Goal: Task Accomplishment & Management: Manage account settings

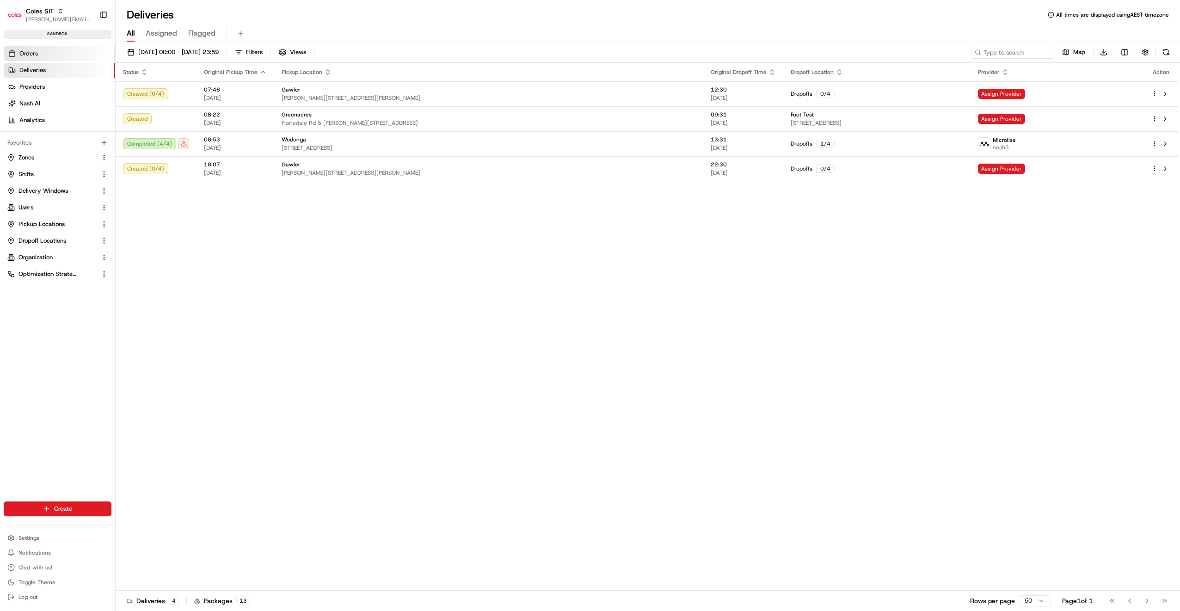
click at [59, 59] on link "Orders" at bounding box center [59, 53] width 111 height 15
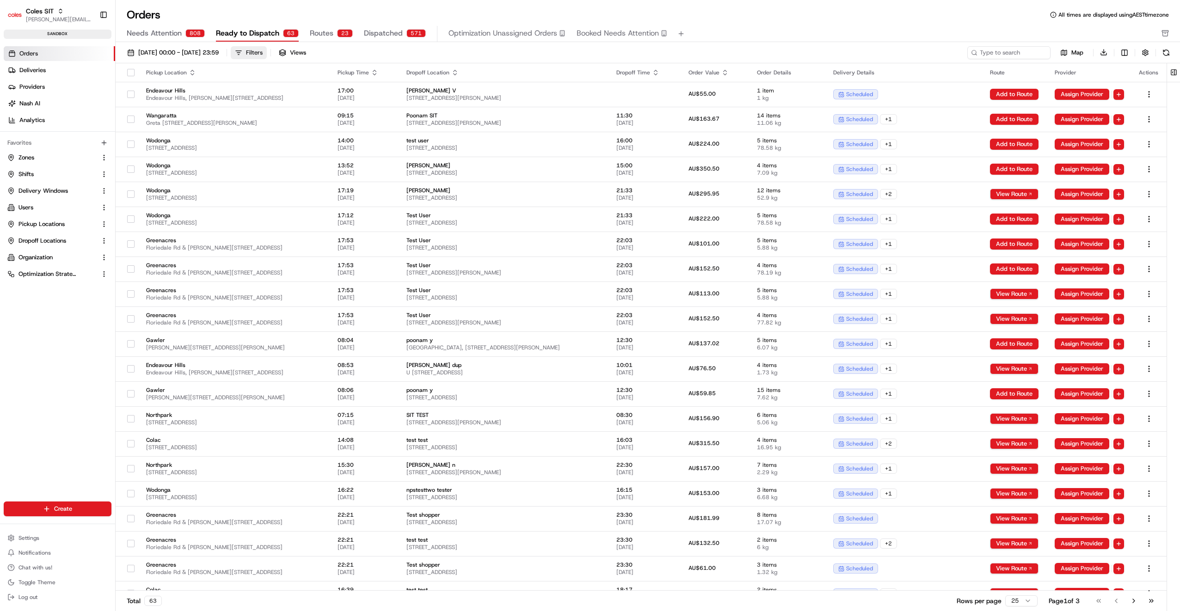
click at [263, 53] on div "Filters" at bounding box center [254, 53] width 17 height 8
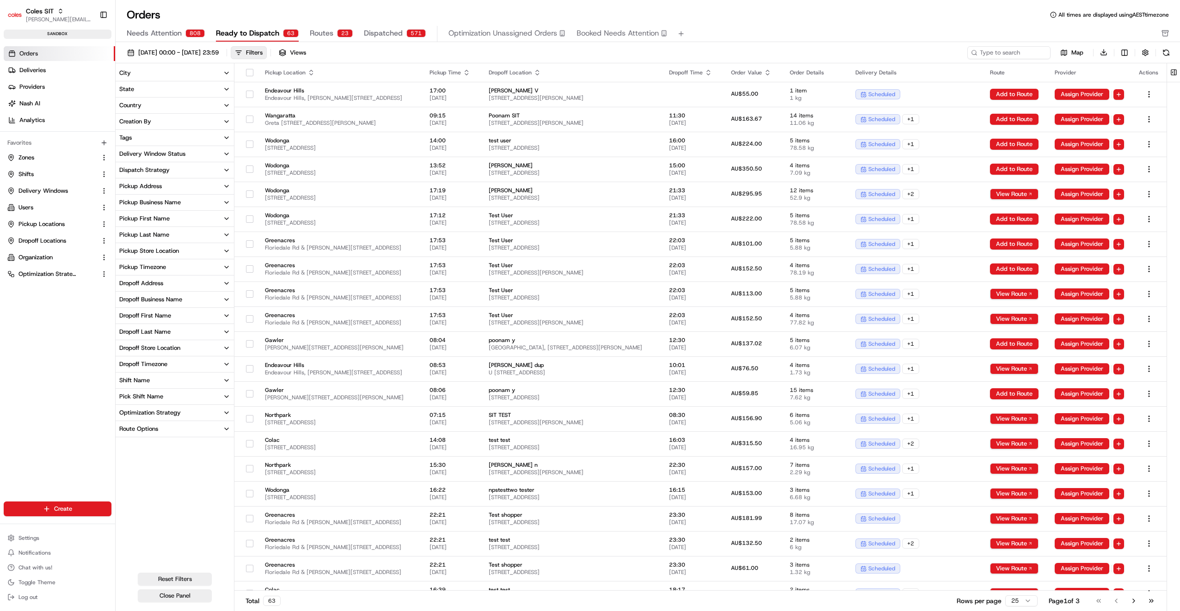
click at [158, 250] on div "Pickup Store Location" at bounding box center [149, 251] width 60 height 8
click at [121, 305] on button "Northpark" at bounding box center [120, 304] width 7 height 7
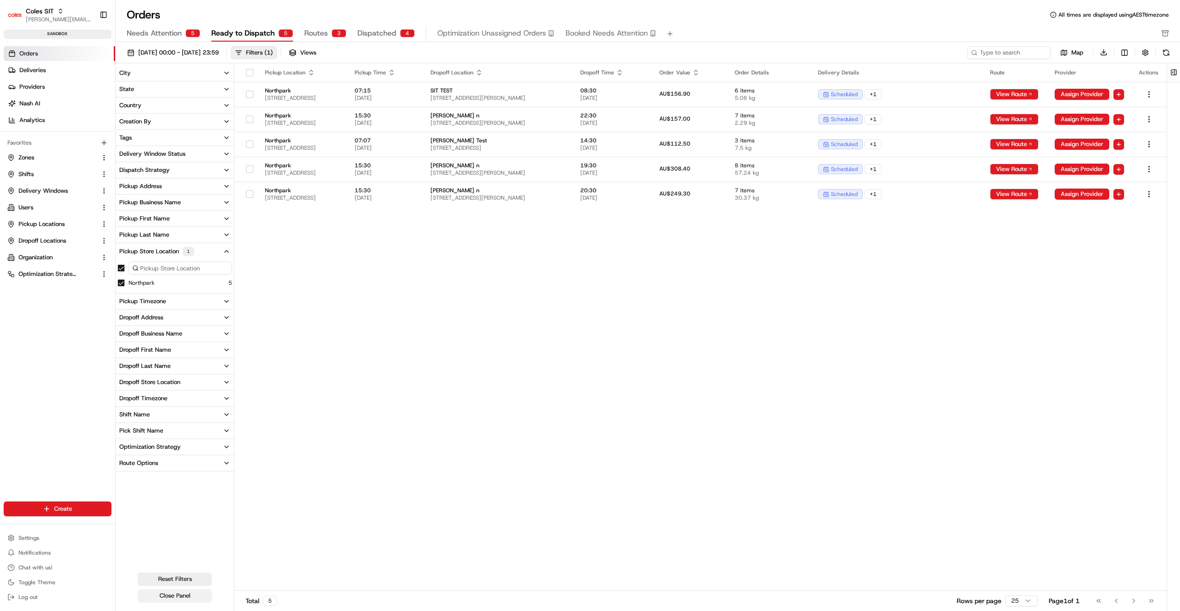
click at [189, 593] on button "Close Panel" at bounding box center [175, 596] width 74 height 13
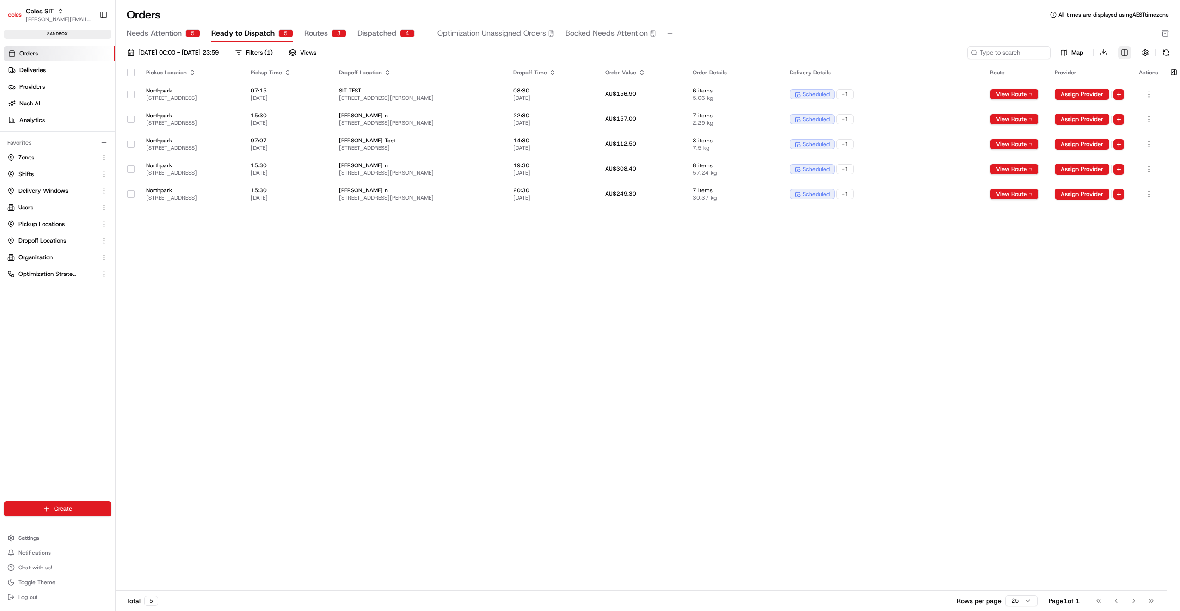
click at [1123, 54] on html "Coles SIT [PERSON_NAME][EMAIL_ADDRESS][PERSON_NAME][PERSON_NAME][DOMAIN_NAME] T…" at bounding box center [590, 305] width 1180 height 611
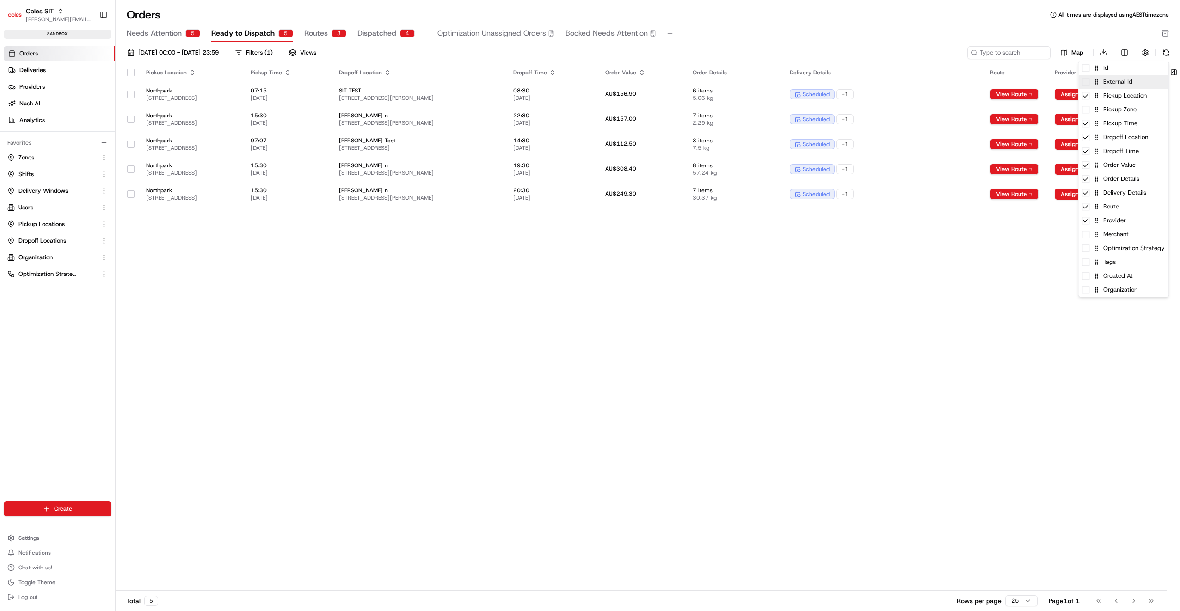
click at [1088, 84] on span at bounding box center [1085, 81] width 7 height 7
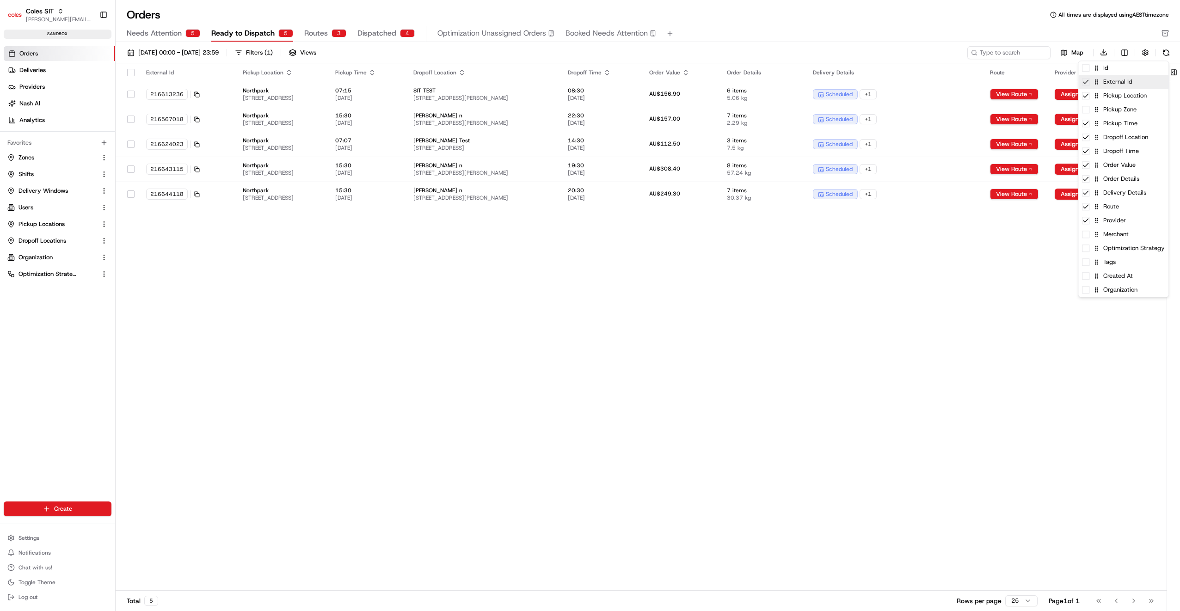
click at [1088, 84] on icon at bounding box center [1085, 81] width 7 height 7
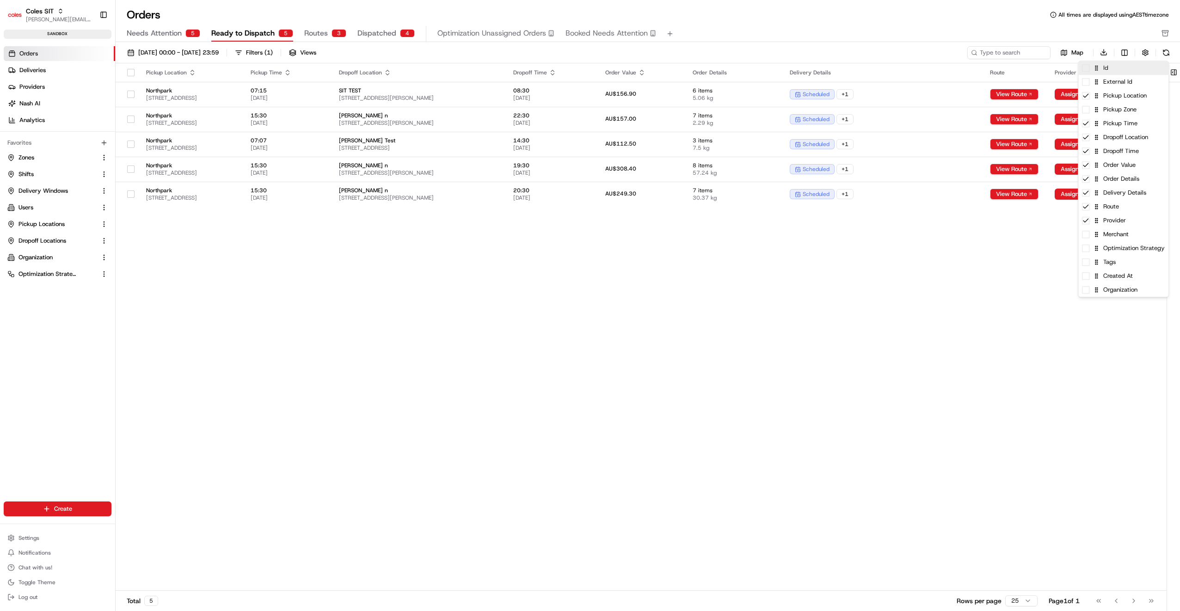
click at [1086, 72] on div "Id" at bounding box center [1124, 68] width 90 height 14
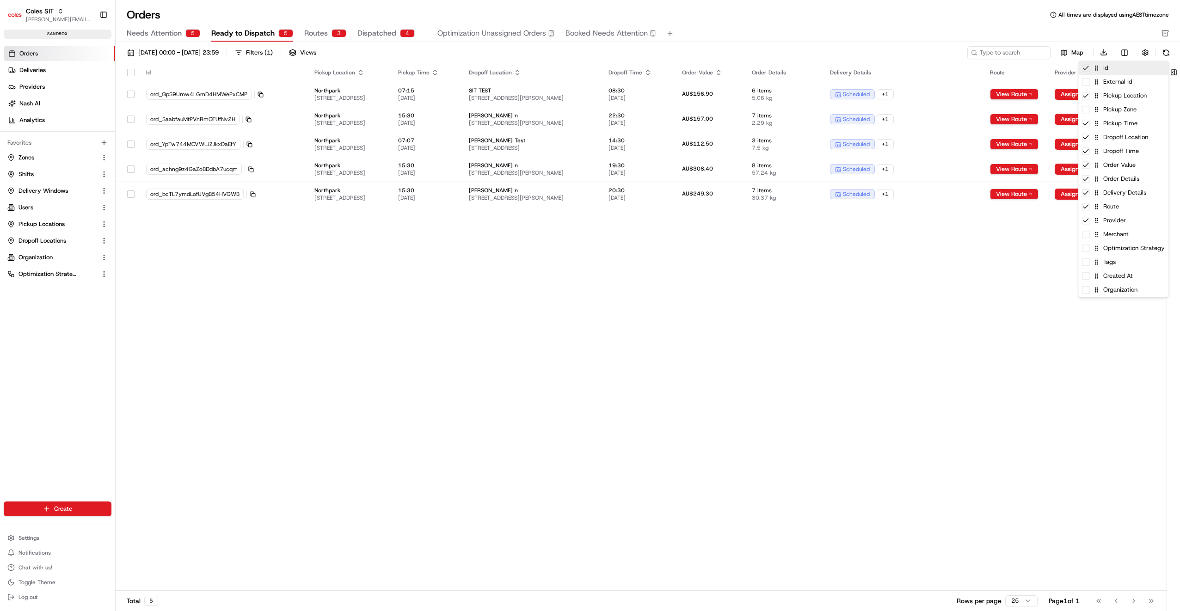
click at [1086, 72] on div "Id" at bounding box center [1124, 68] width 90 height 14
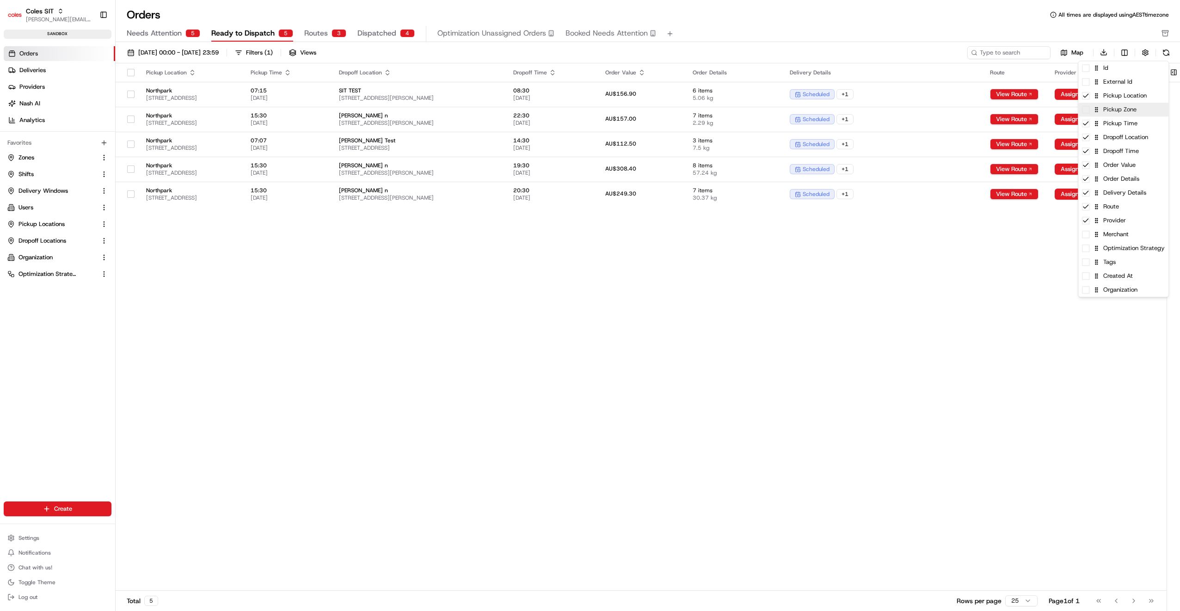
click at [1087, 112] on span at bounding box center [1085, 109] width 7 height 7
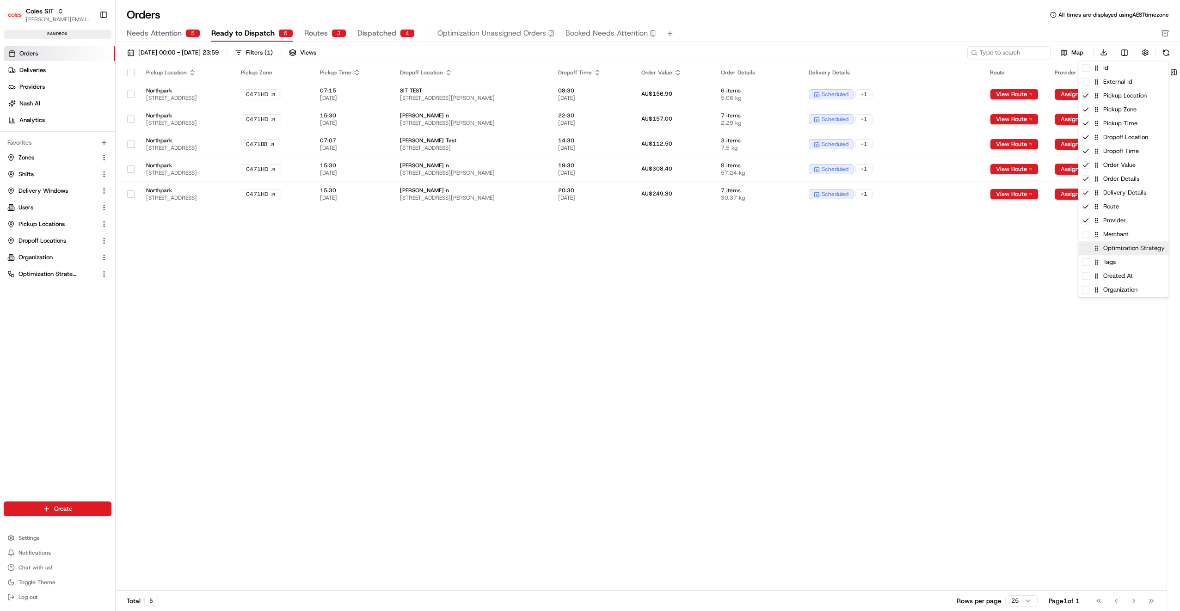
click at [1087, 252] on span at bounding box center [1085, 248] width 7 height 7
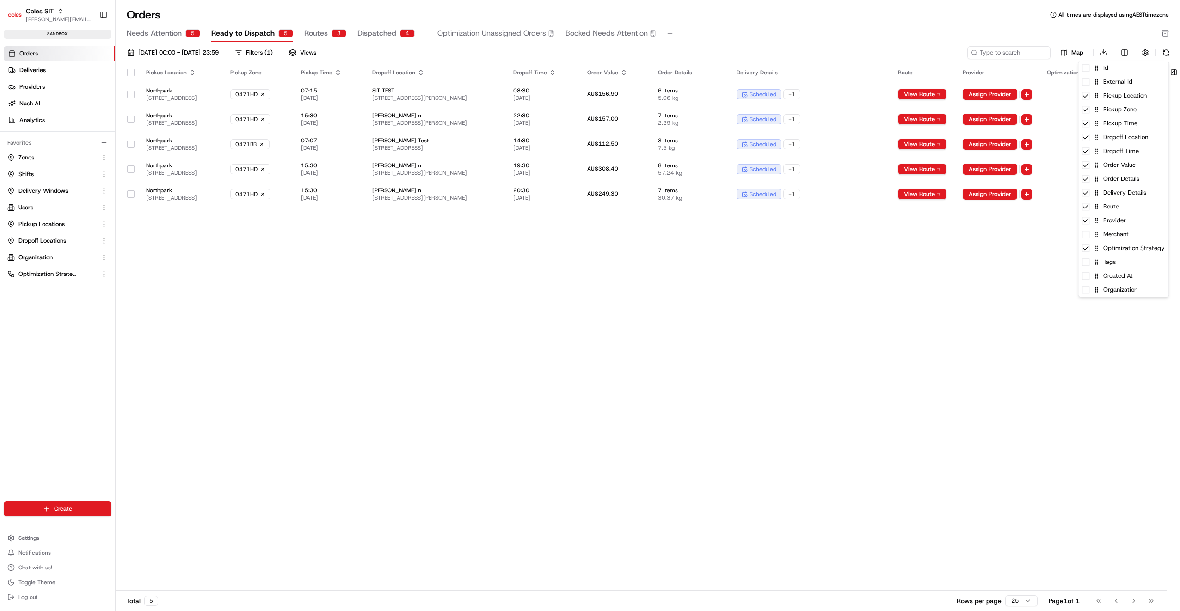
click at [1037, 291] on html "Coles SIT [PERSON_NAME][EMAIL_ADDRESS][PERSON_NAME][PERSON_NAME][DOMAIN_NAME] T…" at bounding box center [590, 305] width 1180 height 611
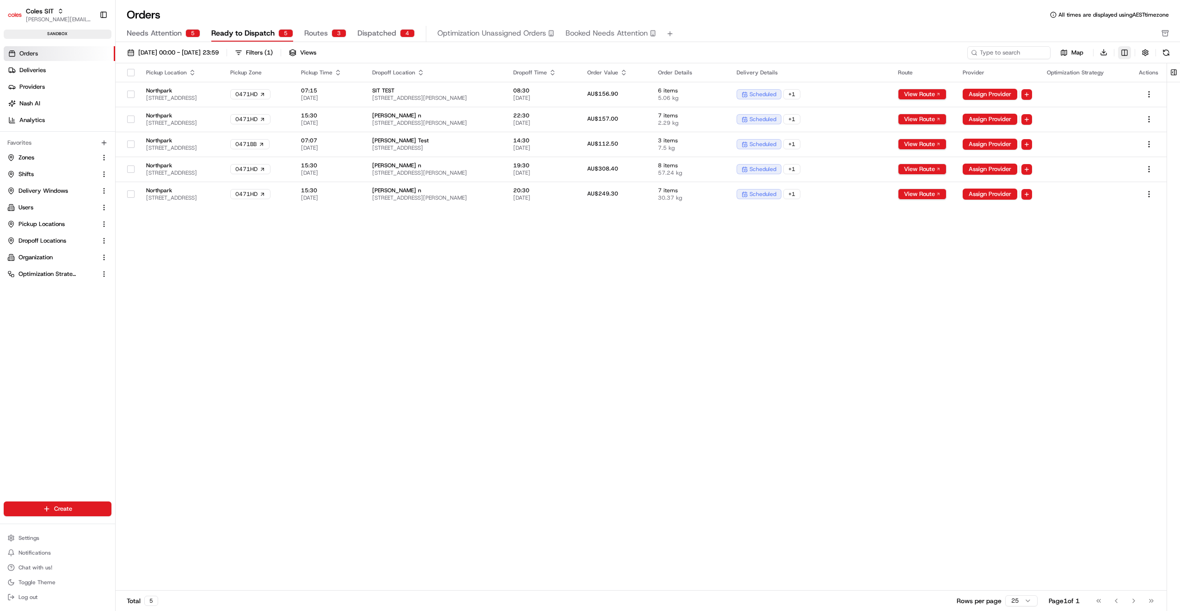
click at [1127, 53] on html "Coles SIT [PERSON_NAME][EMAIL_ADDRESS][PERSON_NAME][PERSON_NAME][DOMAIN_NAME] T…" at bounding box center [590, 305] width 1180 height 611
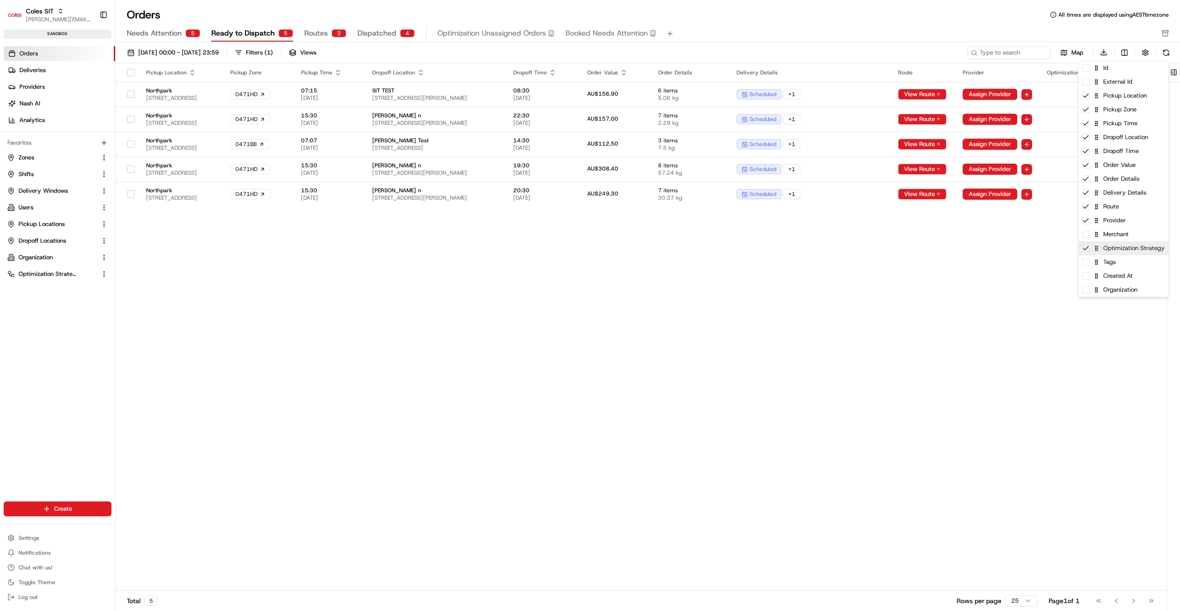
click at [1089, 252] on icon at bounding box center [1085, 248] width 7 height 7
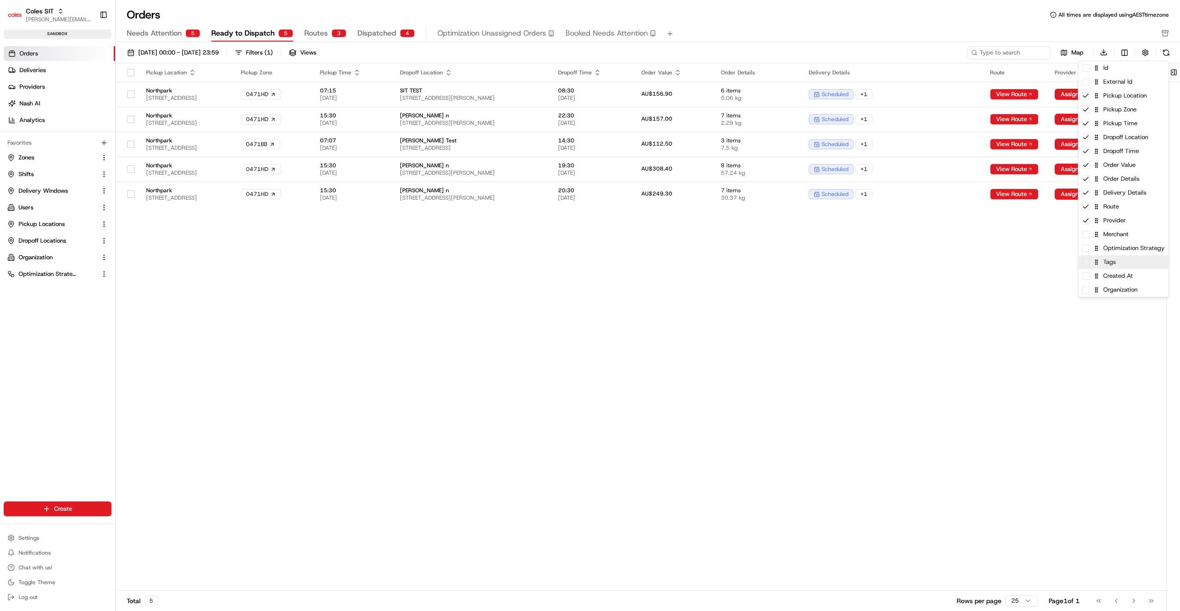
click at [1086, 265] on span at bounding box center [1085, 262] width 7 height 7
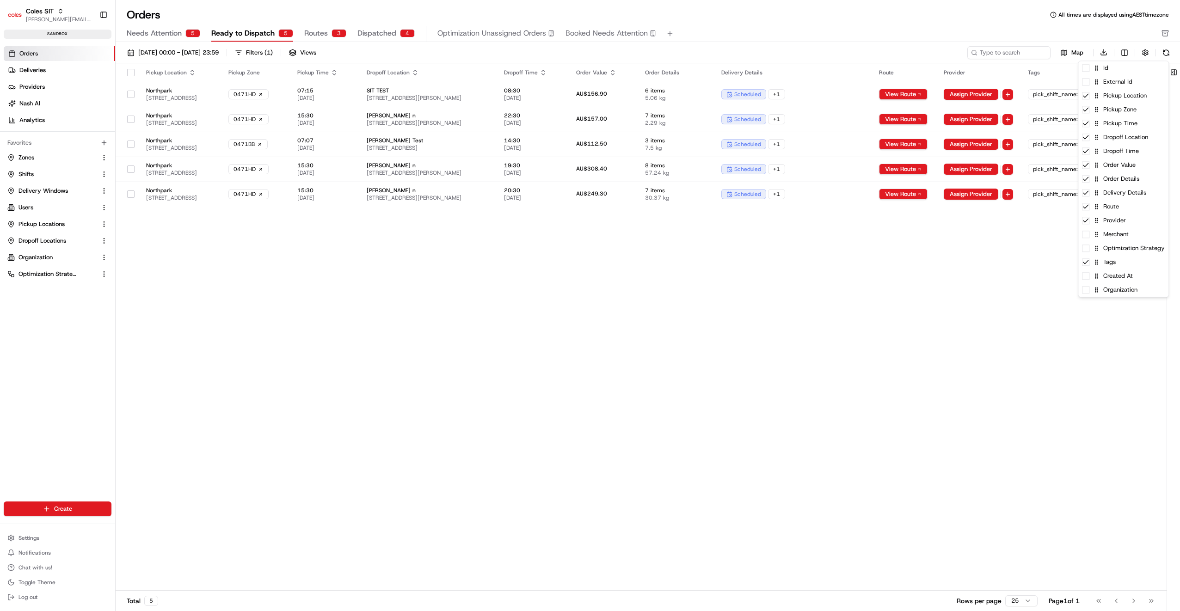
click at [1043, 285] on html "Coles SIT [PERSON_NAME][EMAIL_ADDRESS][PERSON_NAME][PERSON_NAME][DOMAIN_NAME] T…" at bounding box center [590, 305] width 1180 height 611
click at [1123, 50] on html "Coles SIT [PERSON_NAME][EMAIL_ADDRESS][PERSON_NAME][PERSON_NAME][DOMAIN_NAME] T…" at bounding box center [590, 305] width 1180 height 611
click at [1087, 290] on span at bounding box center [1085, 289] width 7 height 7
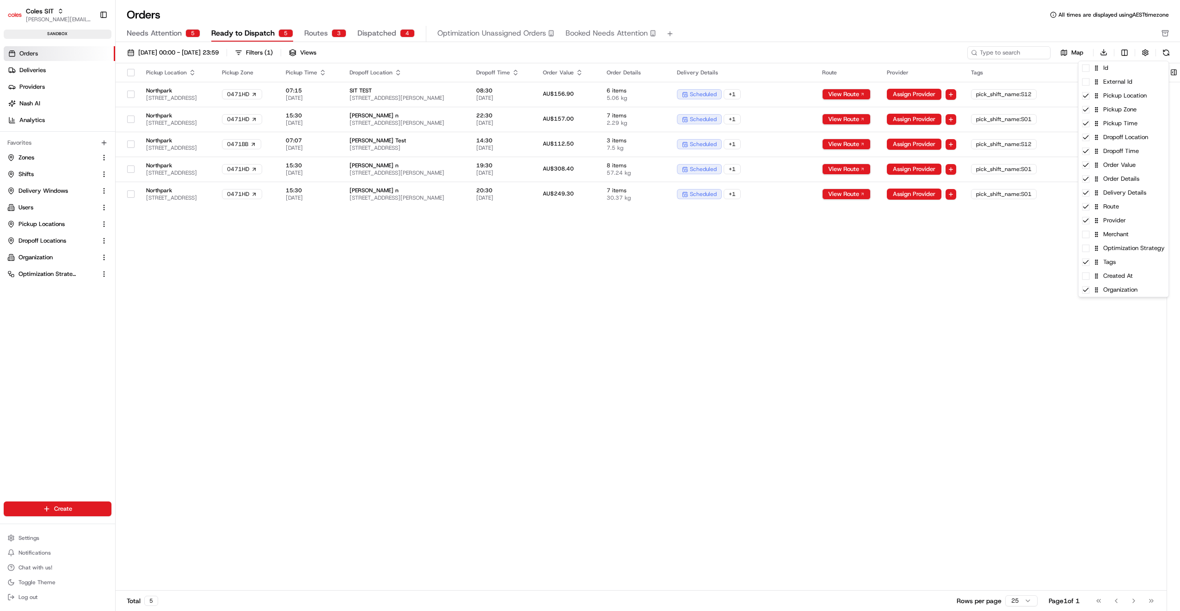
click at [1027, 297] on html "Coles SIT [PERSON_NAME][EMAIL_ADDRESS][PERSON_NAME][PERSON_NAME][DOMAIN_NAME] T…" at bounding box center [590, 305] width 1180 height 611
click at [1121, 50] on html "Coles SIT [PERSON_NAME][EMAIL_ADDRESS][PERSON_NAME][PERSON_NAME][DOMAIN_NAME] T…" at bounding box center [590, 305] width 1180 height 611
click at [1089, 292] on icon at bounding box center [1085, 289] width 7 height 7
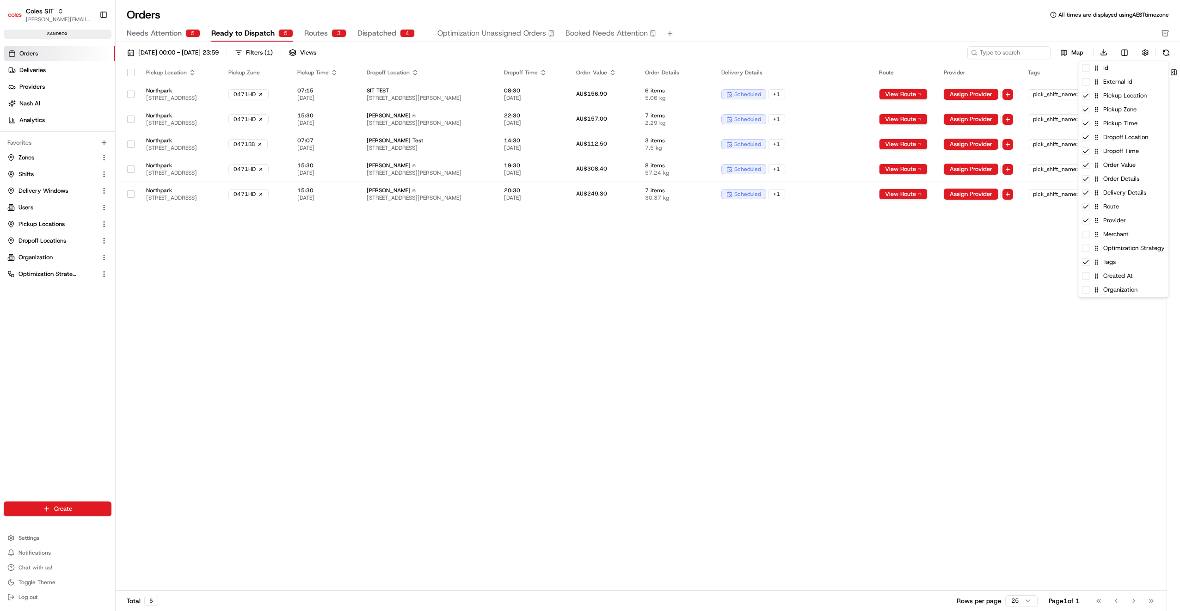
click at [1026, 286] on html "Coles SIT [PERSON_NAME][EMAIL_ADDRESS][PERSON_NAME][PERSON_NAME][DOMAIN_NAME] T…" at bounding box center [590, 305] width 1180 height 611
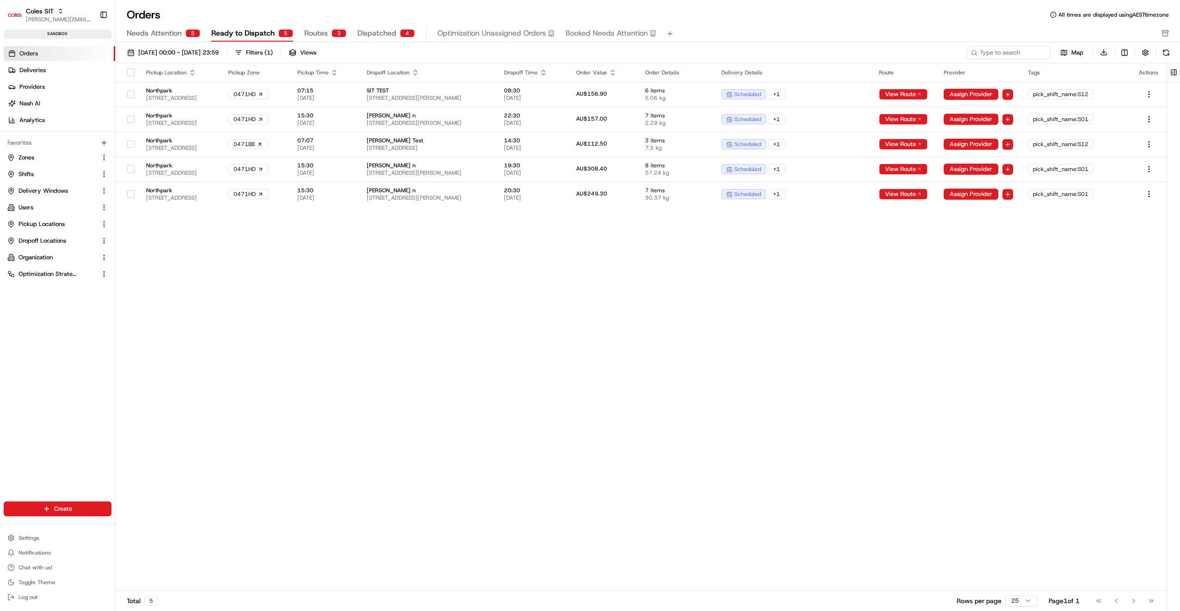
click at [317, 32] on span "Routes" at bounding box center [316, 33] width 24 height 11
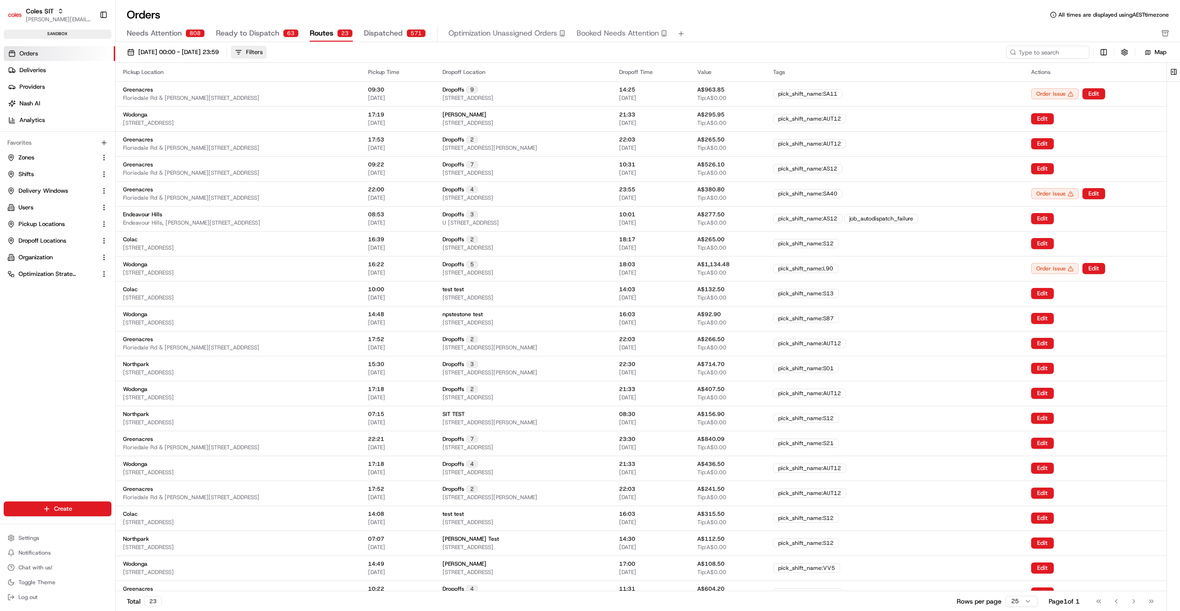
click at [263, 53] on div "Filters" at bounding box center [254, 52] width 17 height 8
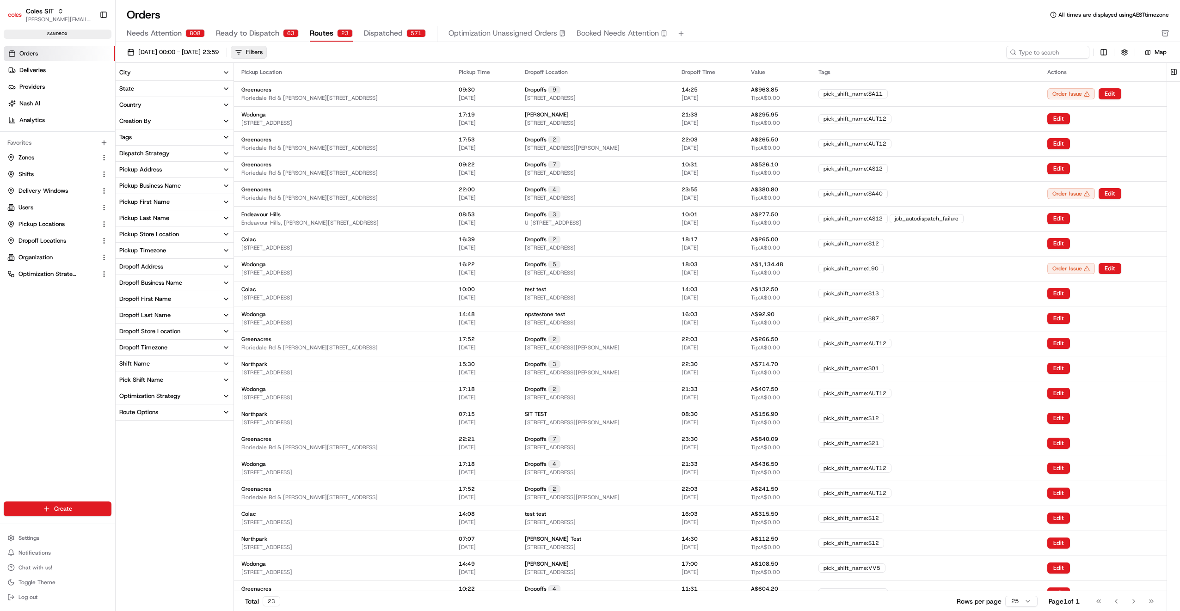
click at [157, 235] on div "Pickup Store Location" at bounding box center [149, 234] width 60 height 8
drag, startPoint x: 121, startPoint y: 287, endPoint x: 132, endPoint y: 287, distance: 11.6
click at [121, 287] on button "Northpark" at bounding box center [120, 287] width 7 height 7
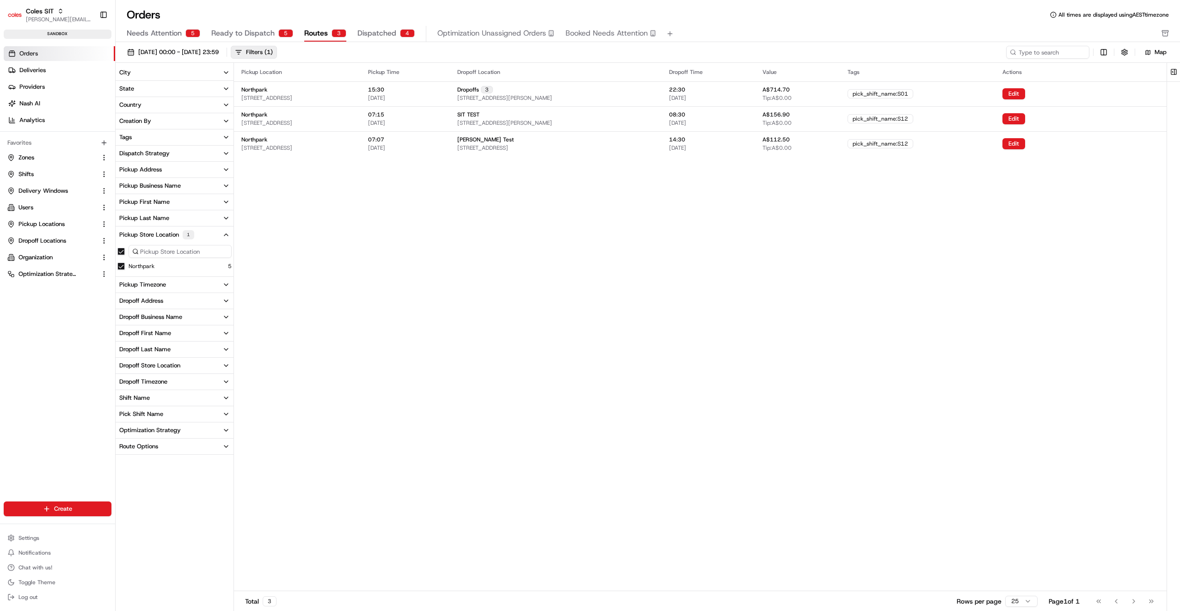
click at [358, 263] on div "Pickup Location Pickup Time Dropoff Location Dropoff Time Value Tags Actions No…" at bounding box center [700, 327] width 933 height 528
click at [161, 538] on div "City State Country Creation By Tags Dispatch Strategy Pickup Address Pickup Bus…" at bounding box center [175, 315] width 118 height 504
click at [193, 537] on div "City State Country Creation By Tags Dispatch Strategy Pickup Address Pickup Bus…" at bounding box center [175, 315] width 118 height 504
click at [404, 403] on div "Pickup Location Pickup Time Dropoff Location Dropoff Time Value Tags Actions No…" at bounding box center [700, 327] width 933 height 528
click at [251, 35] on span "Ready to Dispatch" at bounding box center [242, 33] width 63 height 11
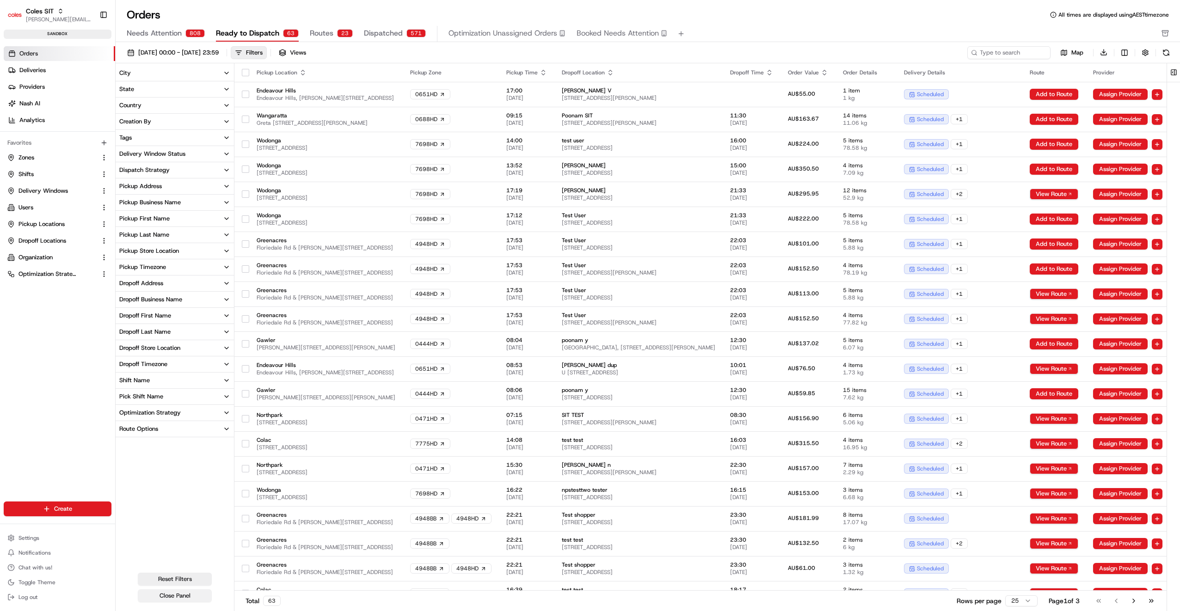
click at [179, 595] on button "Close Panel" at bounding box center [175, 596] width 74 height 13
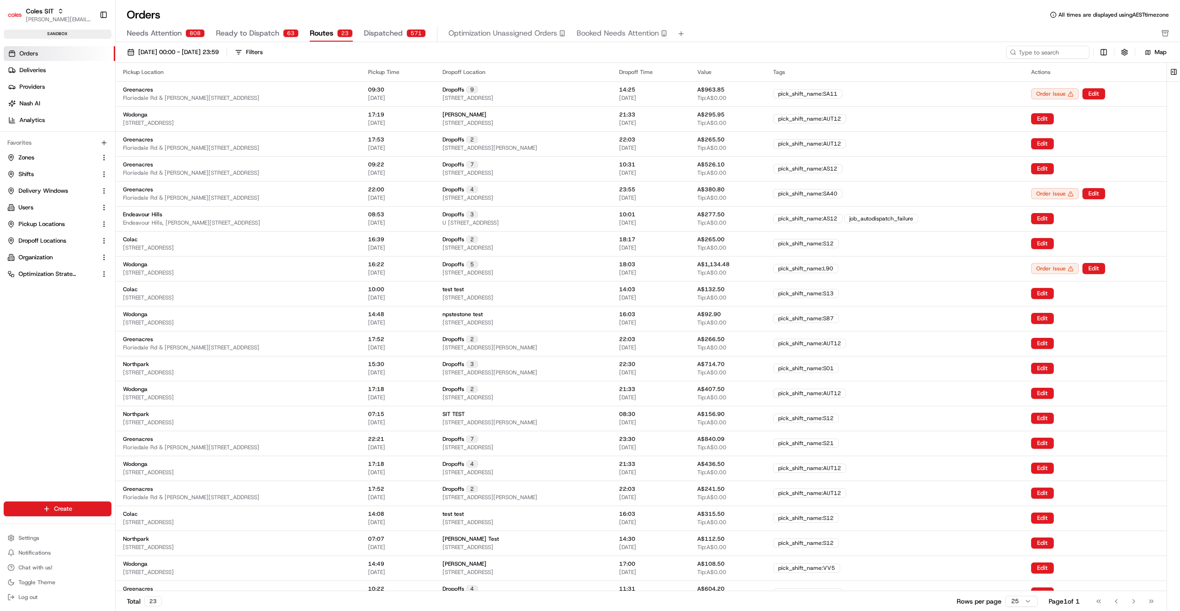
click at [317, 29] on span "Routes" at bounding box center [322, 33] width 24 height 11
click at [263, 52] on div "Filters" at bounding box center [254, 52] width 17 height 8
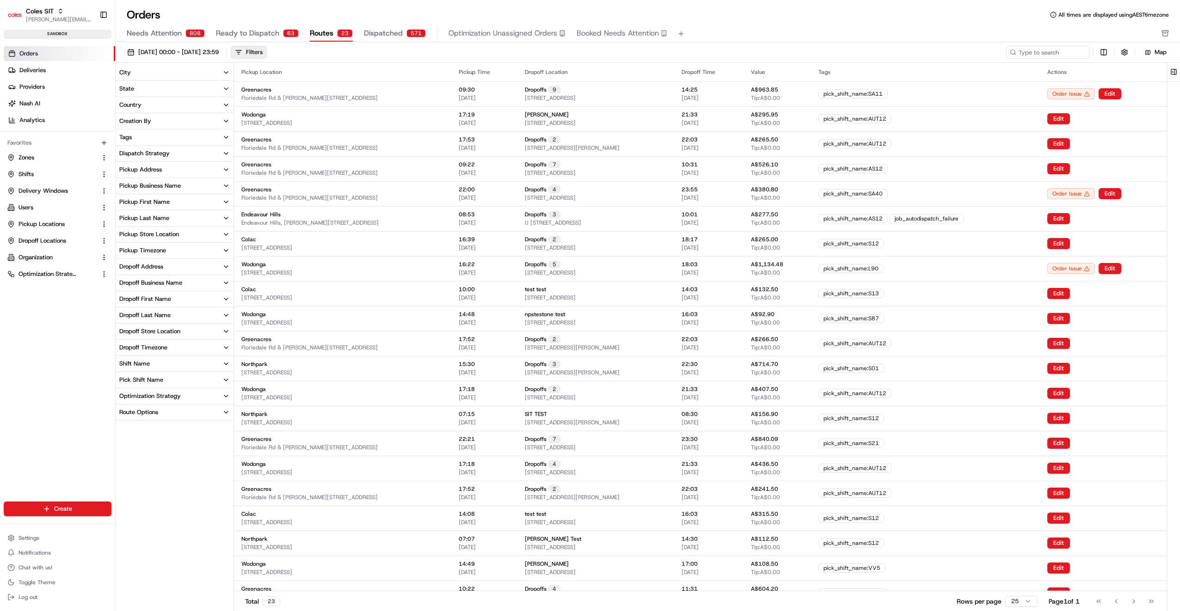
click at [154, 234] on div "Pickup Store Location" at bounding box center [149, 234] width 60 height 8
click at [121, 287] on button "Northpark" at bounding box center [120, 287] width 7 height 7
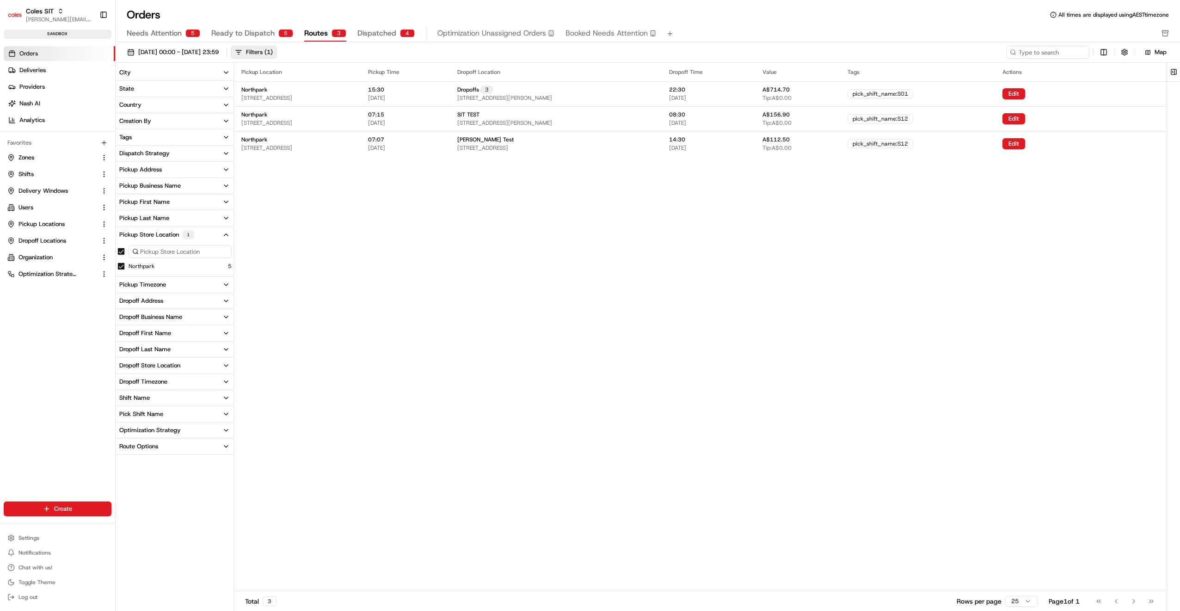
click at [298, 352] on div "Pickup Location Pickup Time Dropoff Location Dropoff Time Value Tags Actions No…" at bounding box center [700, 327] width 933 height 528
click at [1102, 53] on html "Coles SIT [PERSON_NAME][EMAIL_ADDRESS][PERSON_NAME][PERSON_NAME][DOMAIN_NAME] T…" at bounding box center [590, 305] width 1180 height 611
click at [1075, 85] on div "Pickup Zone" at bounding box center [1103, 82] width 74 height 14
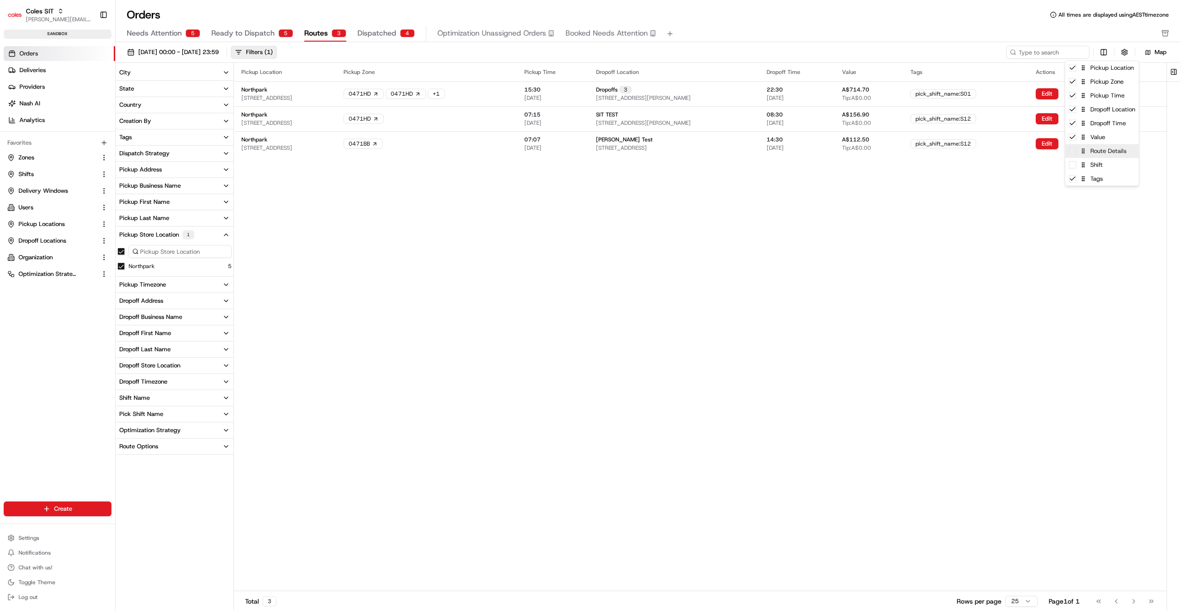
click at [1075, 155] on div "Route Details" at bounding box center [1103, 151] width 74 height 14
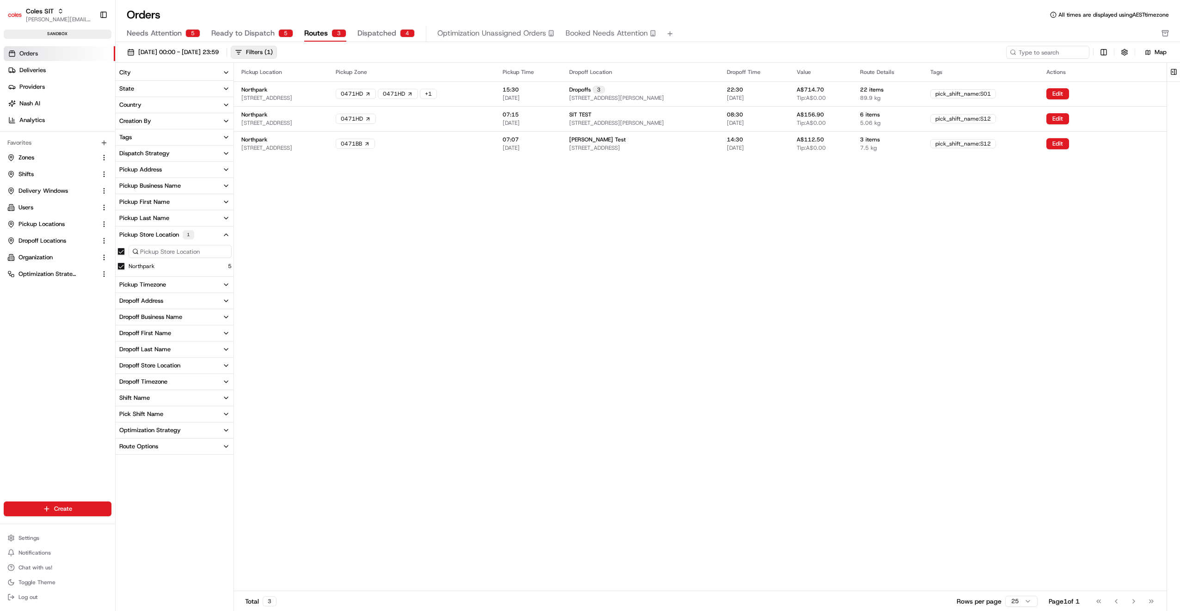
click at [1052, 193] on html "Coles SIT [PERSON_NAME][EMAIL_ADDRESS][PERSON_NAME][PERSON_NAME][DOMAIN_NAME] T…" at bounding box center [590, 305] width 1180 height 611
click at [1105, 51] on html "Coles SIT [PERSON_NAME][EMAIL_ADDRESS][PERSON_NAME][PERSON_NAME][DOMAIN_NAME] T…" at bounding box center [590, 305] width 1180 height 611
click at [1074, 167] on span at bounding box center [1072, 164] width 7 height 7
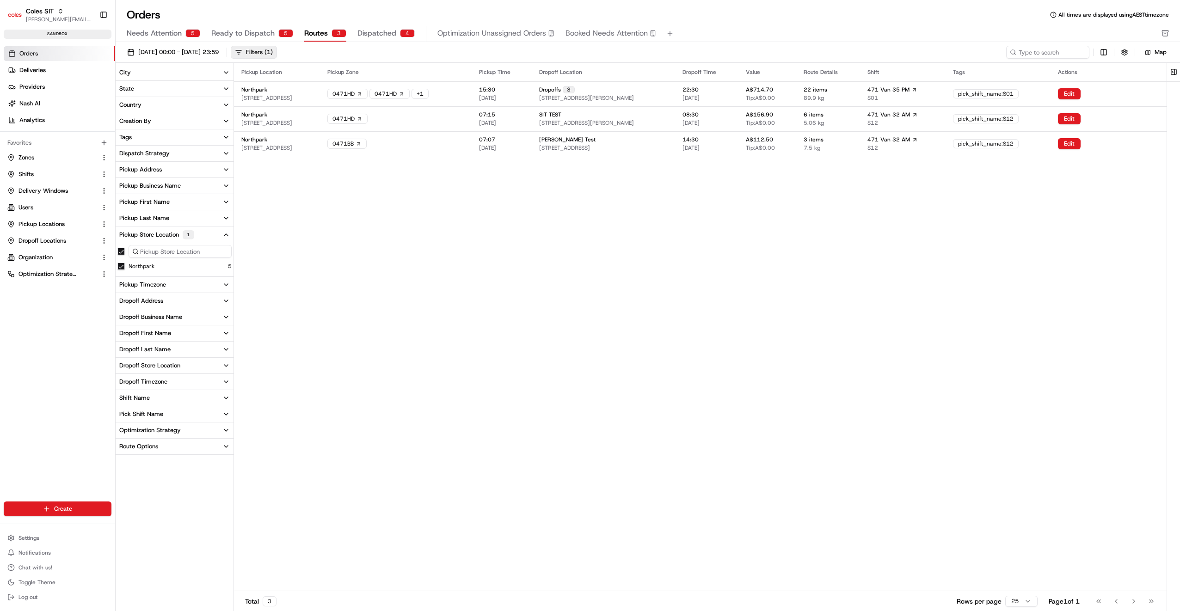
click at [1029, 212] on html "Coles SIT [PERSON_NAME][EMAIL_ADDRESS][PERSON_NAME][PERSON_NAME][DOMAIN_NAME] T…" at bounding box center [590, 305] width 1180 height 611
click at [1105, 50] on html "Coles SIT [PERSON_NAME][EMAIL_ADDRESS][PERSON_NAME][PERSON_NAME][DOMAIN_NAME] T…" at bounding box center [590, 305] width 1180 height 611
click at [1074, 181] on icon at bounding box center [1072, 178] width 7 height 7
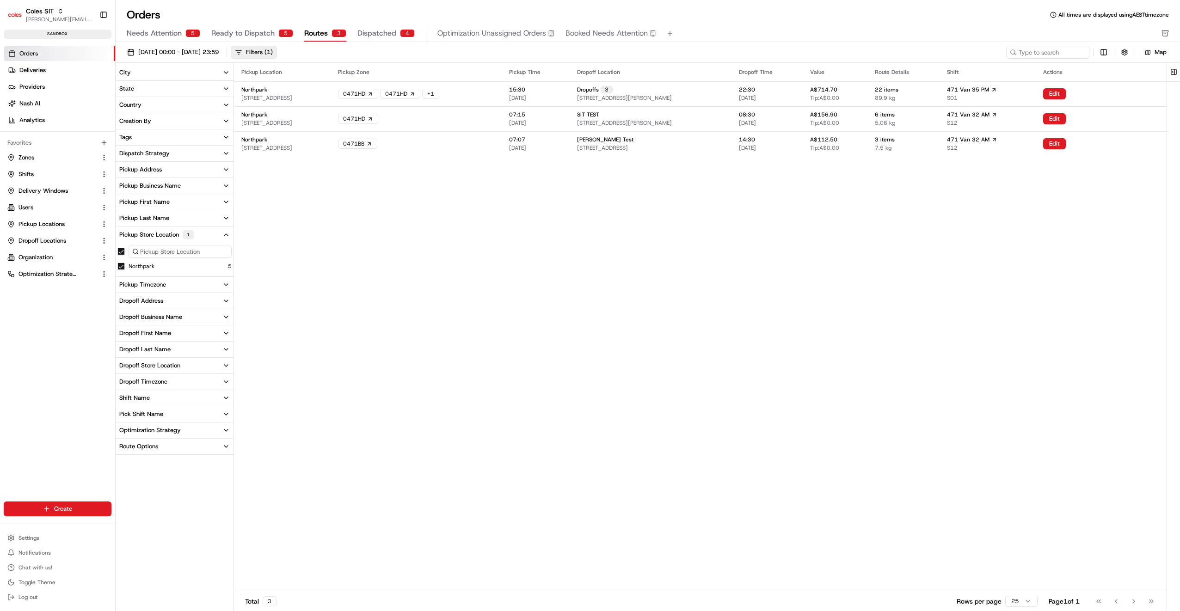
click at [989, 226] on html "Coles SIT [PERSON_NAME][EMAIL_ADDRESS][PERSON_NAME][PERSON_NAME][DOMAIN_NAME] T…" at bounding box center [590, 305] width 1180 height 611
drag, startPoint x: 1182, startPoint y: 276, endPoint x: 1171, endPoint y: 281, distance: 12.4
click at [617, 245] on div "Pickup Location Pickup Zone Pickup Time Dropoff Location Dropoff Time Value Rou…" at bounding box center [700, 327] width 933 height 528
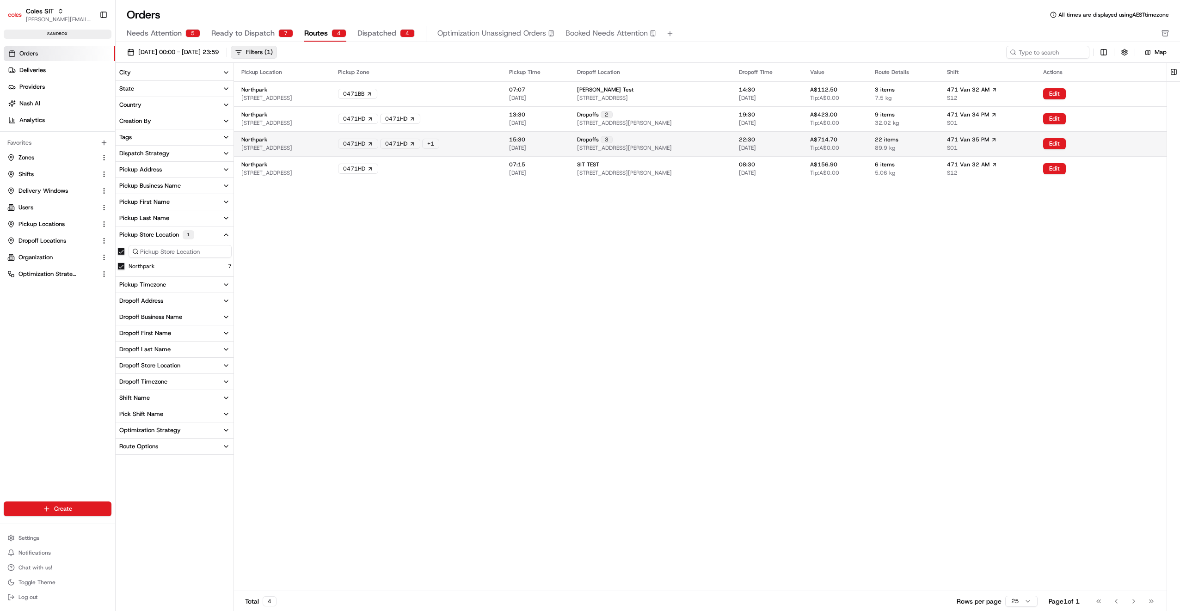
click at [323, 145] on div "Northpark [STREET_ADDRESS]" at bounding box center [282, 144] width 82 height 16
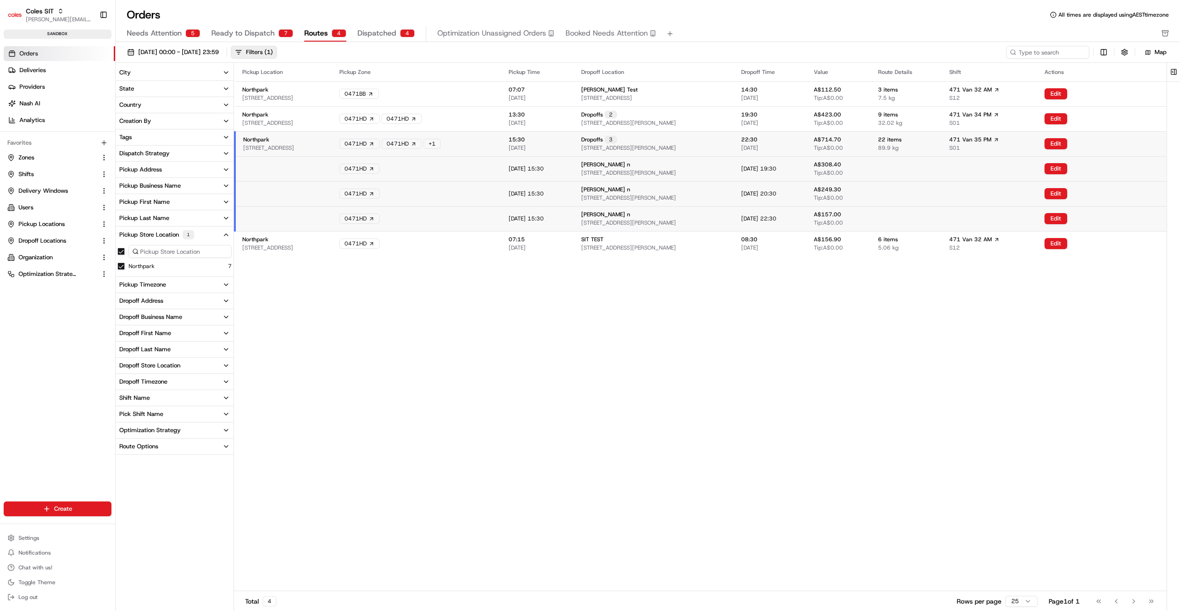
click at [574, 168] on td "[DATE] 15:30" at bounding box center [537, 168] width 73 height 25
click at [1068, 141] on button "Edit" at bounding box center [1056, 143] width 23 height 11
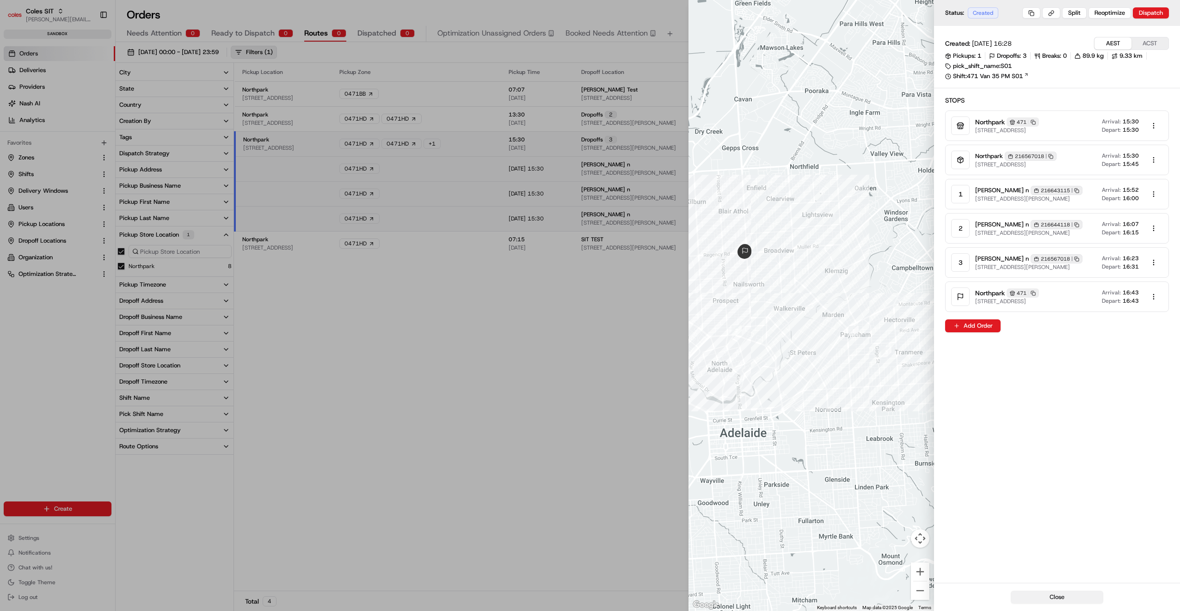
click at [1068, 595] on button "Close" at bounding box center [1057, 597] width 93 height 13
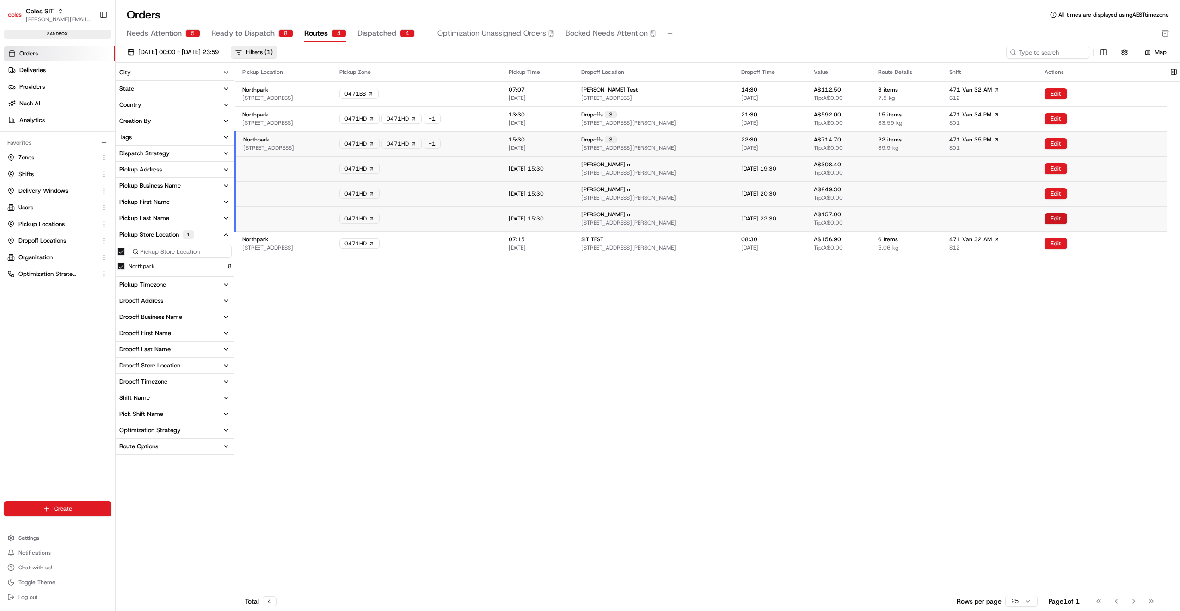
click at [1068, 218] on button "Edit" at bounding box center [1056, 218] width 23 height 11
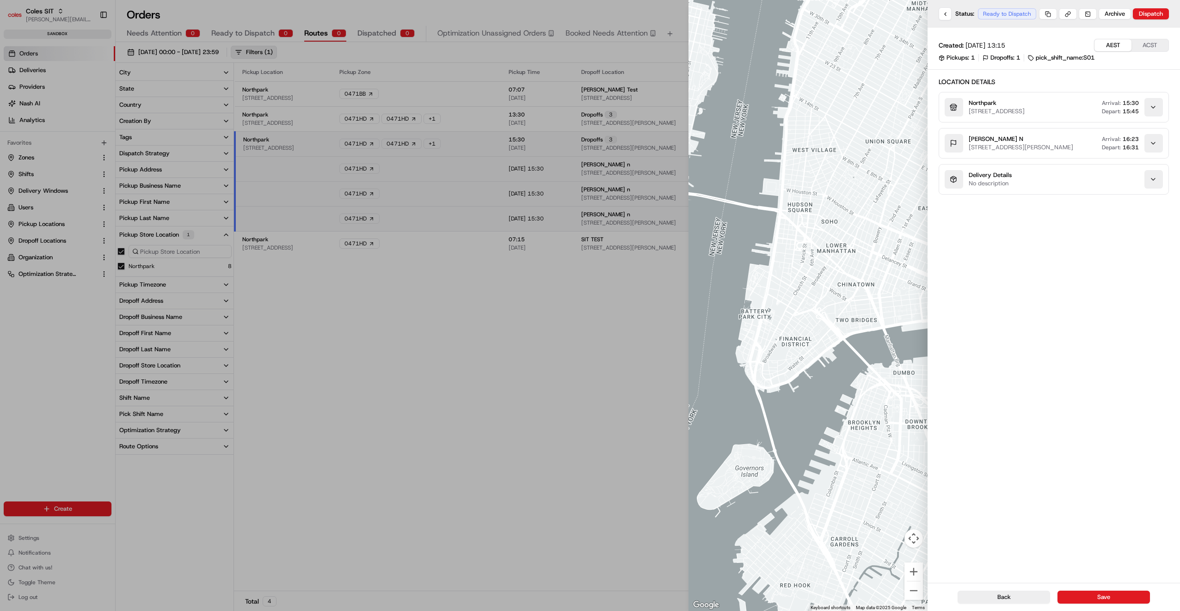
click at [1157, 45] on button "ACST" at bounding box center [1150, 45] width 37 height 12
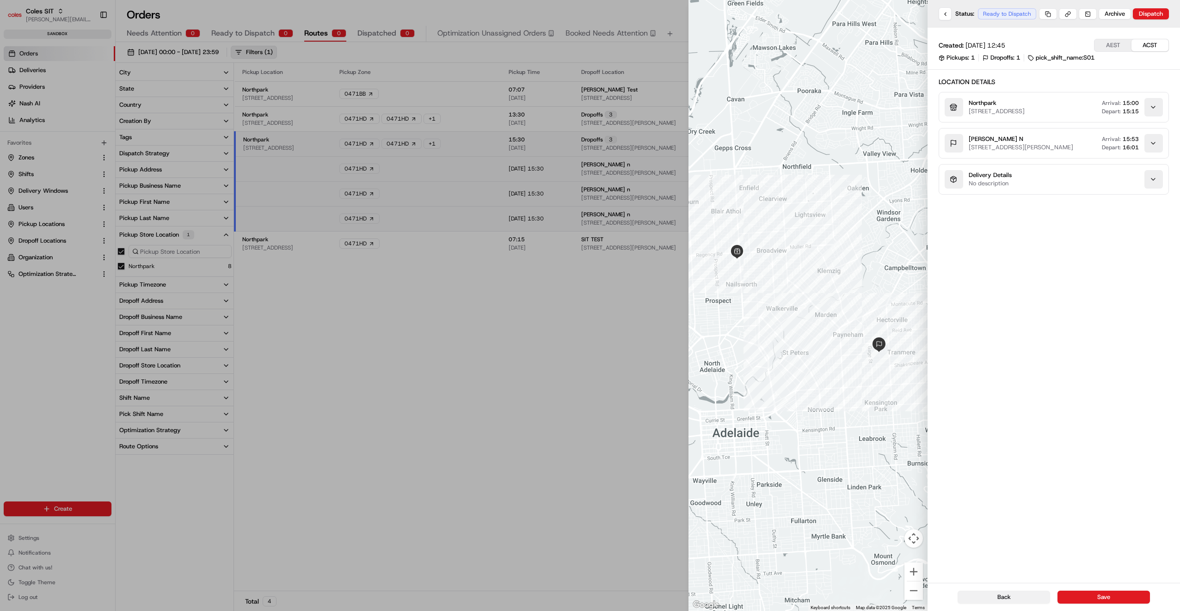
click at [1017, 601] on button "Back" at bounding box center [1004, 597] width 93 height 13
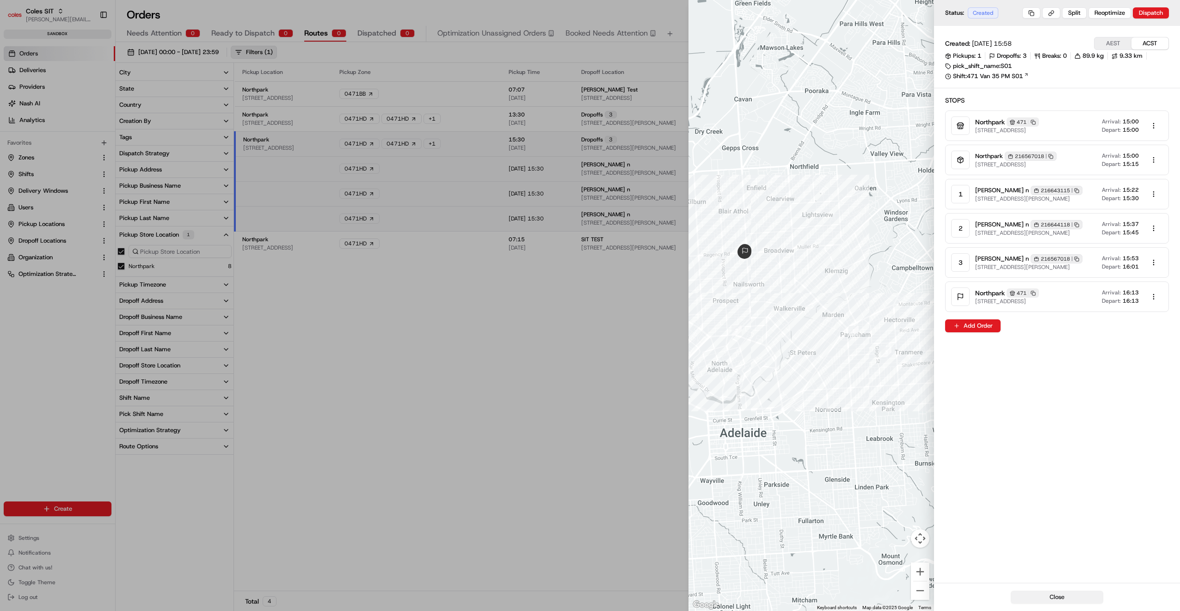
click at [1058, 602] on button "Close" at bounding box center [1057, 597] width 93 height 13
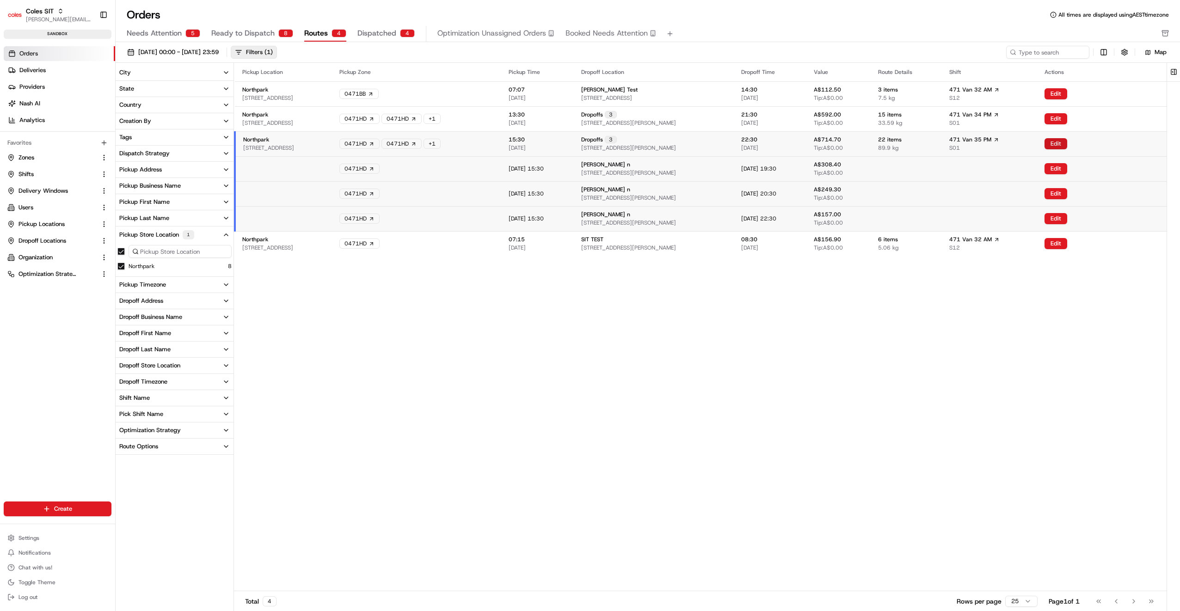
click at [1068, 143] on button "Edit" at bounding box center [1056, 143] width 23 height 11
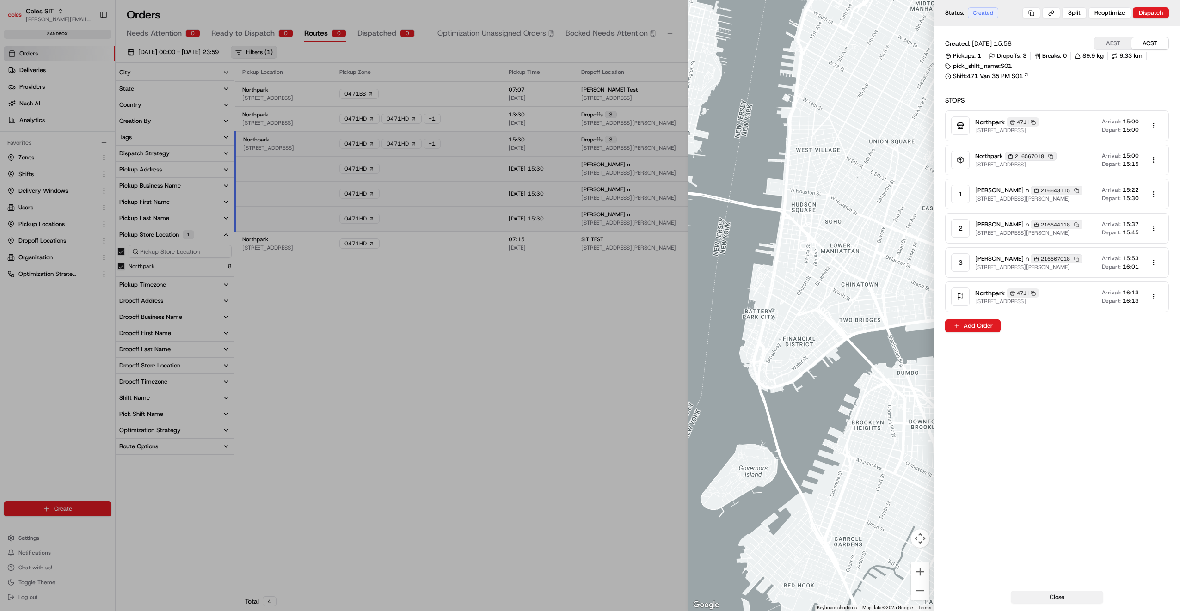
click at [1054, 596] on button "Close" at bounding box center [1057, 597] width 93 height 13
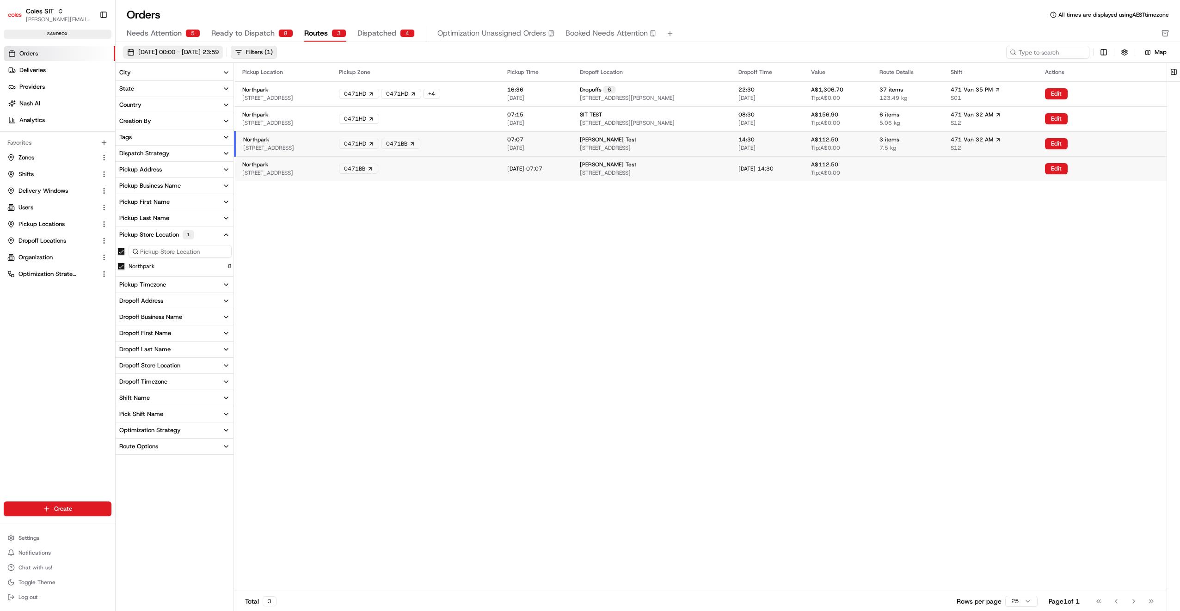
click at [219, 54] on span "[DATE] 00:00 - [DATE] 23:59" at bounding box center [178, 52] width 80 height 8
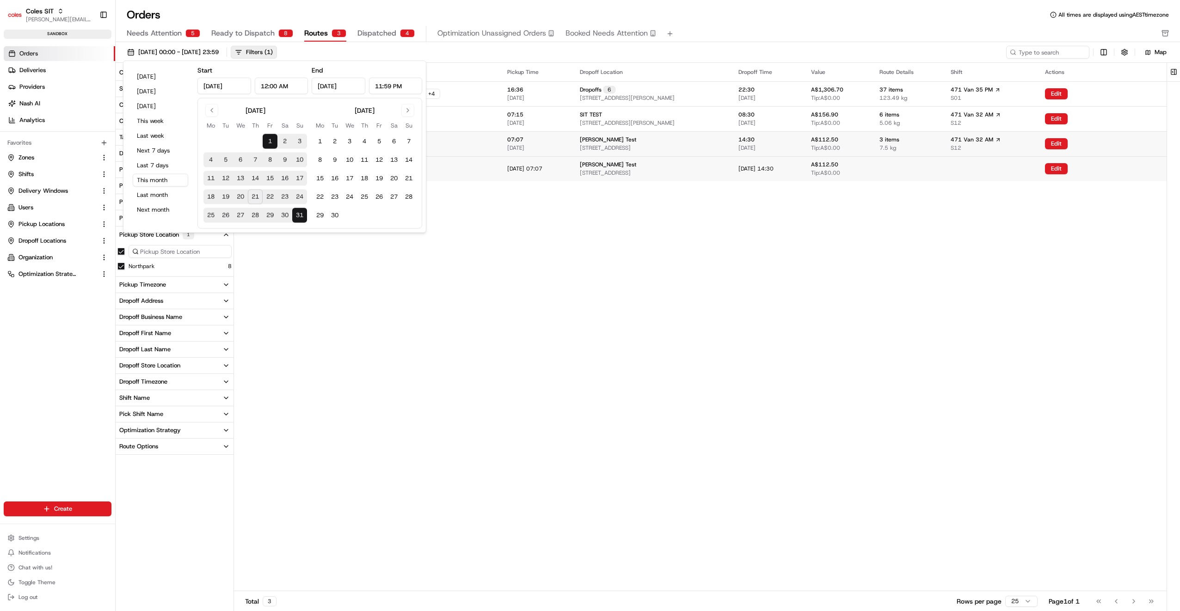
click at [270, 196] on button "22" at bounding box center [270, 197] width 15 height 15
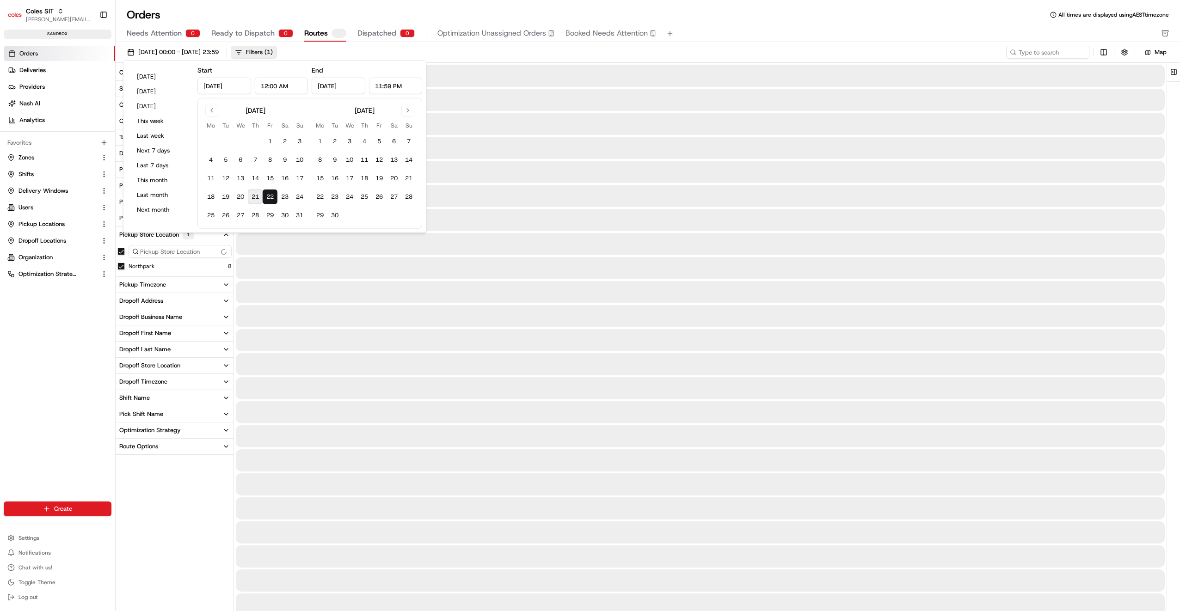
type input "[DATE]"
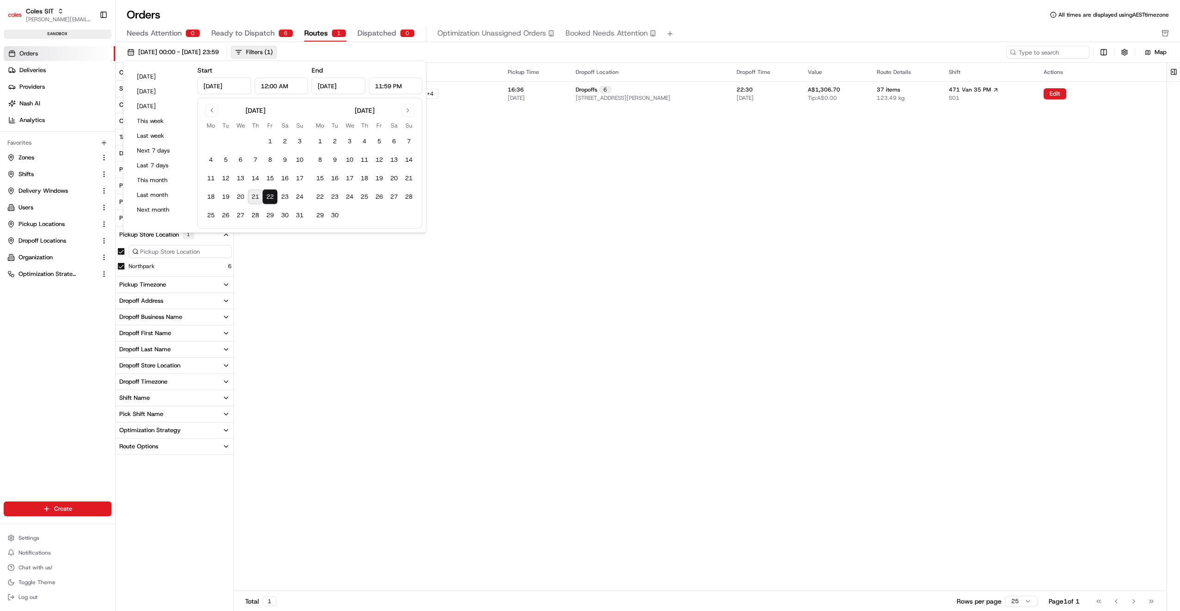
click at [715, 27] on div "Needs Attention 0 Ready to Dispatch 6 Routes 1 Dispatched 0 Optimization Unassi…" at bounding box center [642, 34] width 1030 height 16
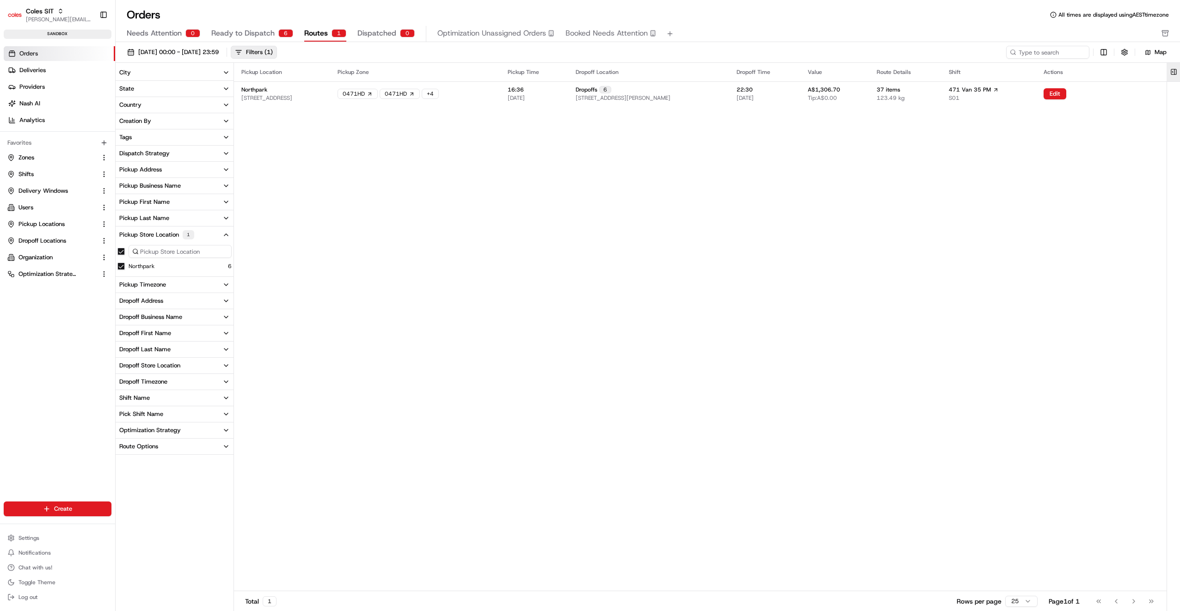
click at [1173, 69] on button at bounding box center [1174, 72] width 15 height 19
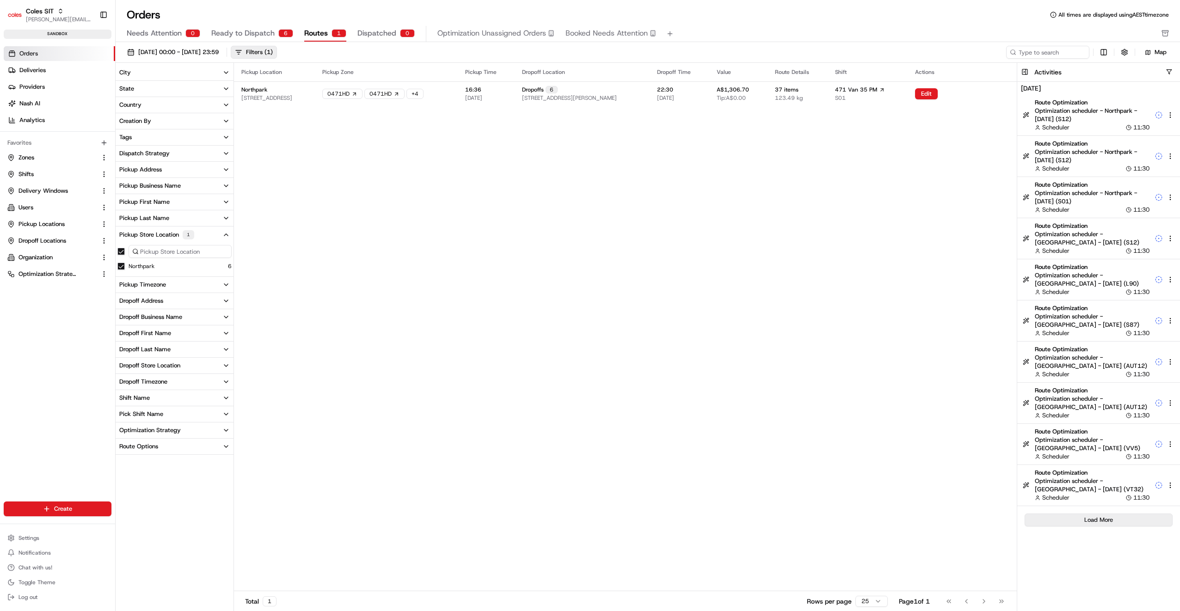
click at [1100, 520] on button "Load More" at bounding box center [1099, 520] width 148 height 13
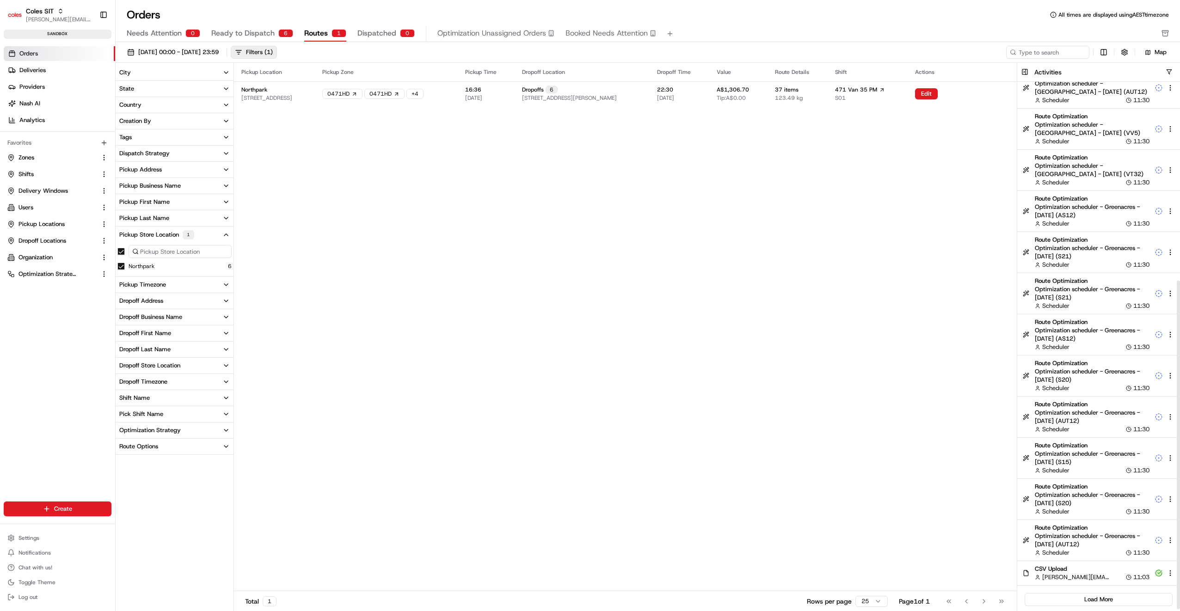
scroll to position [319, 0]
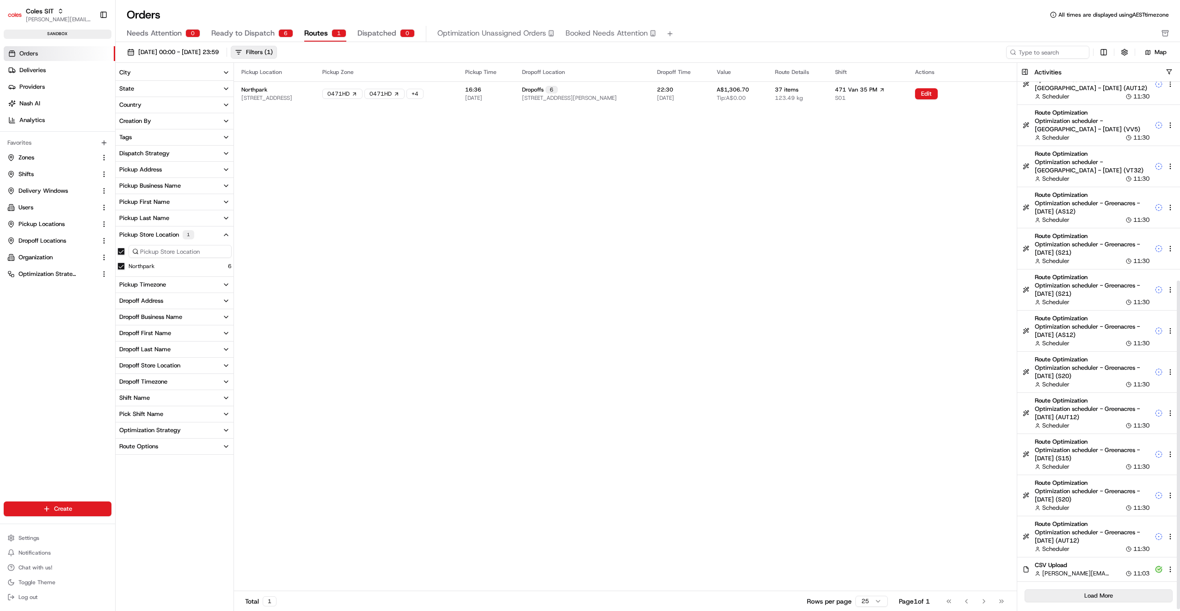
click at [1098, 594] on button "Load More" at bounding box center [1099, 596] width 148 height 13
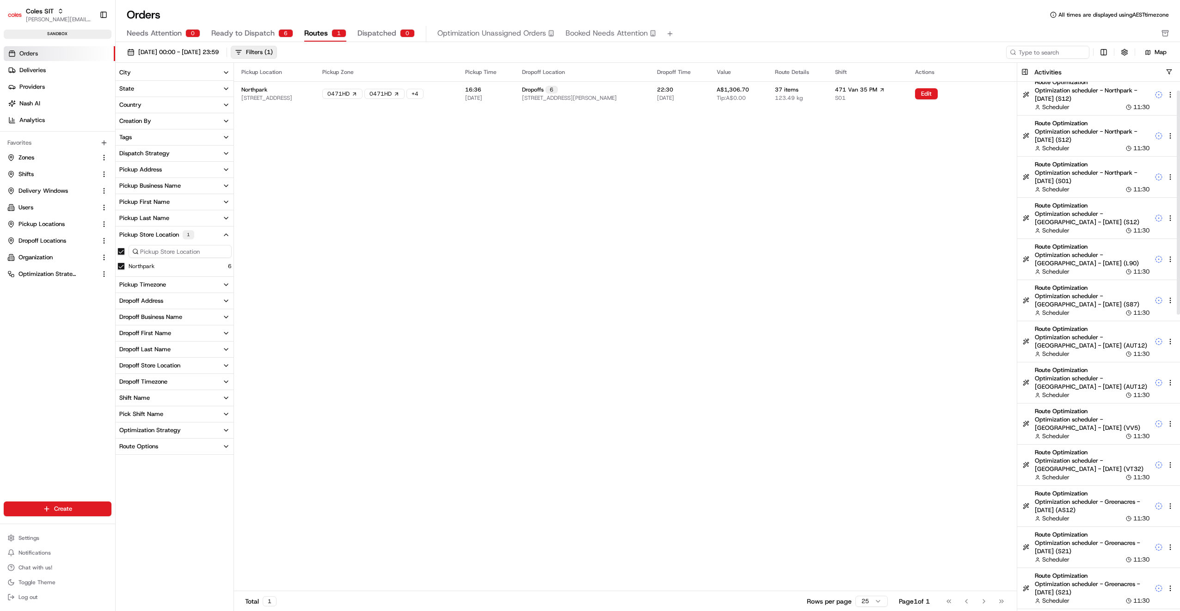
scroll to position [0, 0]
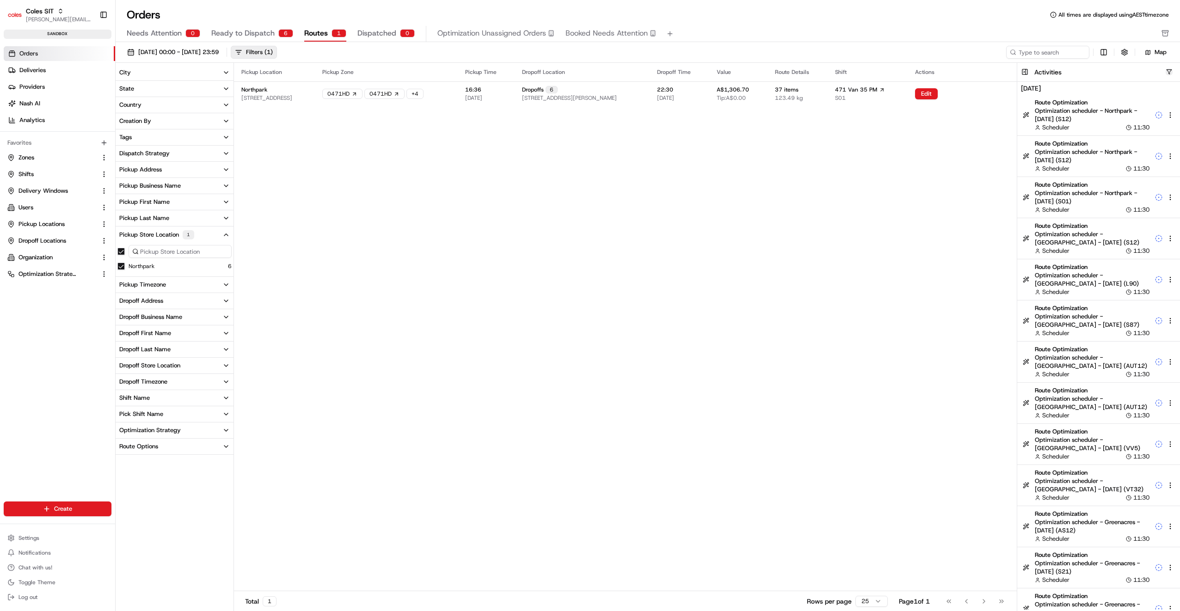
click at [1167, 72] on button "button" at bounding box center [1169, 71] width 7 height 7
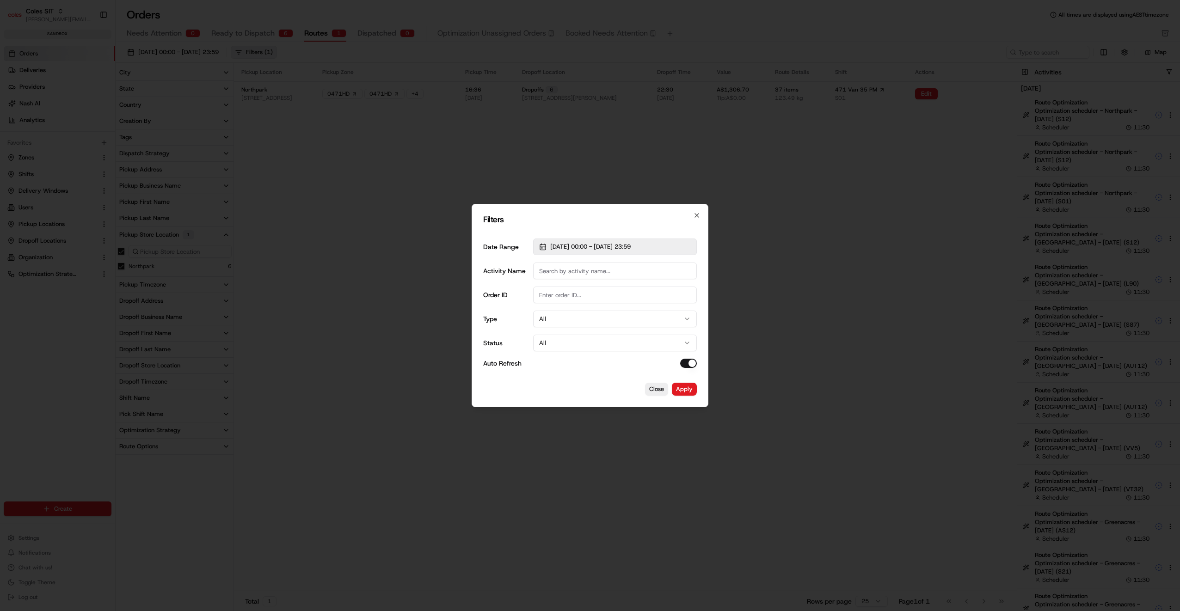
click at [589, 245] on span "[DATE] 00:00 - [DATE] 23:59" at bounding box center [590, 247] width 80 height 8
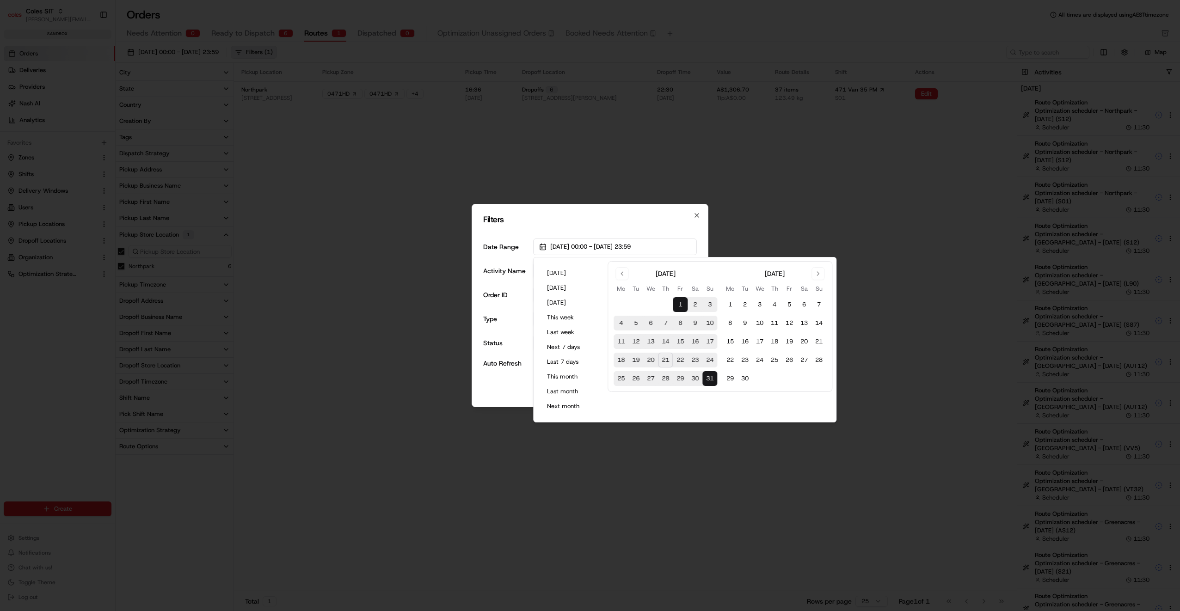
click at [680, 358] on button "22" at bounding box center [680, 360] width 15 height 15
click at [655, 226] on div "Filters Date Range [DATE] 00:00 - [DATE] 23:59 Activity Name Order ID Type All …" at bounding box center [590, 306] width 237 height 204
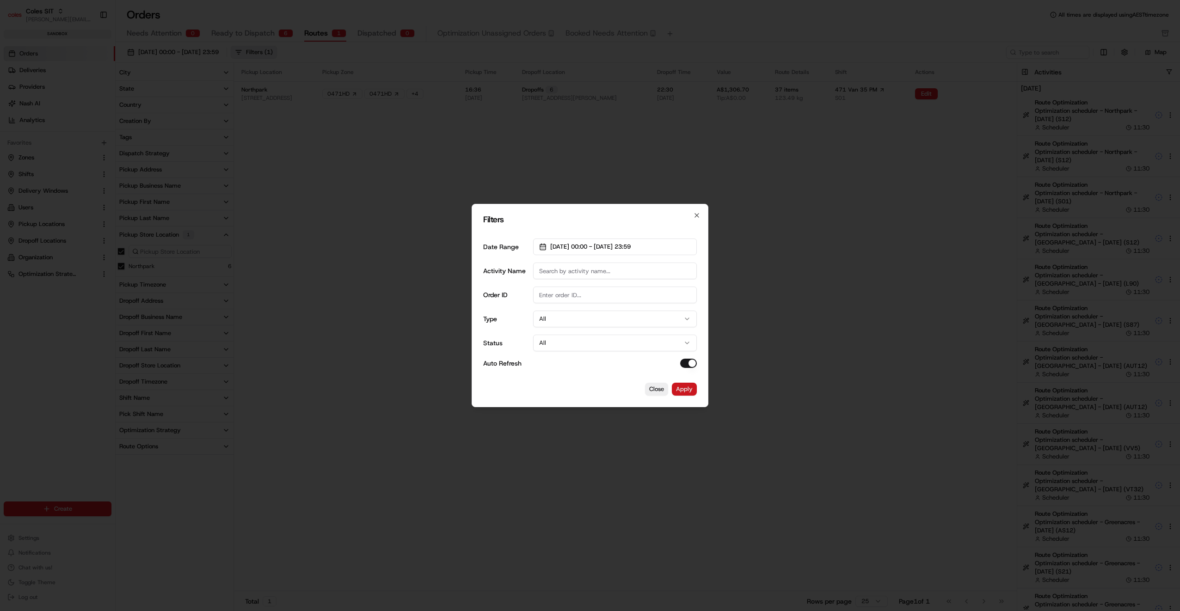
click at [678, 391] on button "Apply" at bounding box center [684, 389] width 25 height 13
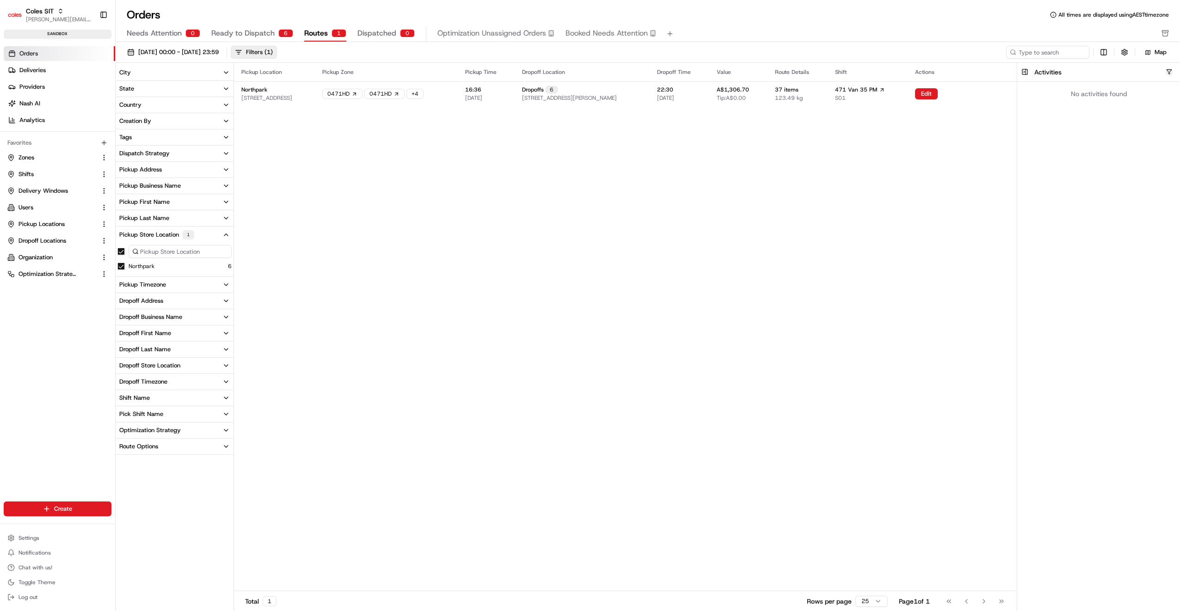
click at [1168, 70] on button "button" at bounding box center [1169, 71] width 7 height 7
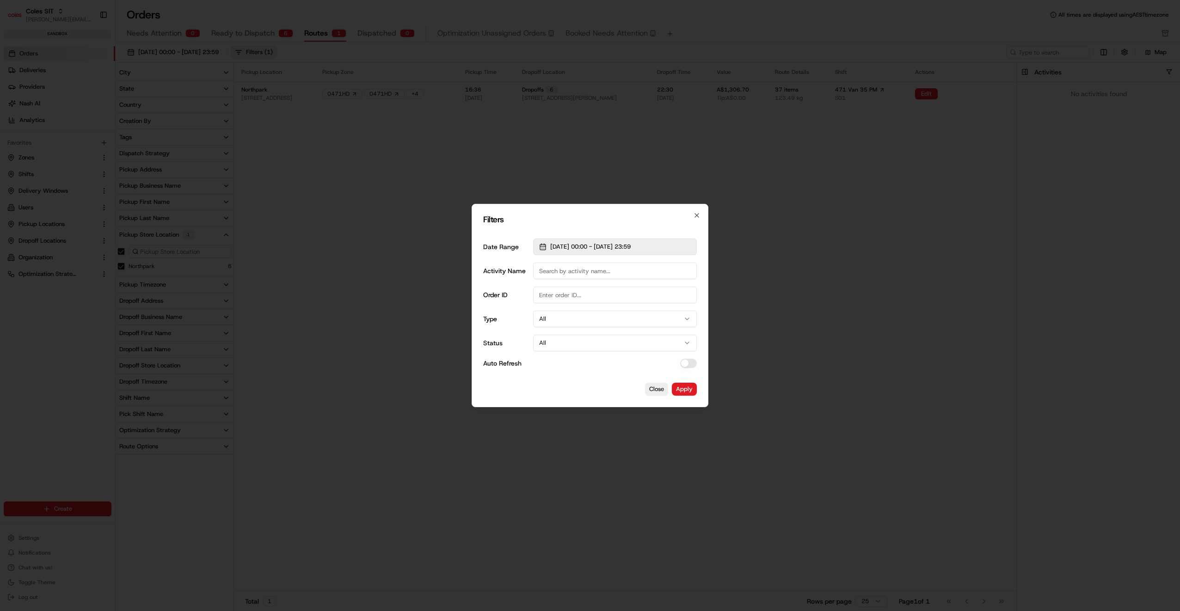
click at [597, 248] on span "[DATE] 00:00 - [DATE] 23:59" at bounding box center [590, 247] width 80 height 8
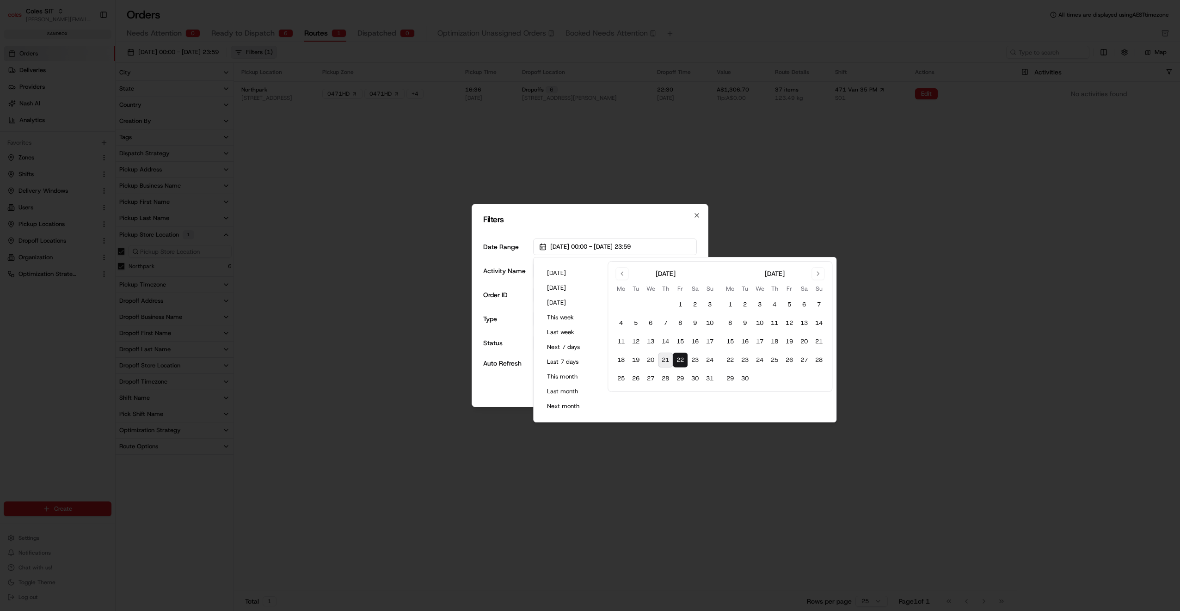
click at [663, 358] on button "21" at bounding box center [665, 360] width 15 height 15
click at [564, 275] on button "[DATE]" at bounding box center [571, 273] width 56 height 13
click at [600, 247] on span "[DATE] 00:00 - [DATE] 23:59" at bounding box center [590, 247] width 80 height 8
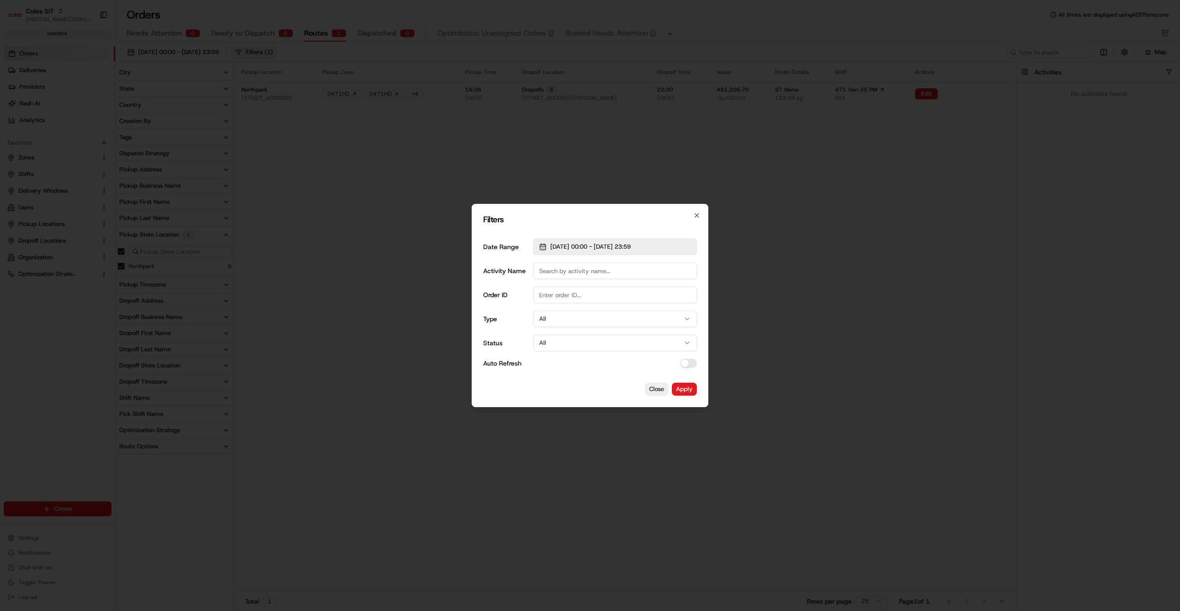
click at [595, 247] on span "[DATE] 00:00 - [DATE] 23:59" at bounding box center [590, 247] width 80 height 8
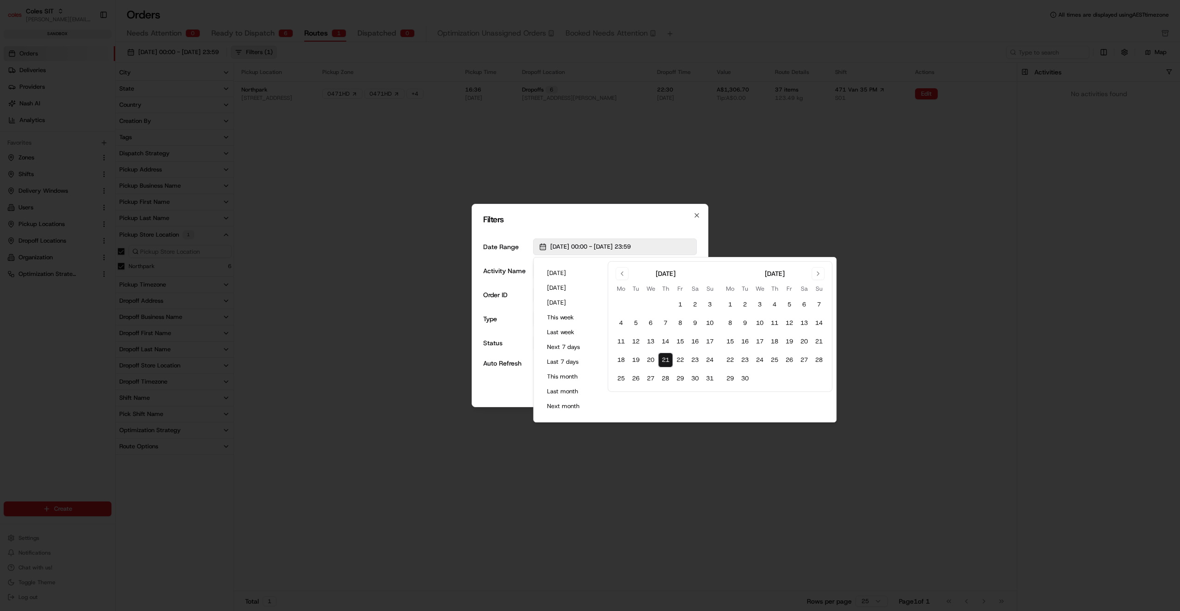
click at [595, 247] on span "[DATE] 00:00 - [DATE] 23:59" at bounding box center [590, 247] width 80 height 8
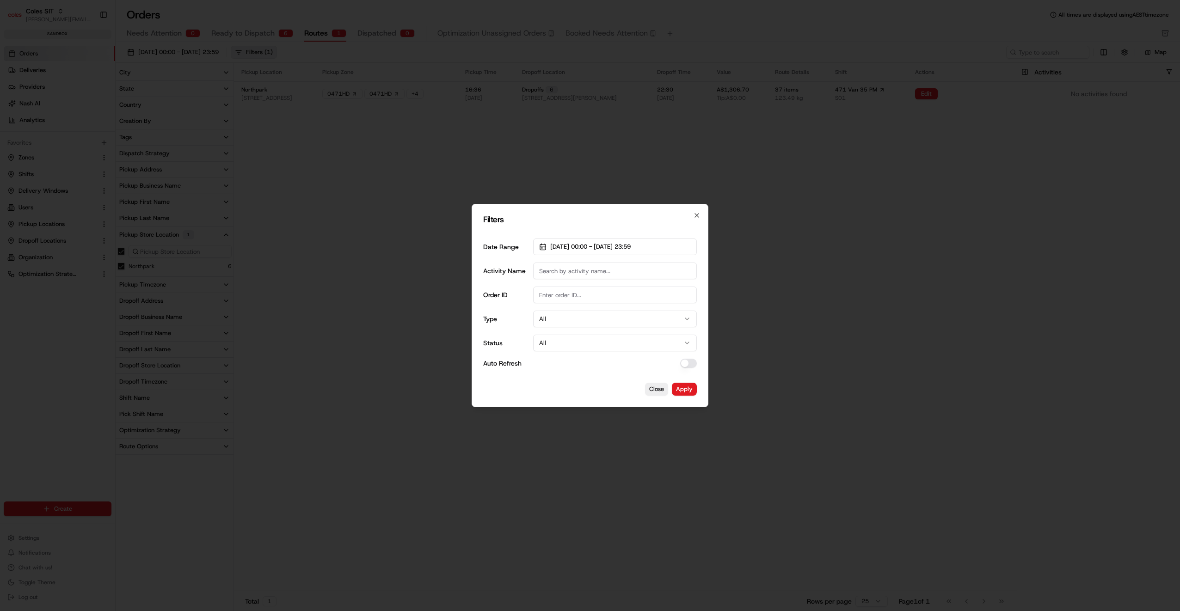
click at [591, 271] on input "Activity Name" at bounding box center [615, 271] width 164 height 17
type input "Northpark"
click at [619, 323] on button "All" at bounding box center [615, 319] width 164 height 17
click at [591, 344] on button "All" at bounding box center [615, 343] width 164 height 17
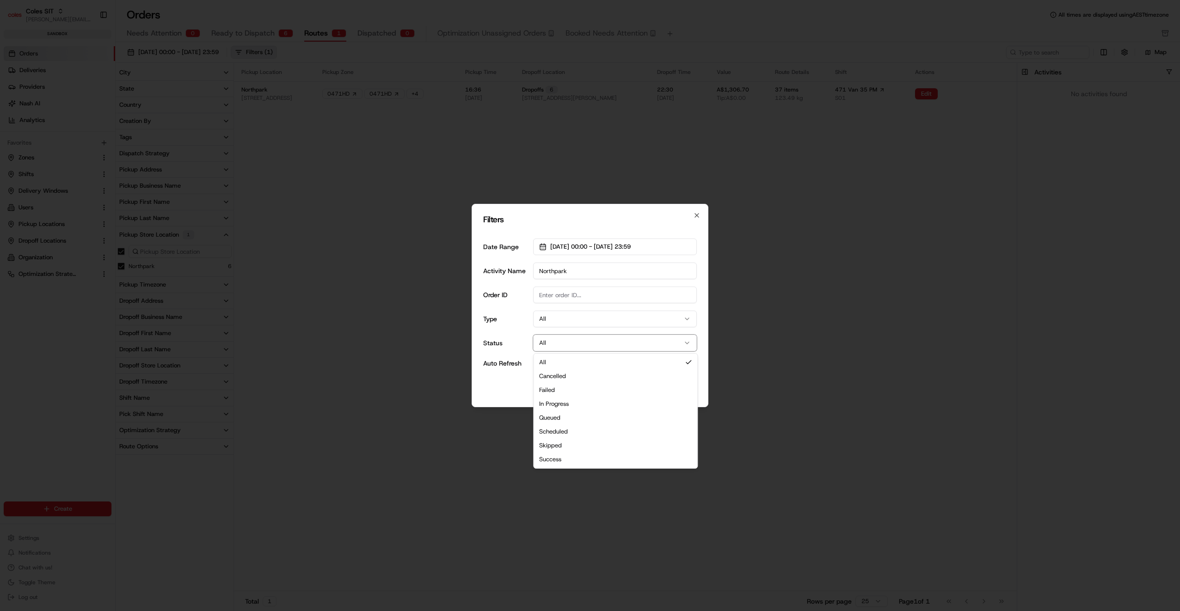
click at [591, 344] on button "All" at bounding box center [615, 343] width 164 height 17
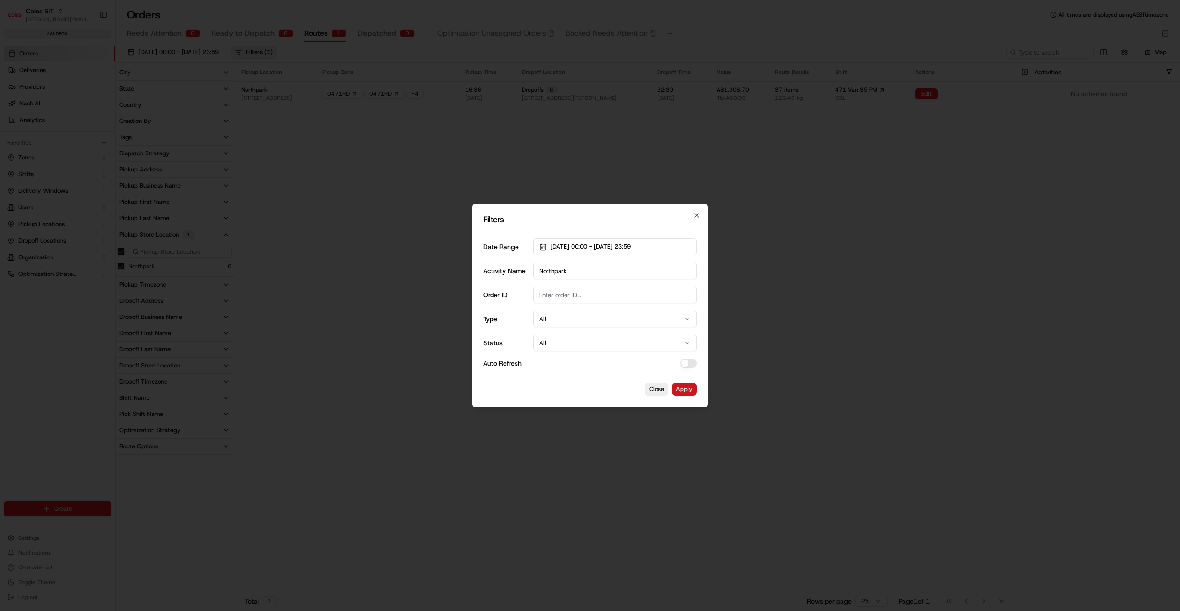
click at [683, 391] on button "Apply" at bounding box center [684, 389] width 25 height 13
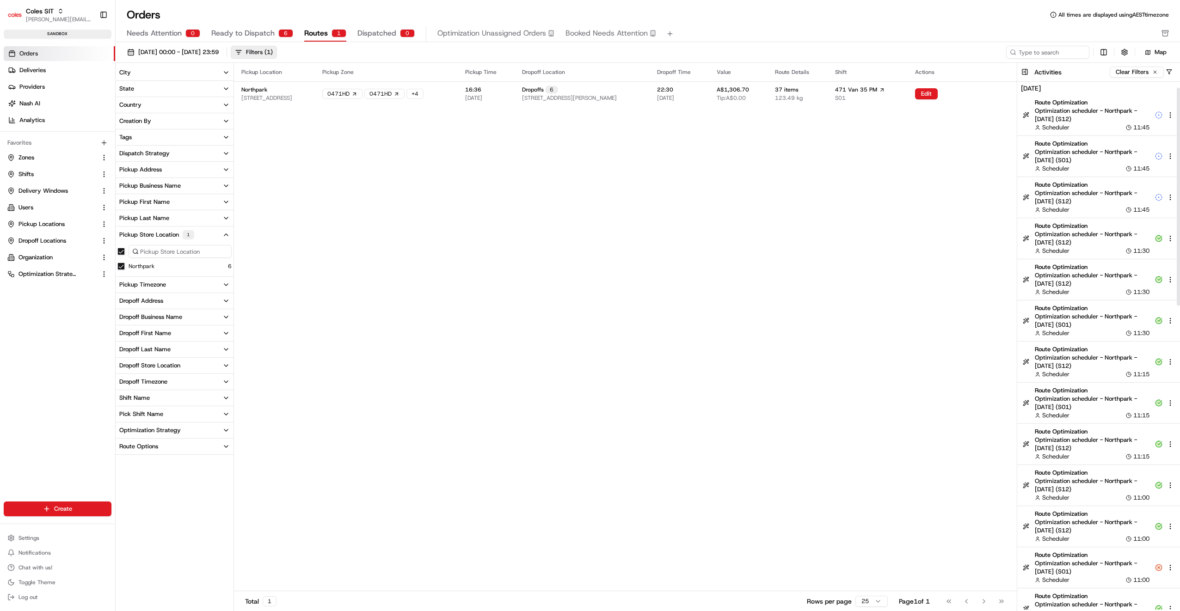
scroll to position [46, 0]
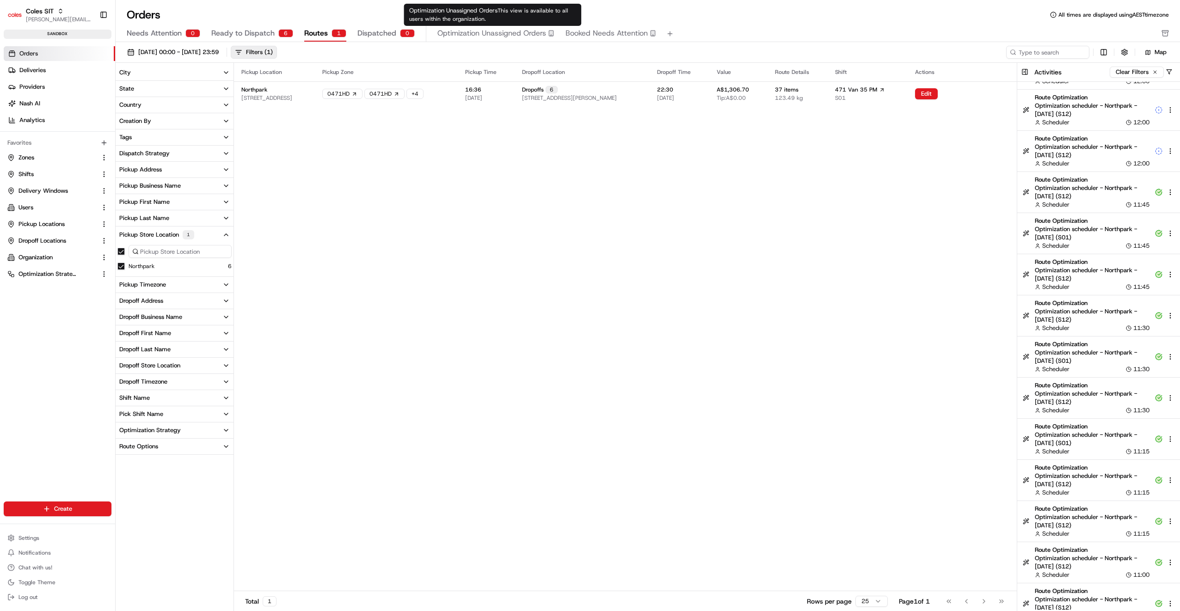
click at [475, 30] on span "Optimization Unassigned Orders" at bounding box center [492, 33] width 109 height 11
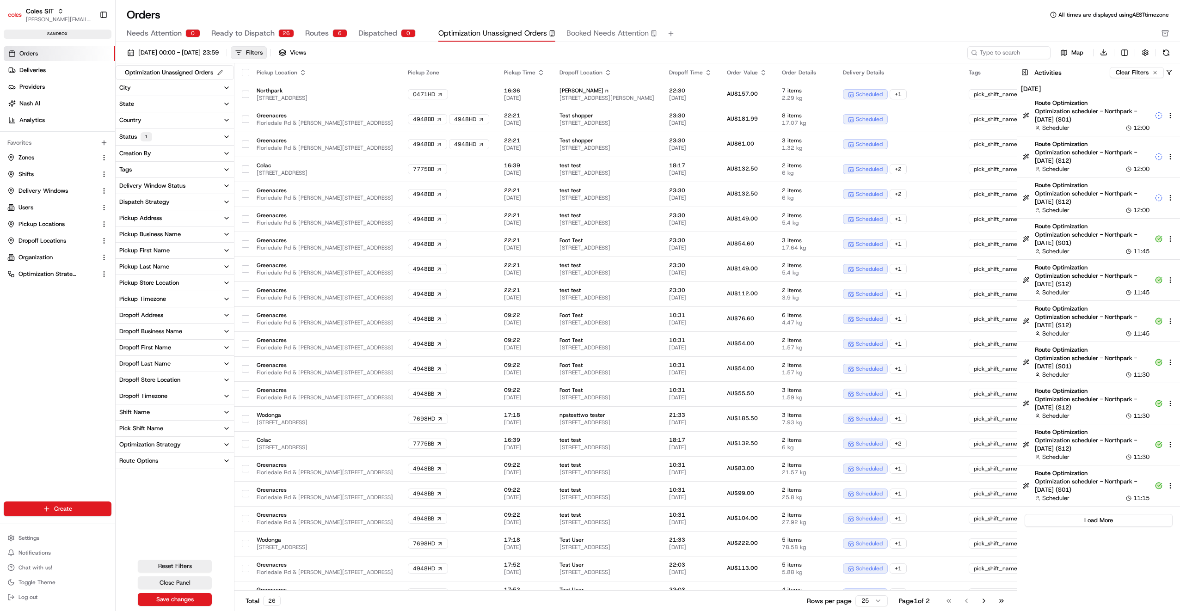
click at [151, 280] on div "Pickup Store Location" at bounding box center [149, 283] width 60 height 8
click at [118, 323] on button "Northpark" at bounding box center [120, 324] width 7 height 7
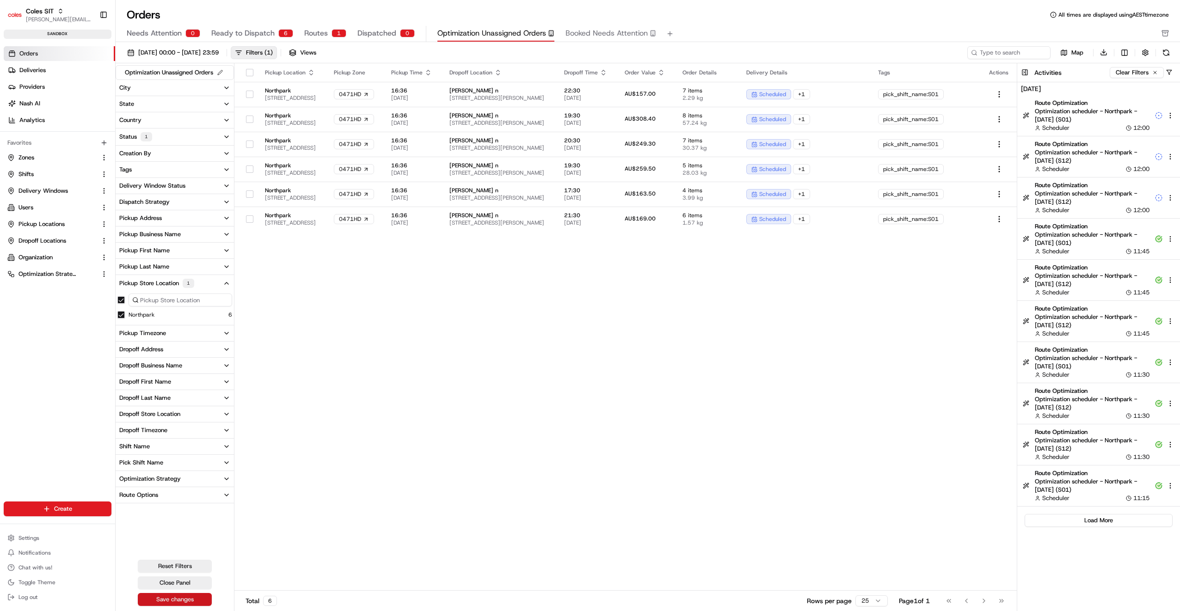
click at [177, 597] on button "Save changes" at bounding box center [175, 599] width 74 height 13
click at [192, 581] on button "Close Panel" at bounding box center [175, 583] width 74 height 13
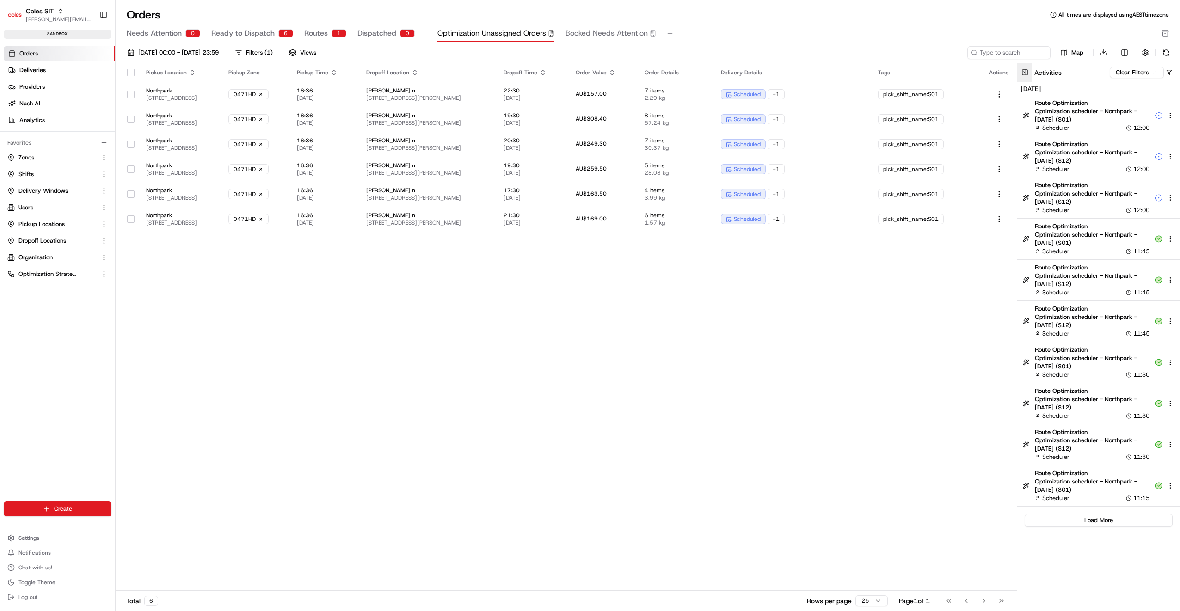
click at [1023, 71] on button at bounding box center [1025, 72] width 15 height 19
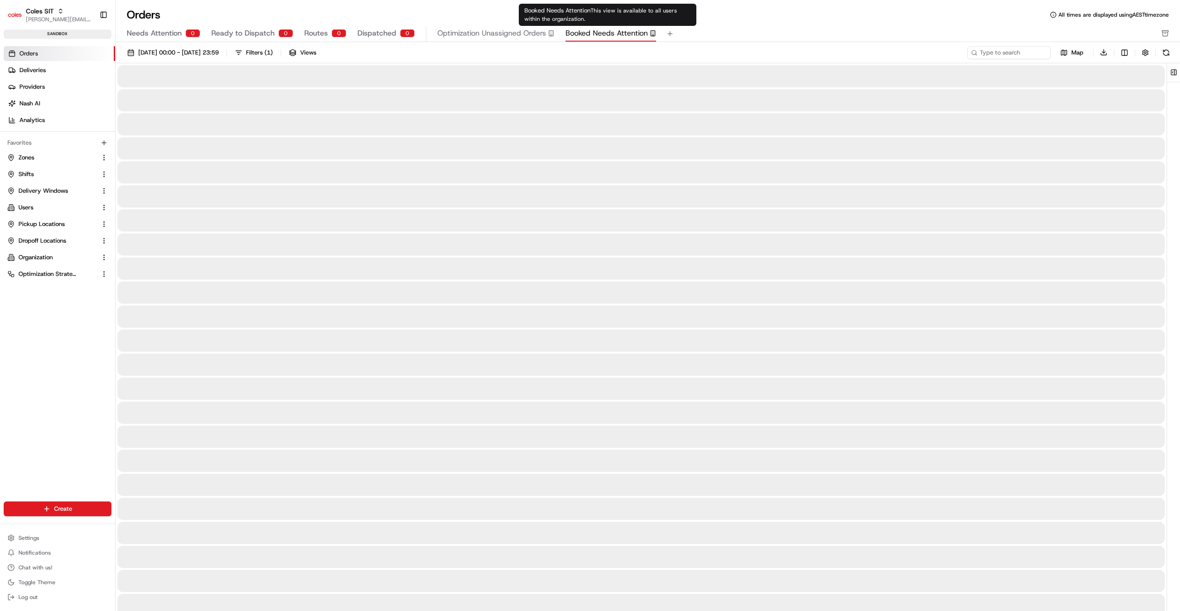
click at [605, 34] on span "Booked Needs Attention" at bounding box center [607, 33] width 82 height 11
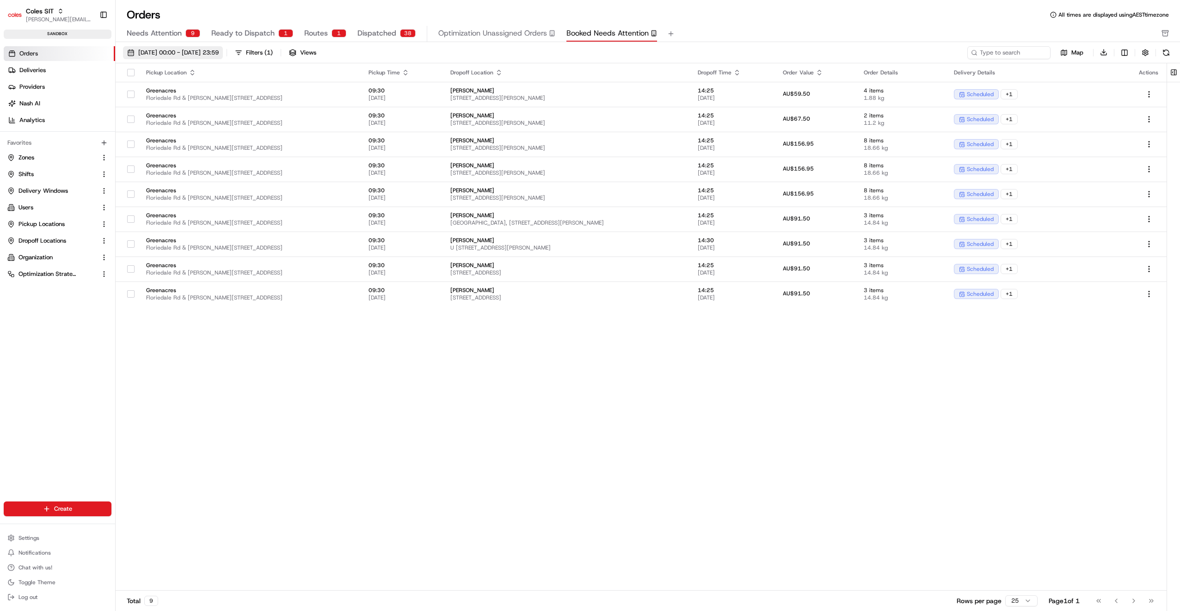
click at [193, 52] on span "[DATE] 00:00 - [DATE] 23:59" at bounding box center [178, 53] width 80 height 8
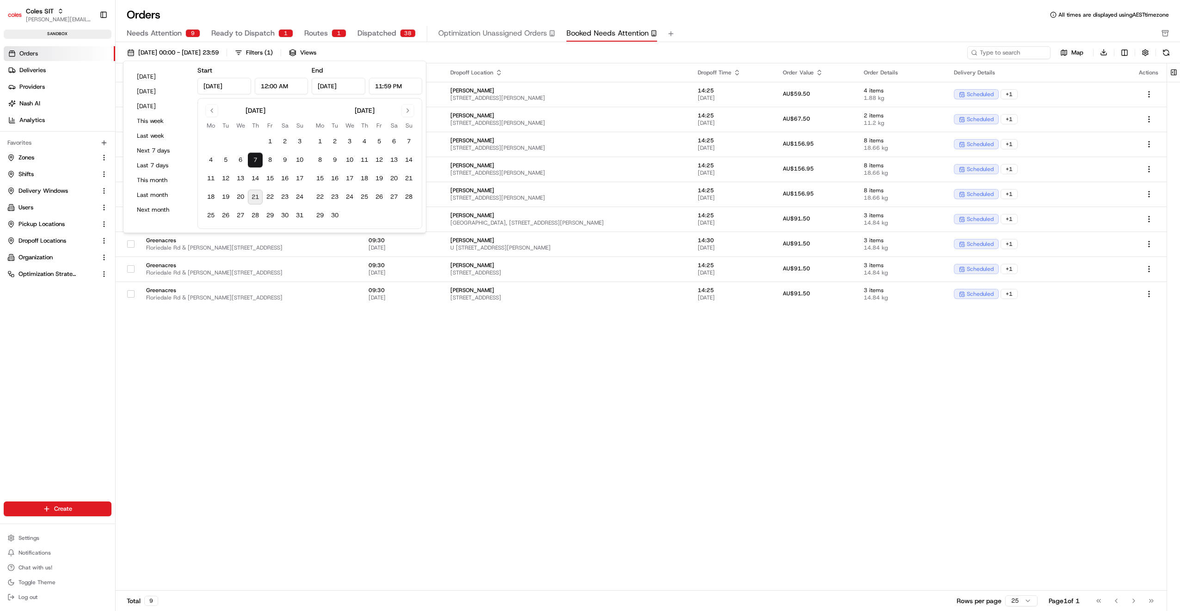
click at [256, 192] on button "21" at bounding box center [255, 197] width 15 height 15
type input "[DATE]"
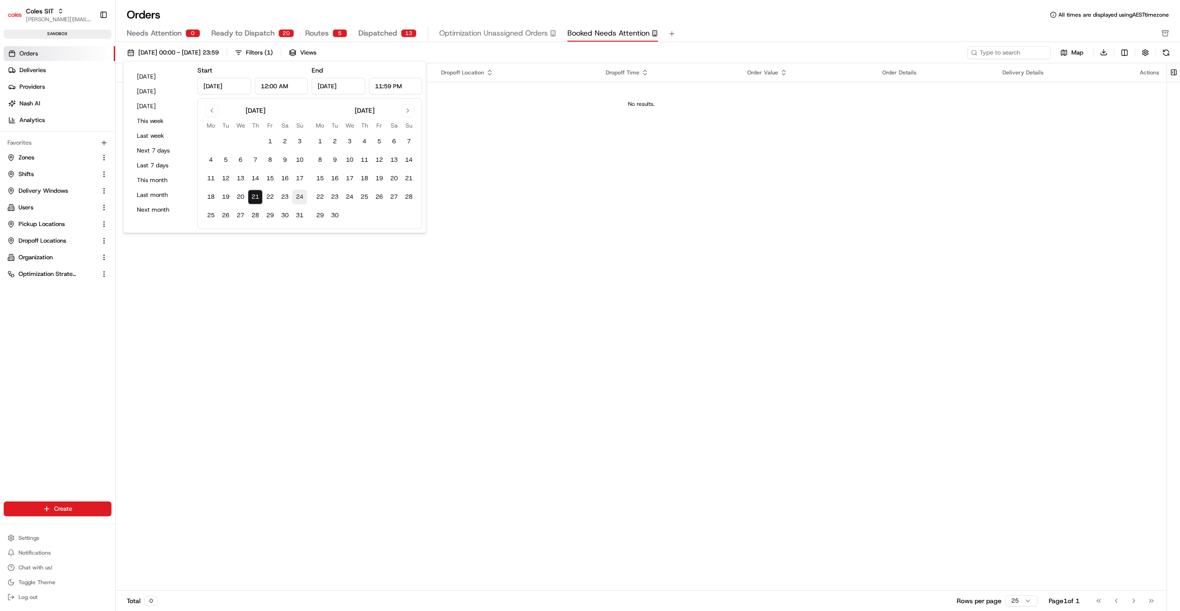
click at [301, 198] on button "24" at bounding box center [299, 197] width 15 height 15
type input "[DATE]"
click at [711, 20] on div "Orders All times are displayed using AEST timezone" at bounding box center [648, 14] width 1065 height 15
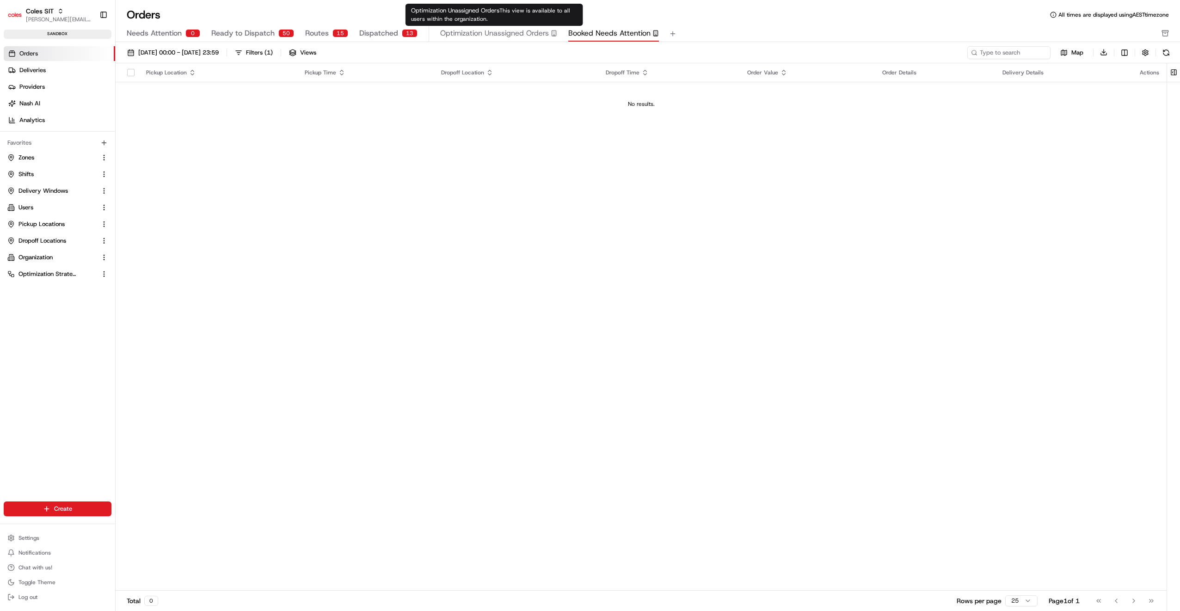
click at [494, 36] on span "Optimization Unassigned Orders" at bounding box center [494, 33] width 109 height 11
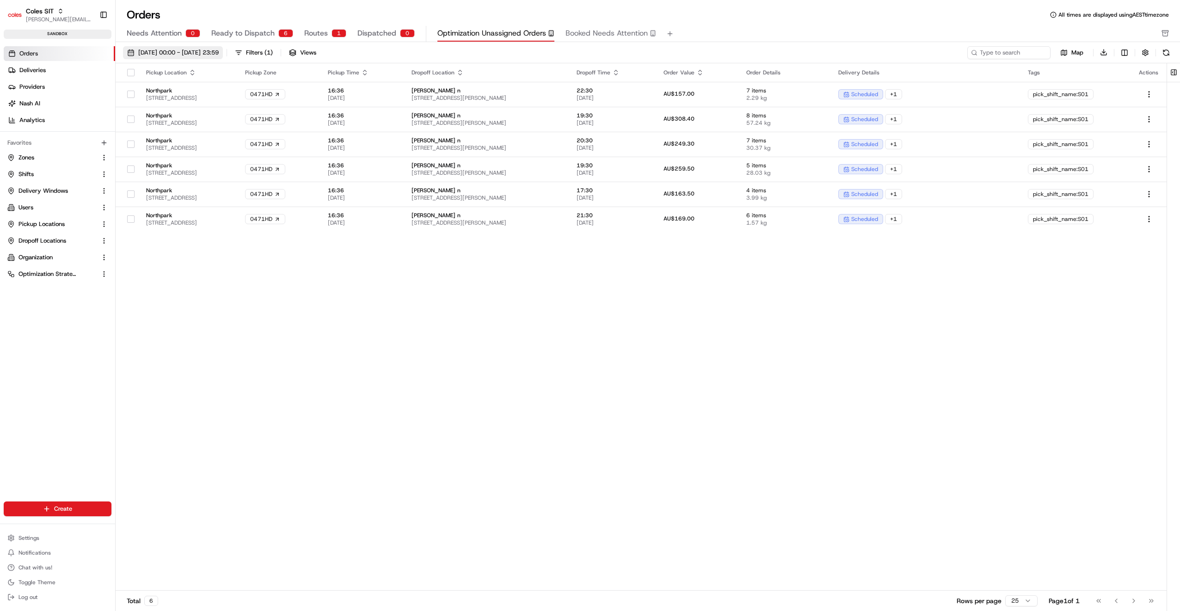
click at [211, 55] on span "[DATE] 00:00 - [DATE] 23:59" at bounding box center [178, 53] width 80 height 8
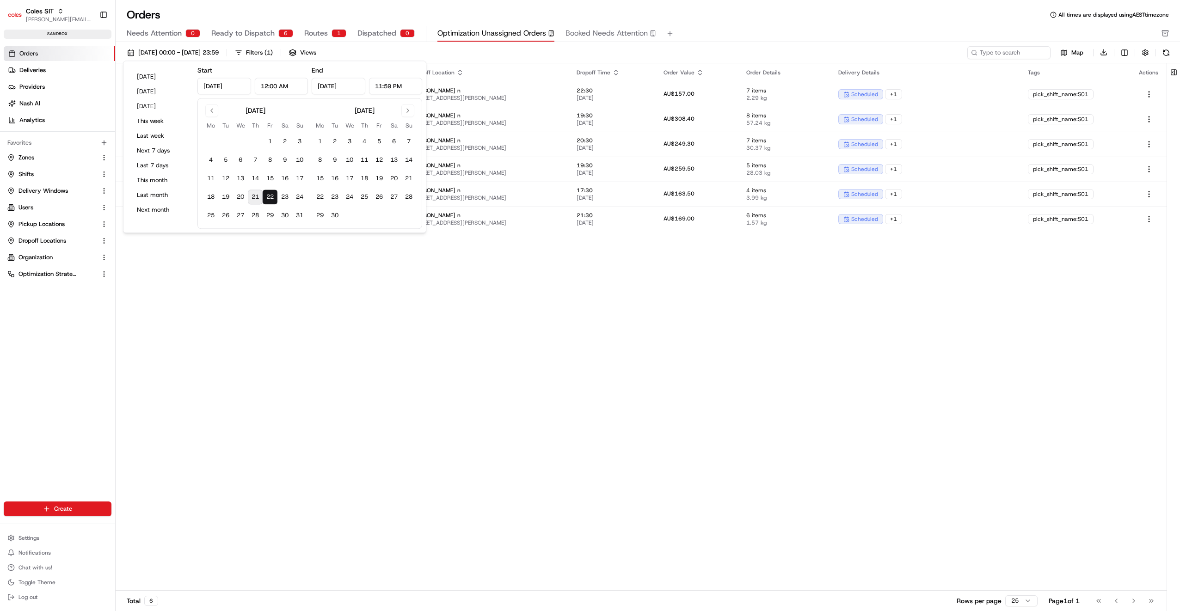
click at [256, 193] on button "21" at bounding box center [255, 197] width 15 height 15
type input "[DATE]"
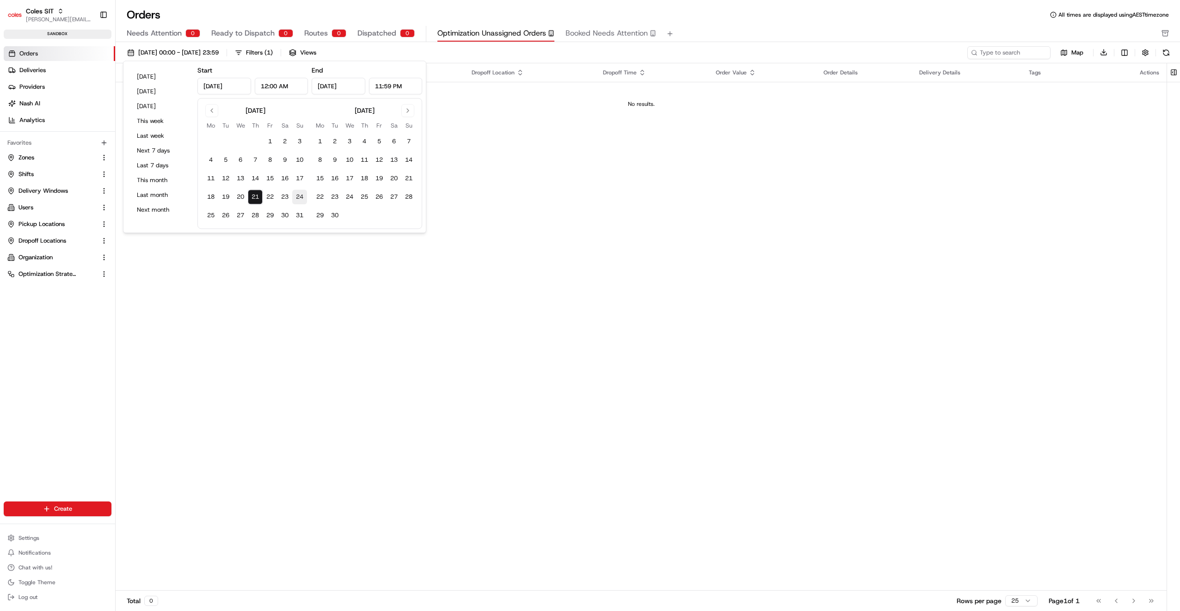
click at [297, 196] on button "24" at bounding box center [299, 197] width 15 height 15
type input "[DATE]"
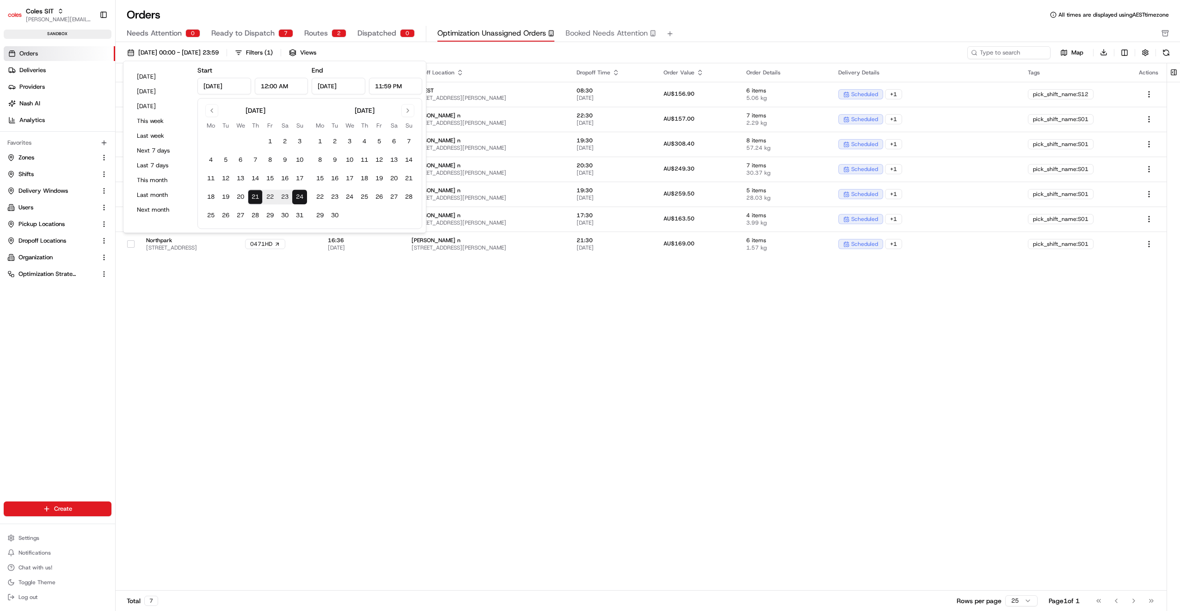
click at [719, 18] on div "Orders All times are displayed using AEST timezone" at bounding box center [648, 14] width 1065 height 15
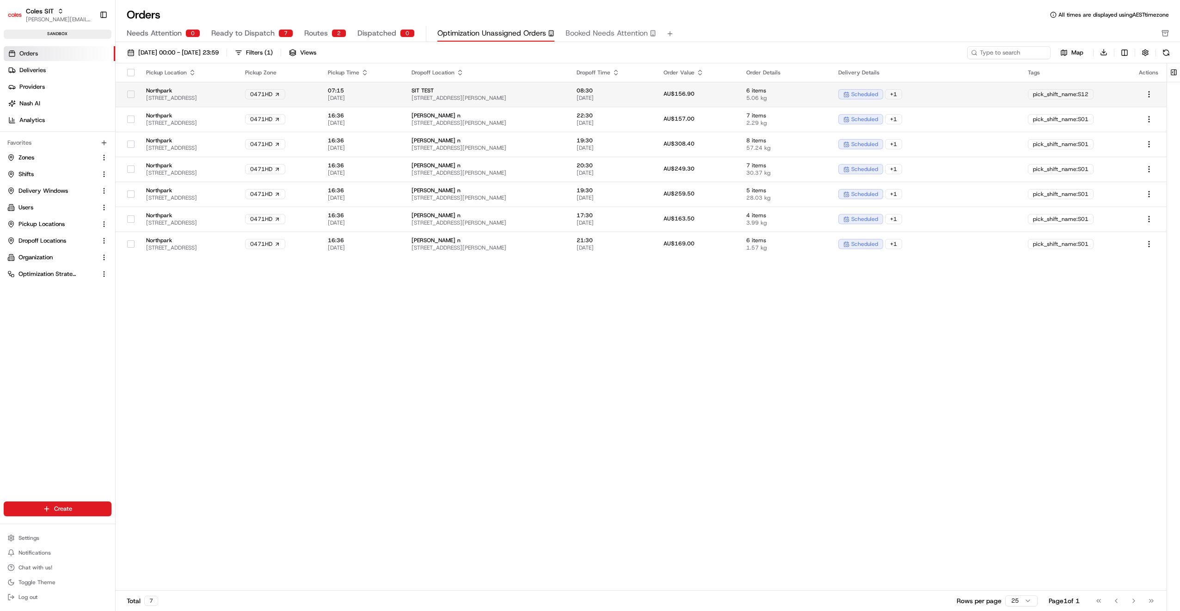
click at [469, 94] on span "[STREET_ADDRESS][PERSON_NAME]" at bounding box center [487, 97] width 150 height 7
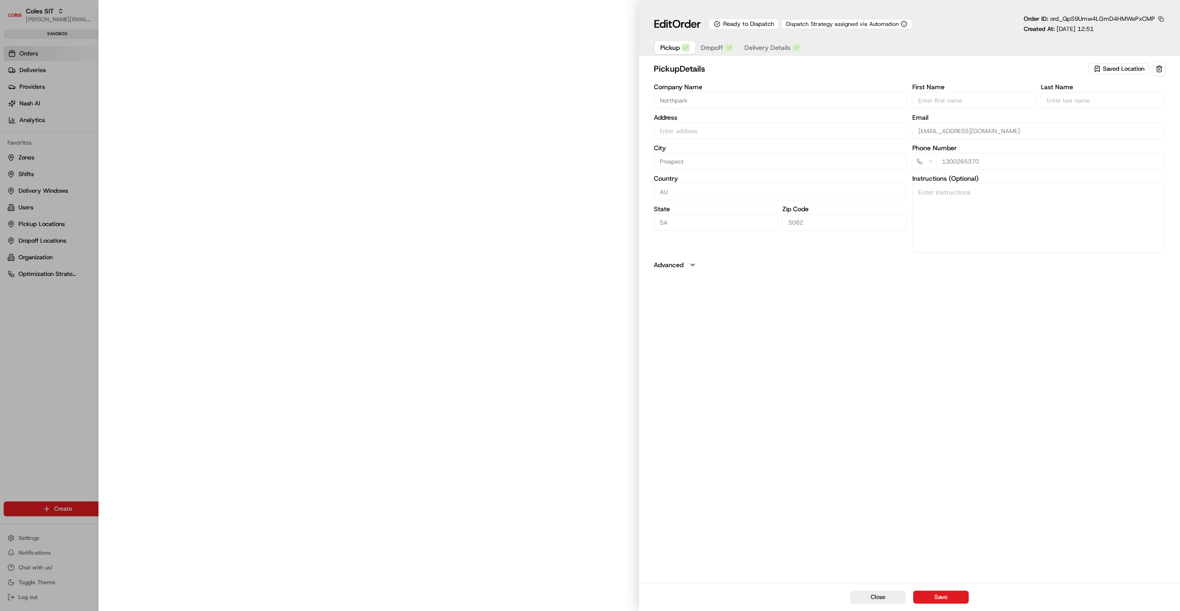
type input "[STREET_ADDRESS]"
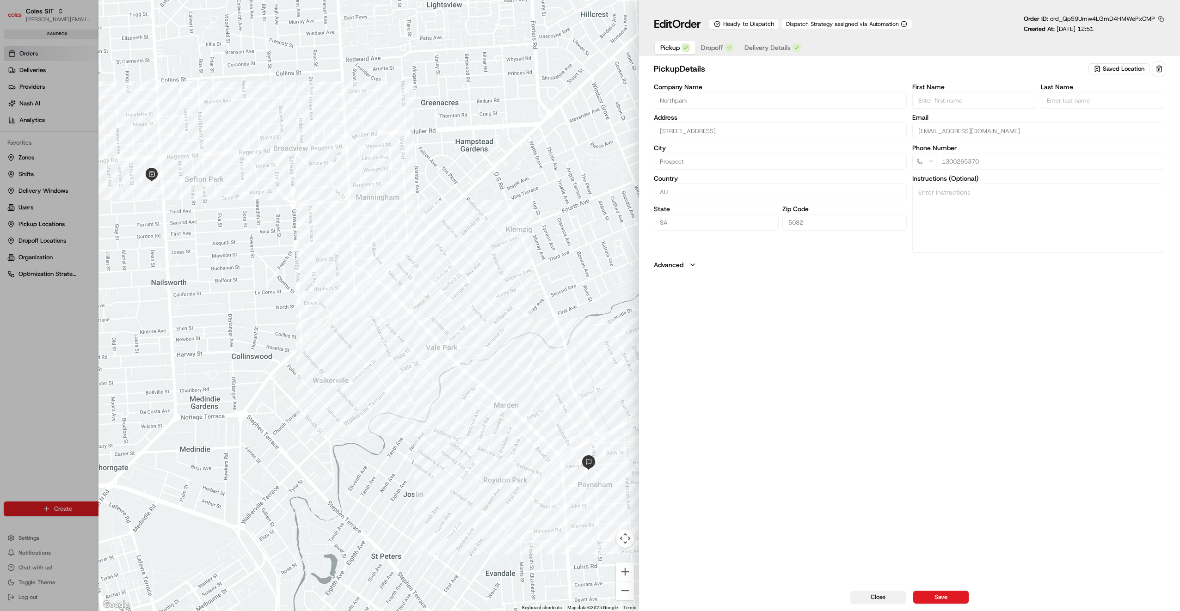
click at [880, 598] on button "Close" at bounding box center [879, 597] width 56 height 13
type input "+1"
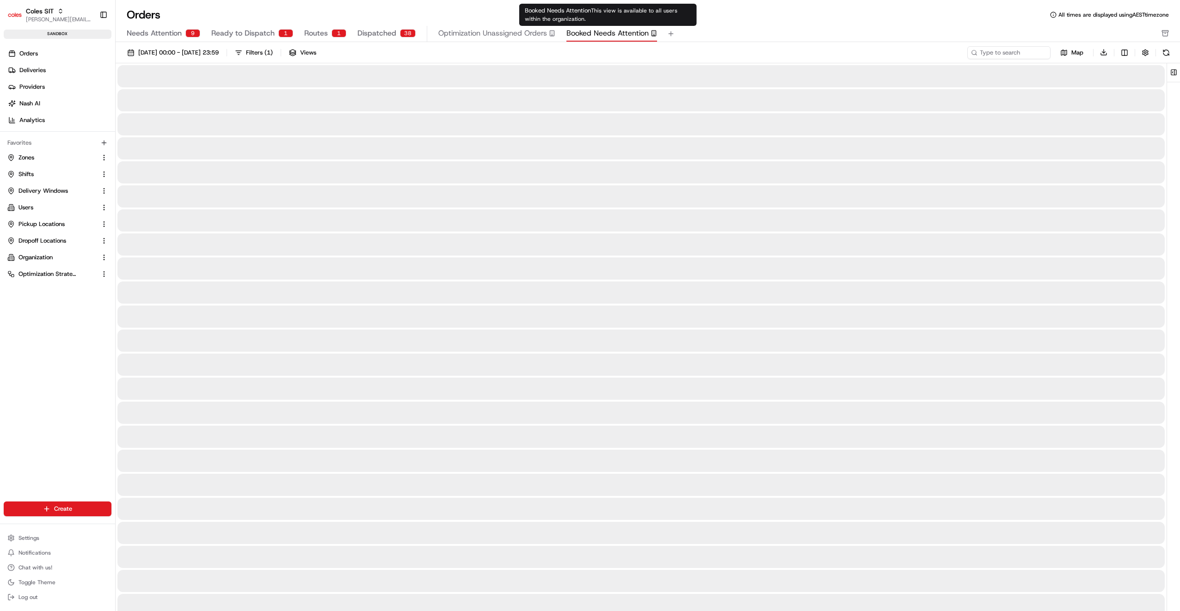
click at [583, 31] on span "Booked Needs Attention" at bounding box center [608, 33] width 82 height 11
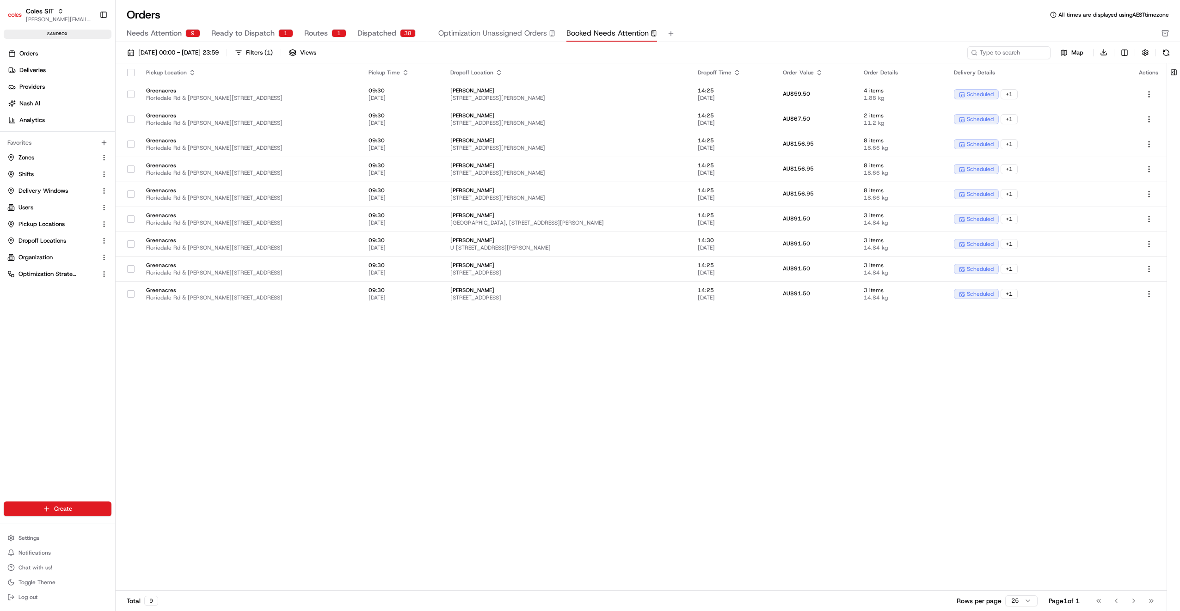
click at [162, 34] on span "Needs Attention" at bounding box center [154, 33] width 55 height 11
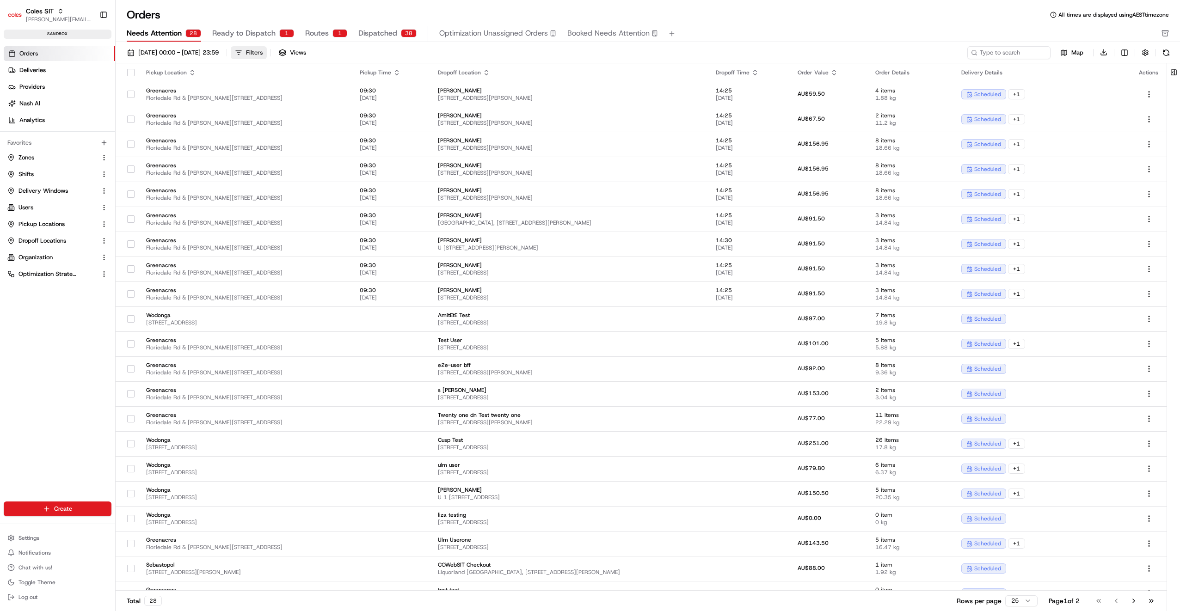
click at [263, 52] on div "Filters" at bounding box center [254, 53] width 17 height 8
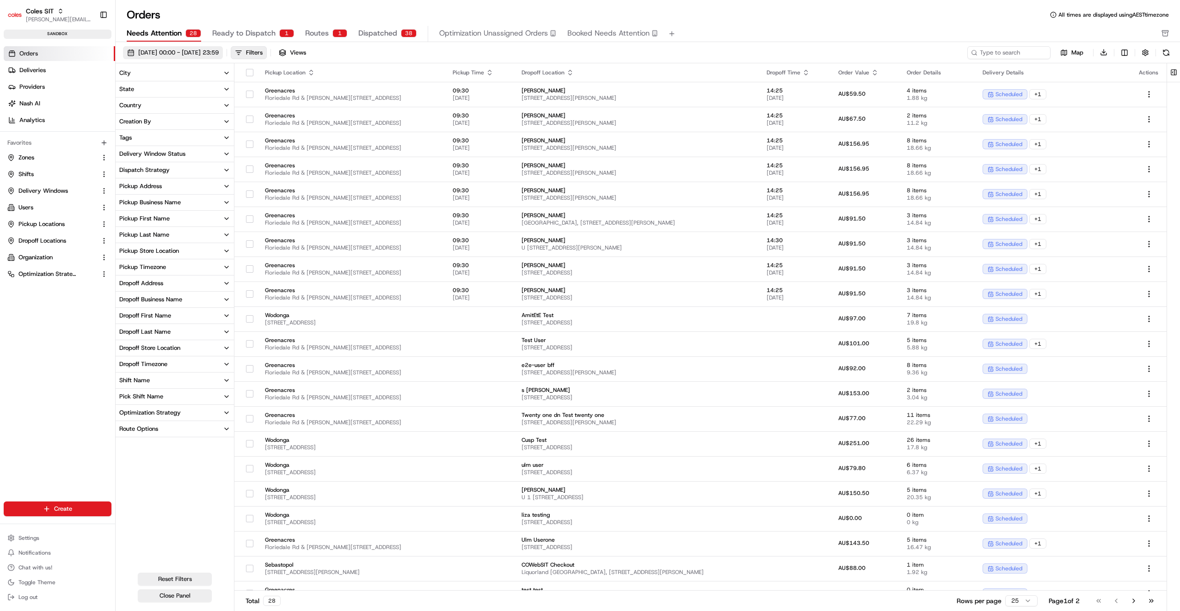
click at [211, 52] on span "[DATE] 00:00 - [DATE] 23:59" at bounding box center [178, 53] width 80 height 8
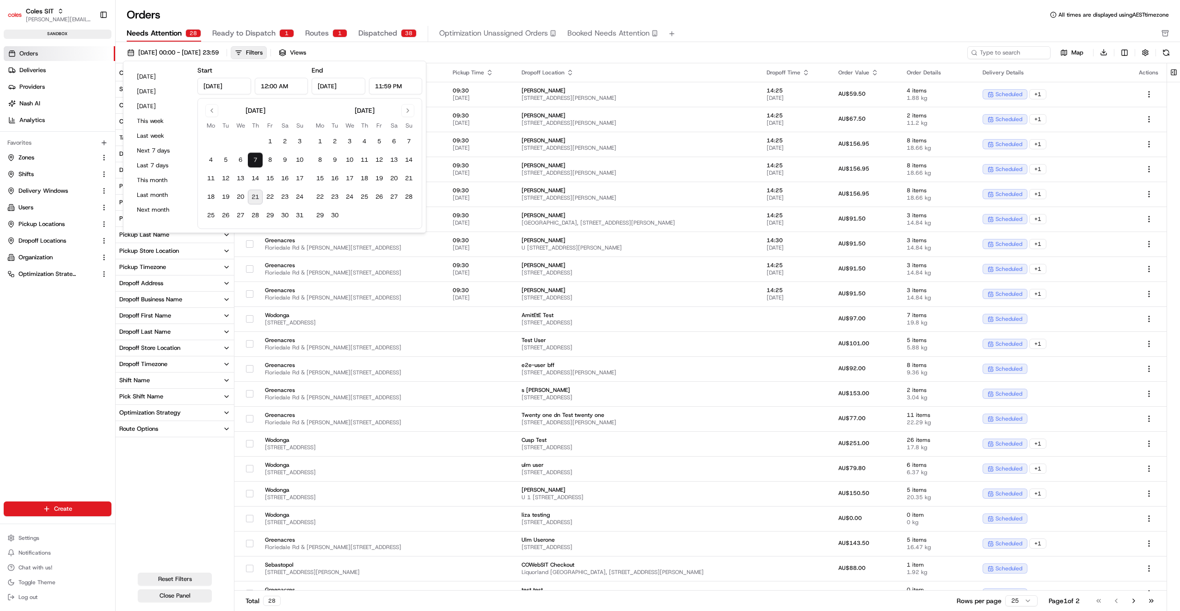
click at [259, 194] on button "21" at bounding box center [255, 197] width 15 height 15
type input "[DATE]"
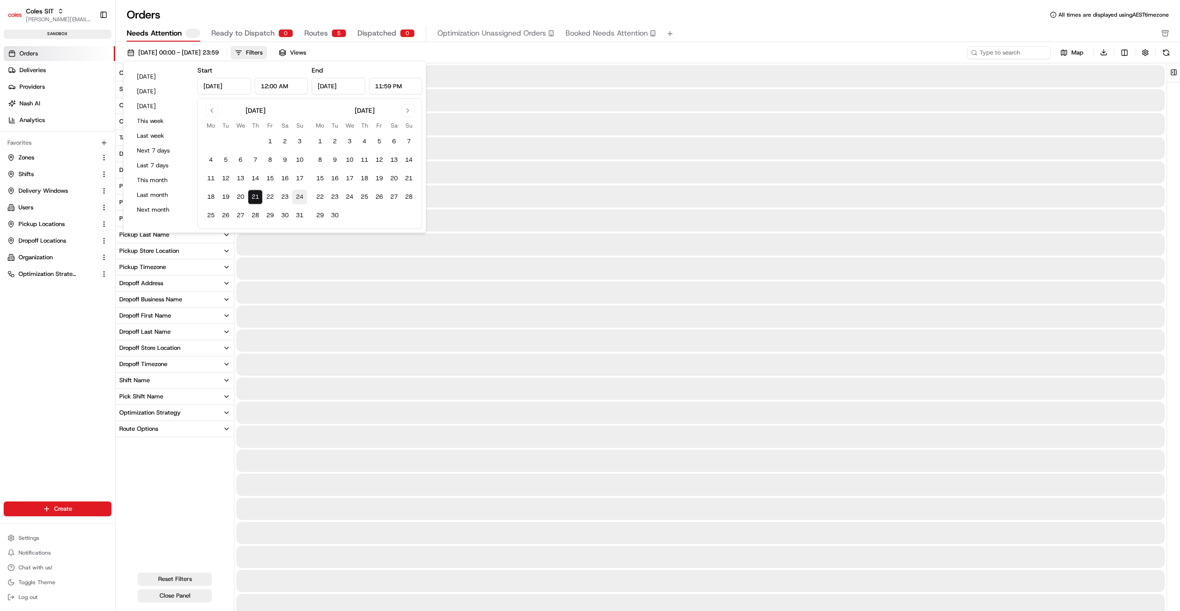
click at [300, 193] on button "24" at bounding box center [299, 197] width 15 height 15
type input "[DATE]"
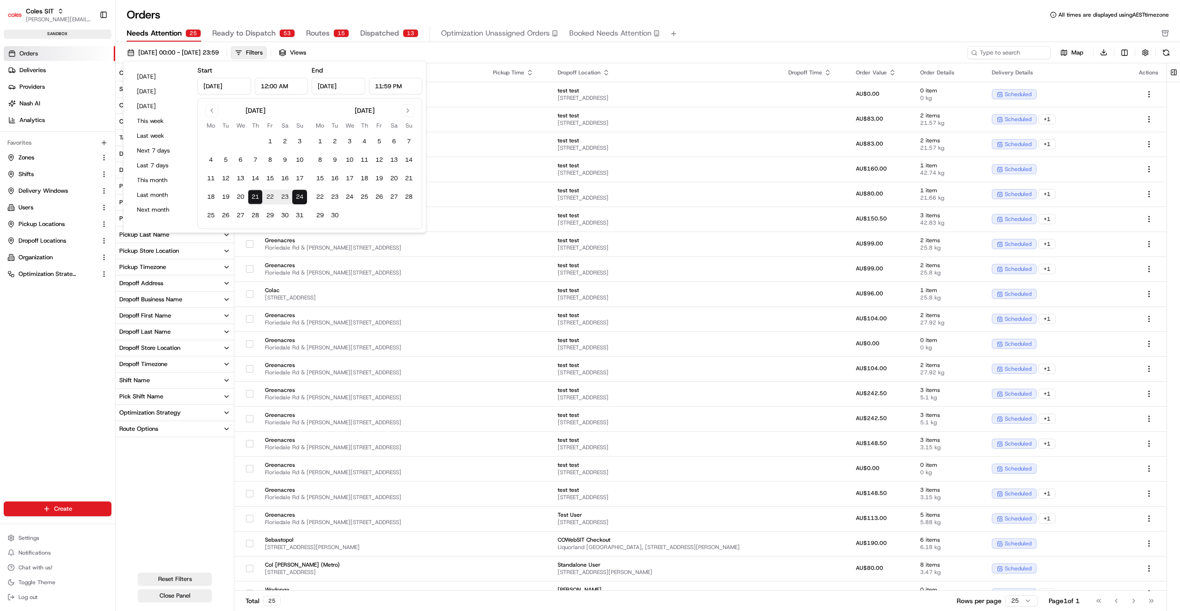
click at [574, 48] on div "[DATE] 00:00 - [DATE] 23:59 Filters Views" at bounding box center [544, 52] width 843 height 13
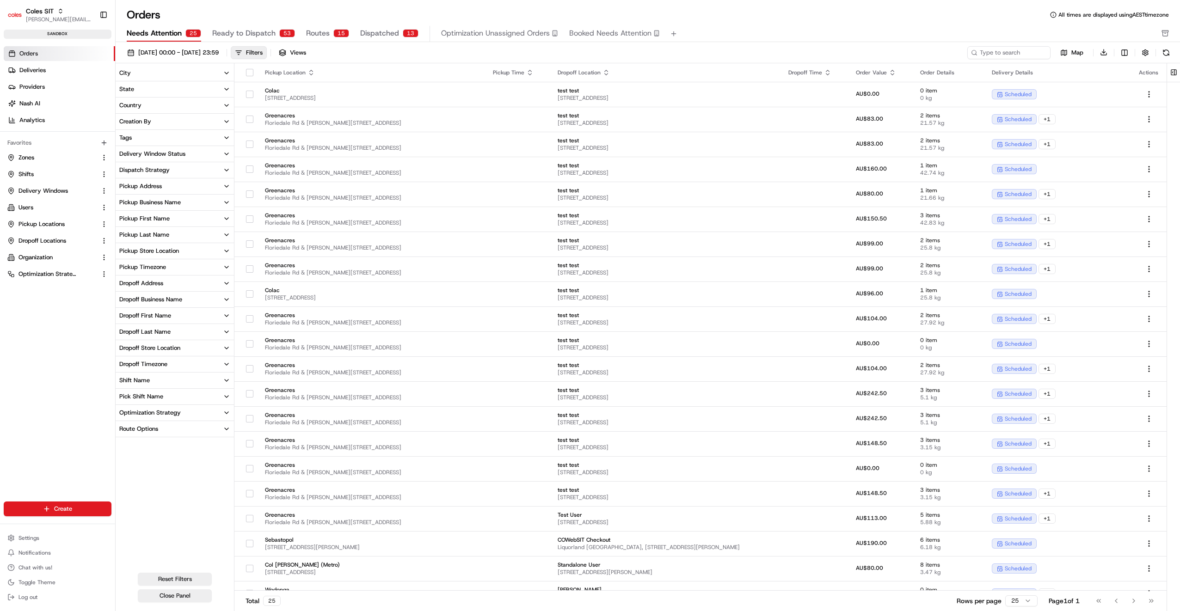
click at [146, 248] on div "Pickup Store Location" at bounding box center [149, 251] width 60 height 8
click at [179, 593] on button "Close Panel" at bounding box center [175, 596] width 74 height 13
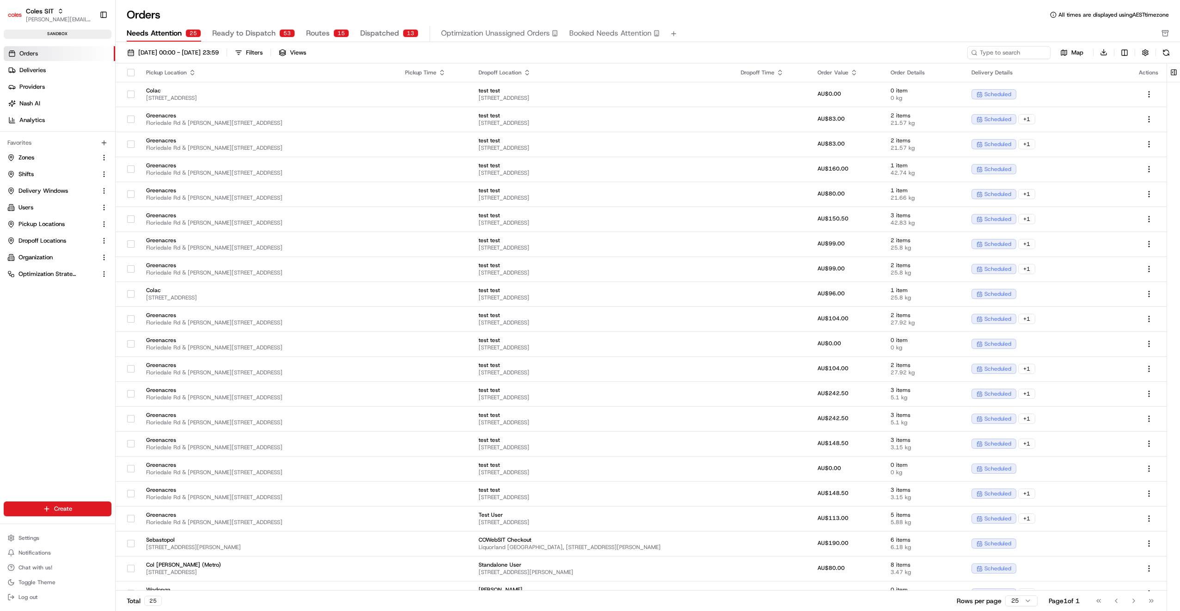
click at [246, 31] on span "Ready to Dispatch" at bounding box center [243, 33] width 63 height 11
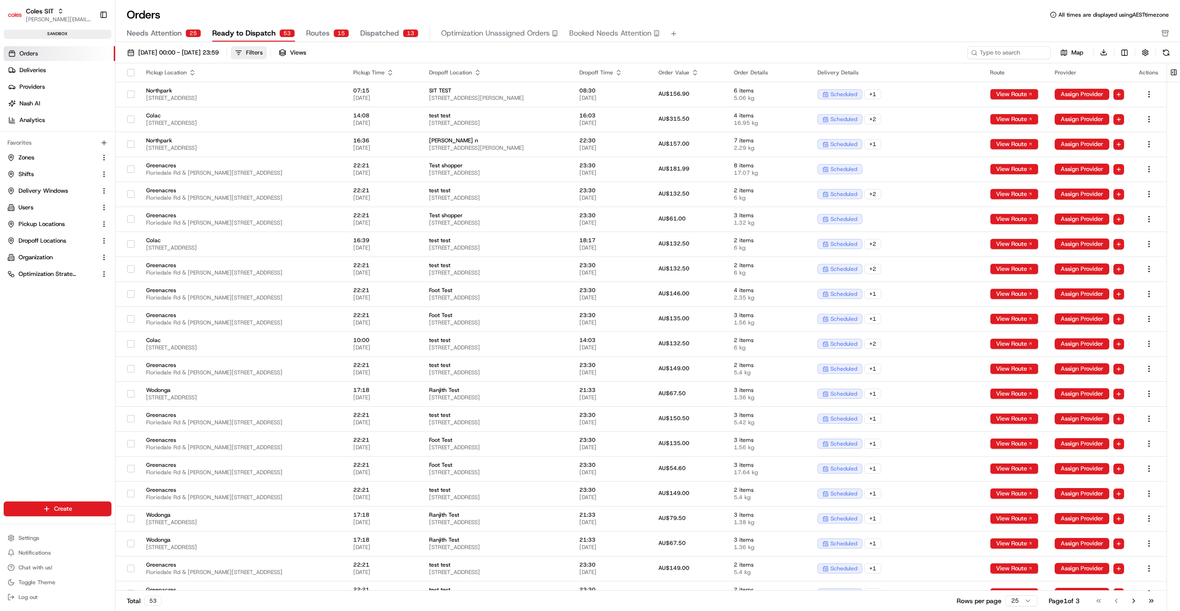
click at [263, 50] on div "Filters" at bounding box center [254, 53] width 17 height 8
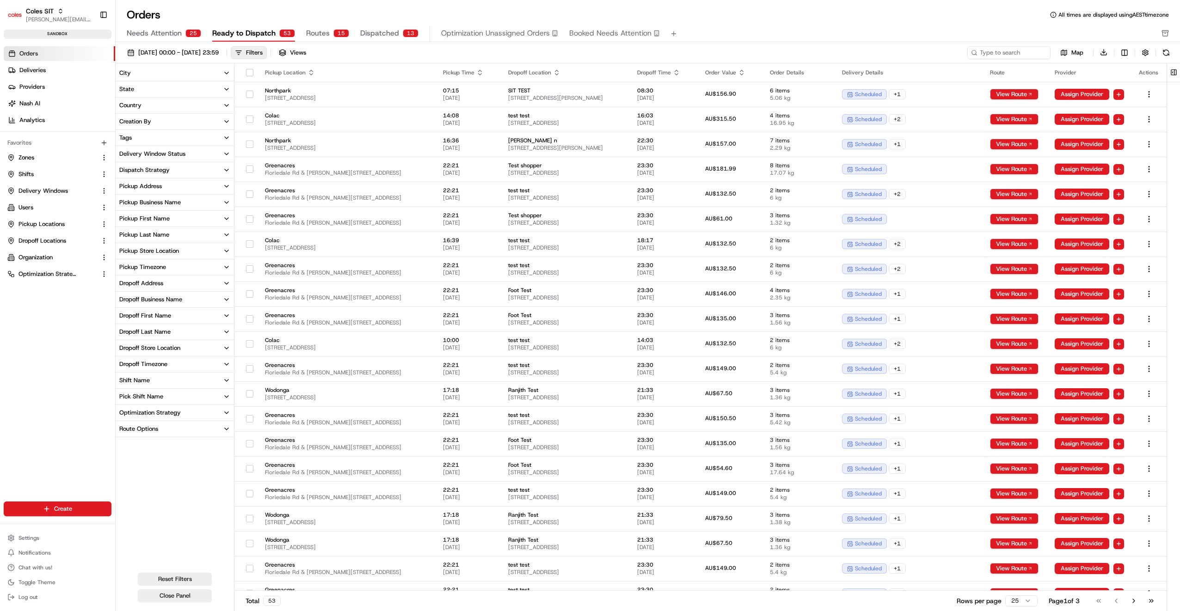
click at [150, 249] on div "Pickup Store Location" at bounding box center [149, 251] width 60 height 8
click at [124, 303] on button "Northpark" at bounding box center [120, 304] width 7 height 7
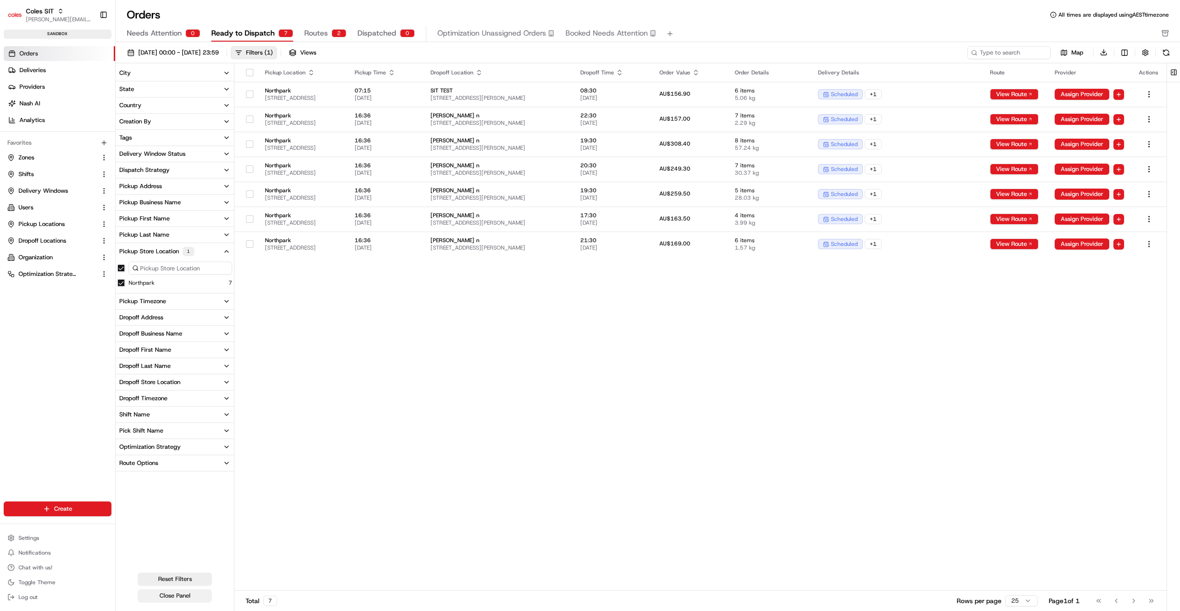
click at [181, 593] on button "Close Panel" at bounding box center [175, 596] width 74 height 13
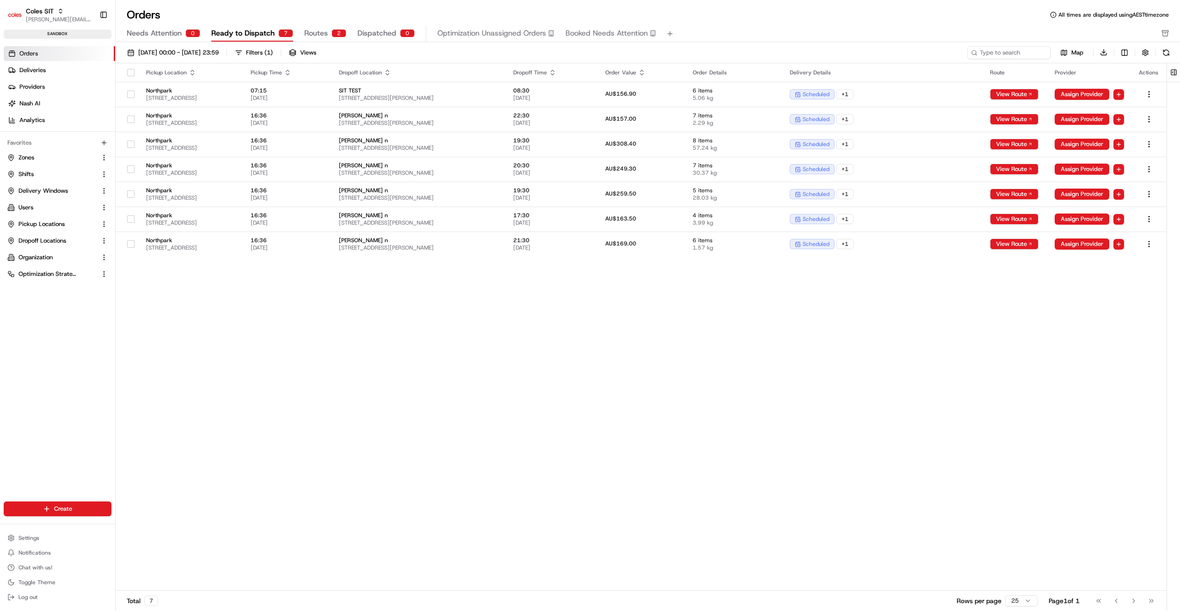
click at [317, 30] on span "Routes" at bounding box center [316, 33] width 24 height 11
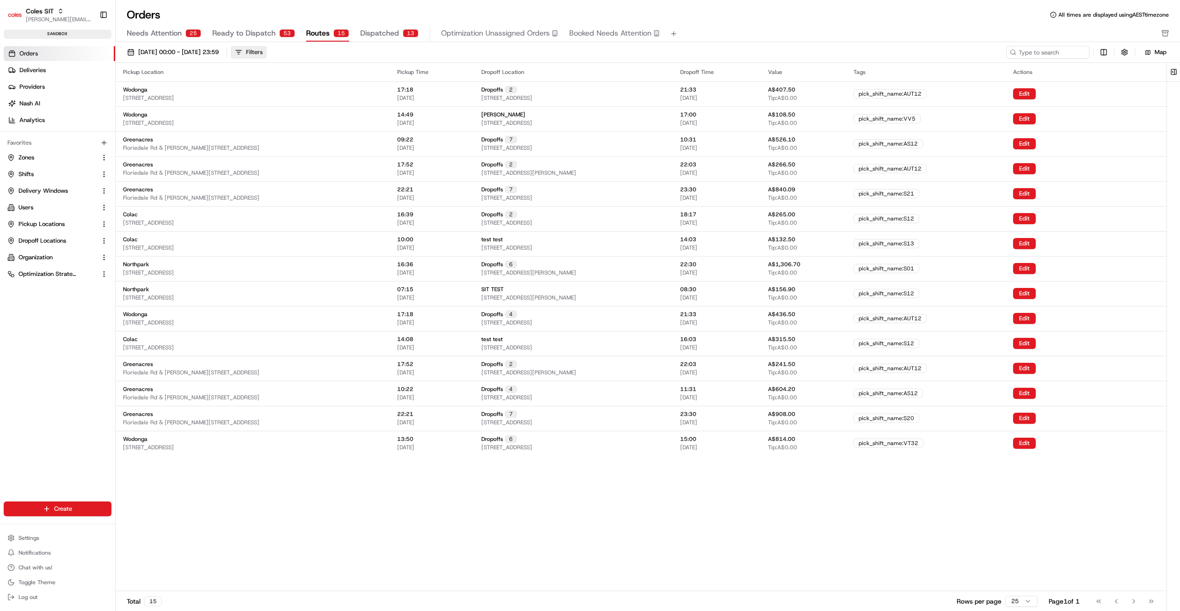
click at [267, 56] on button "Filters" at bounding box center [249, 52] width 36 height 13
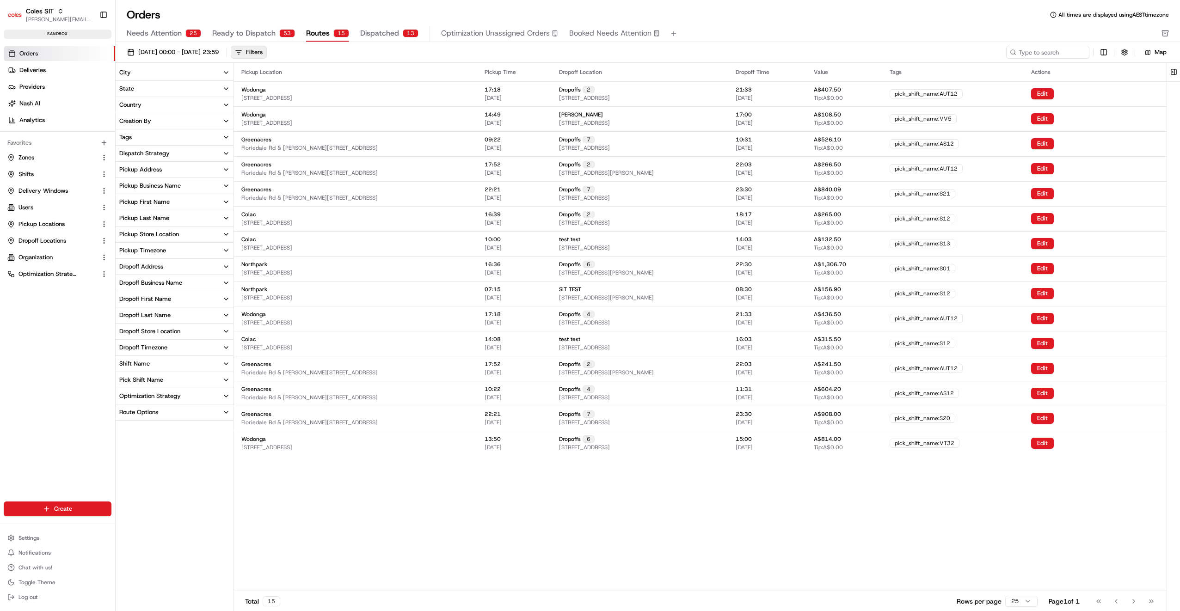
click at [162, 234] on div "Pickup Store Location" at bounding box center [149, 234] width 60 height 8
click at [122, 289] on button "Northpark" at bounding box center [120, 287] width 7 height 7
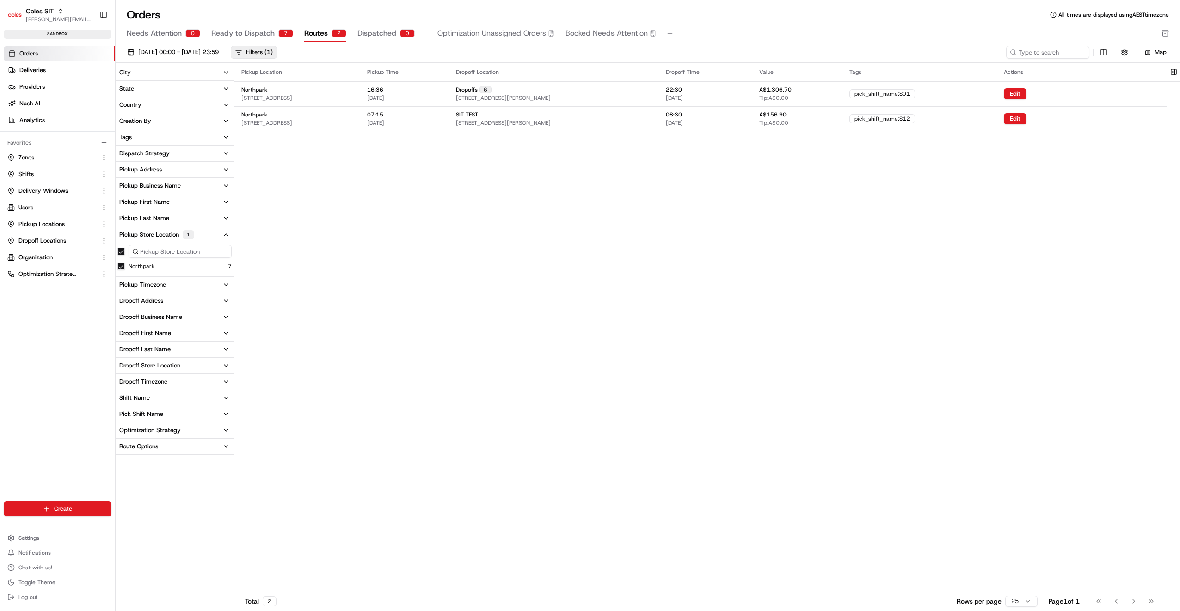
click at [308, 467] on div "Pickup Location Pickup Time Dropoff Location Dropoff Time Value Tags Actions No…" at bounding box center [700, 327] width 933 height 528
click at [1105, 51] on html "Coles SIT [PERSON_NAME][EMAIL_ADDRESS][PERSON_NAME][PERSON_NAME][DOMAIN_NAME] T…" at bounding box center [590, 305] width 1180 height 611
click at [1073, 154] on span at bounding box center [1072, 151] width 7 height 7
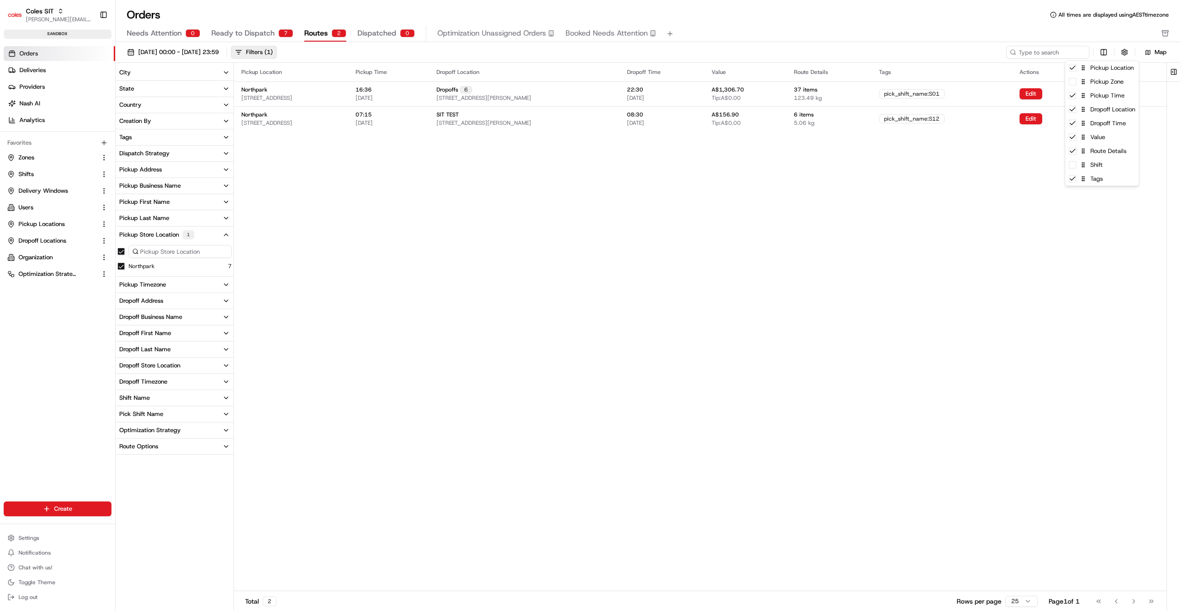
click at [954, 232] on html "Coles SIT [PERSON_NAME][EMAIL_ADDRESS][PERSON_NAME][PERSON_NAME][DOMAIN_NAME] T…" at bounding box center [590, 305] width 1180 height 611
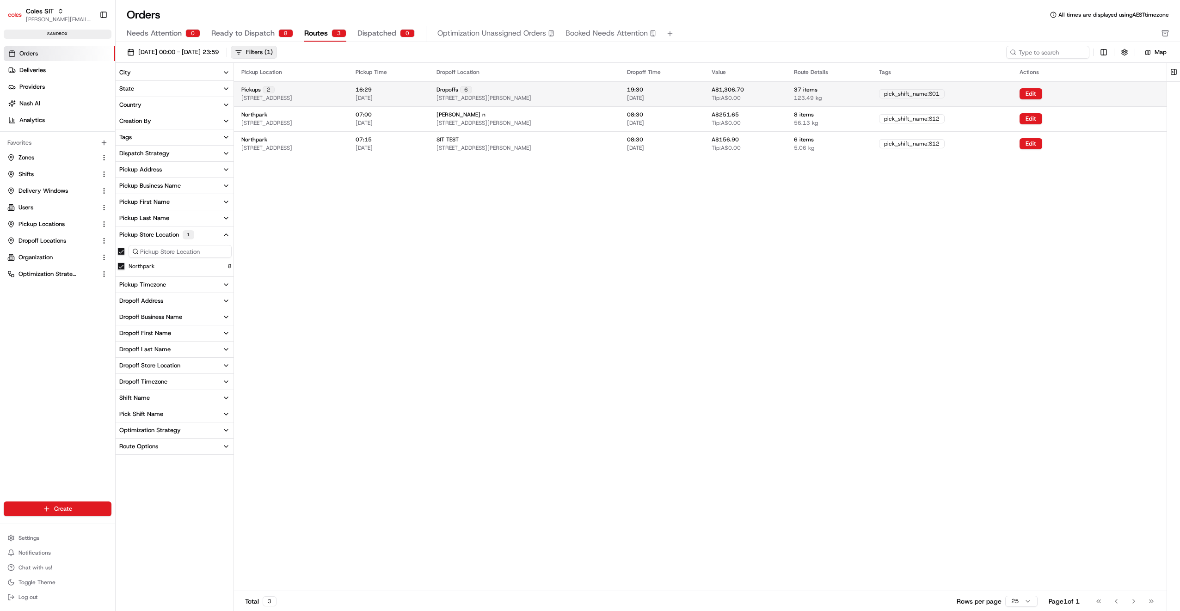
click at [514, 94] on span "[STREET_ADDRESS][PERSON_NAME]" at bounding box center [484, 97] width 95 height 7
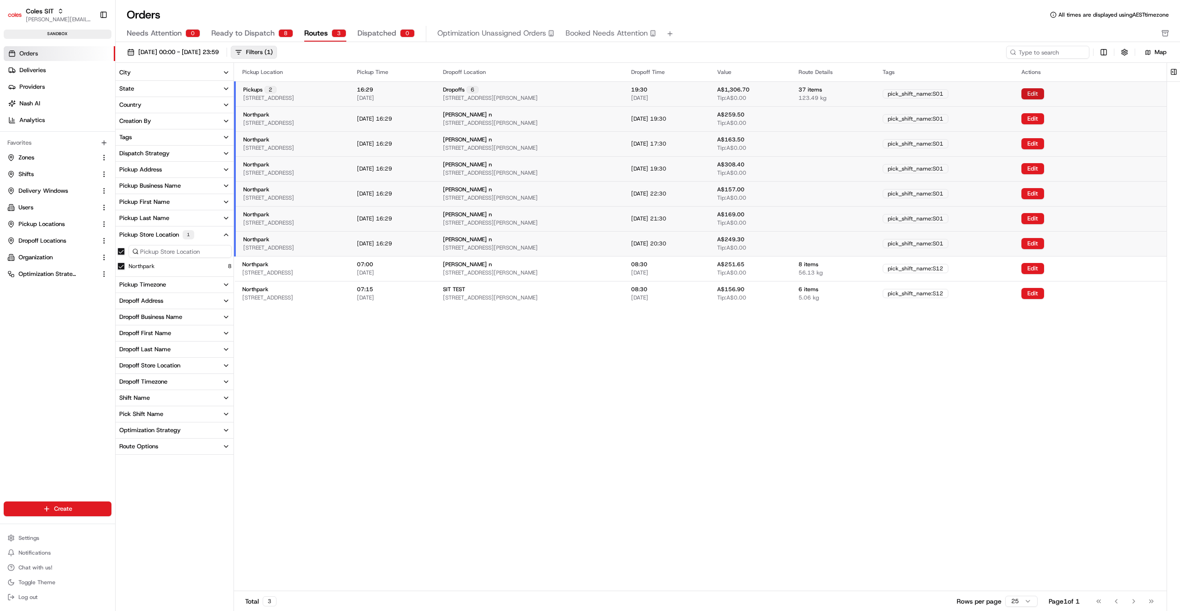
click at [1044, 93] on button "Edit" at bounding box center [1033, 93] width 23 height 11
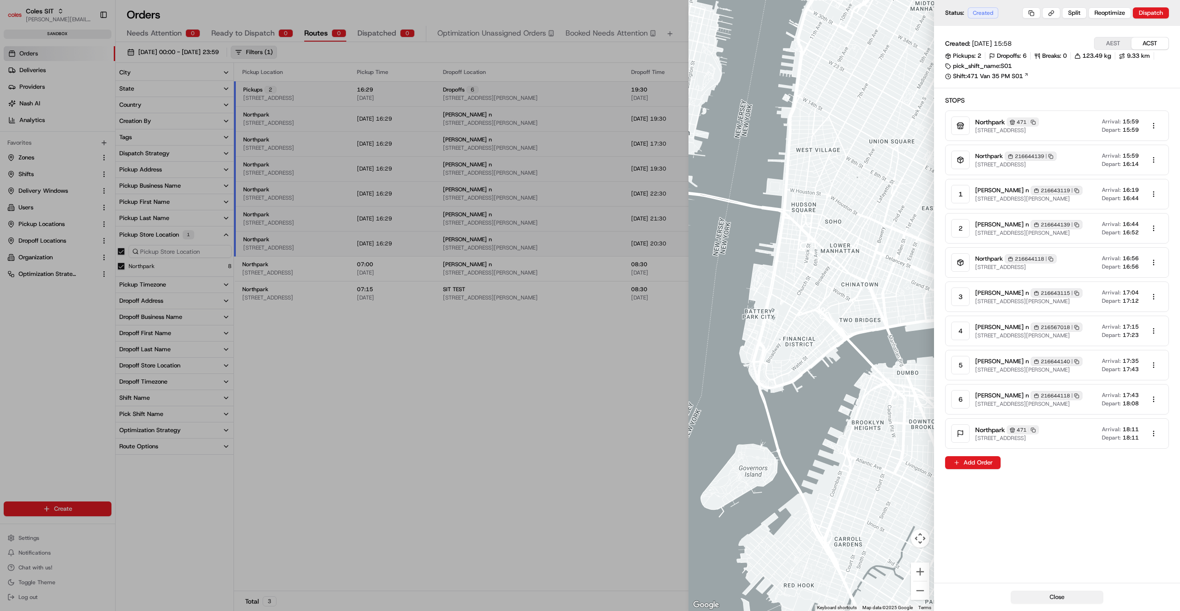
click at [1055, 597] on button "Close" at bounding box center [1057, 597] width 93 height 13
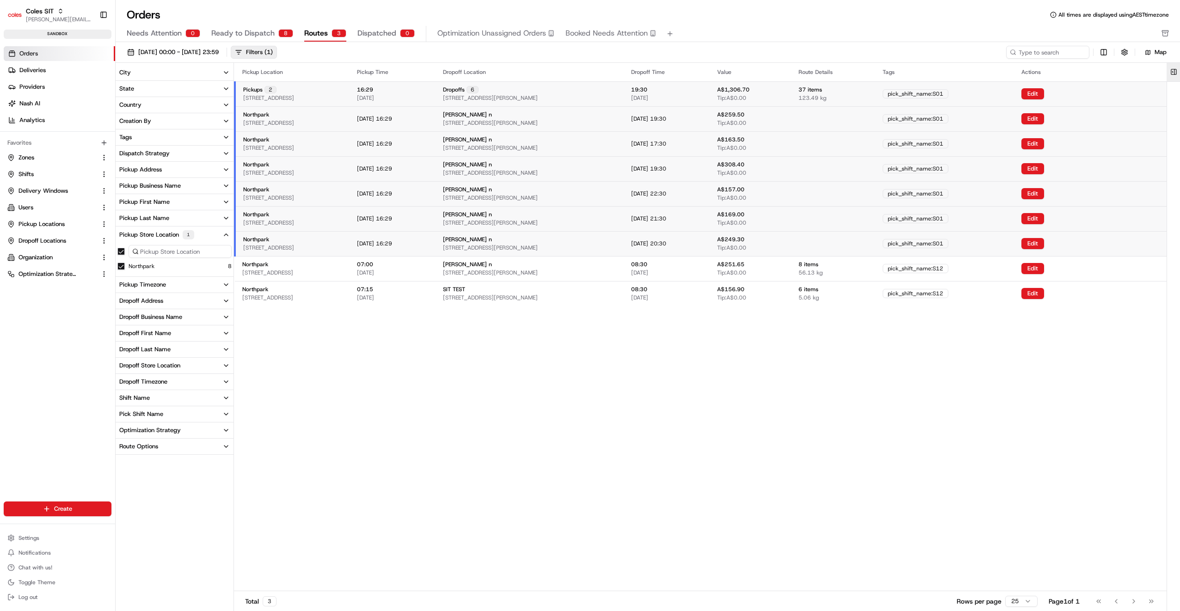
click at [1176, 73] on button at bounding box center [1174, 72] width 15 height 19
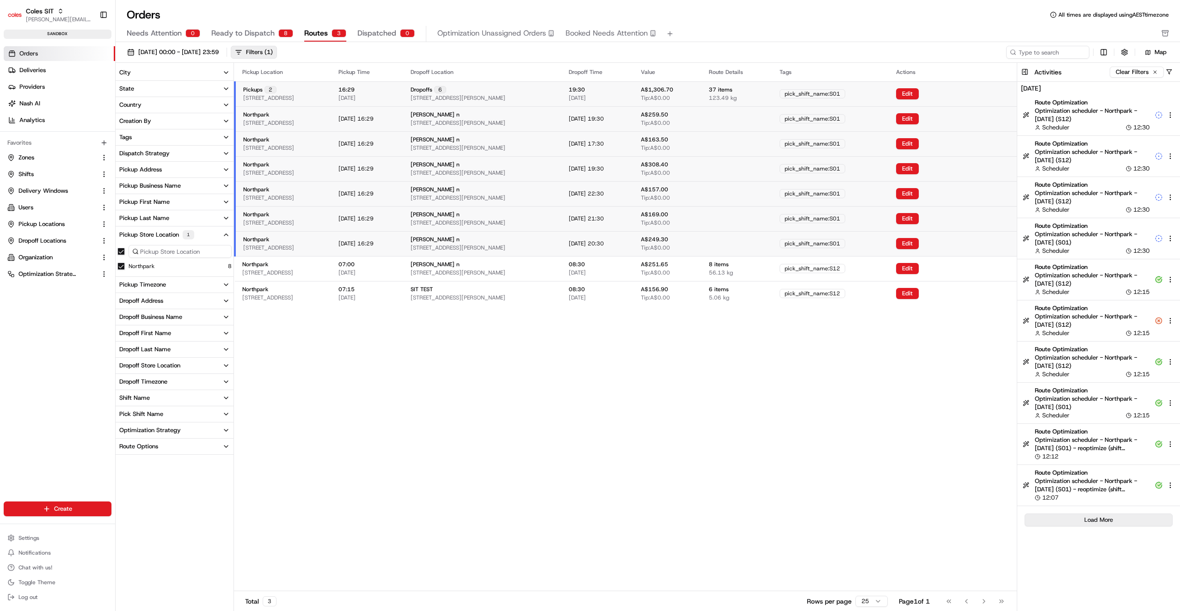
click at [1068, 520] on button "Load More" at bounding box center [1099, 520] width 148 height 13
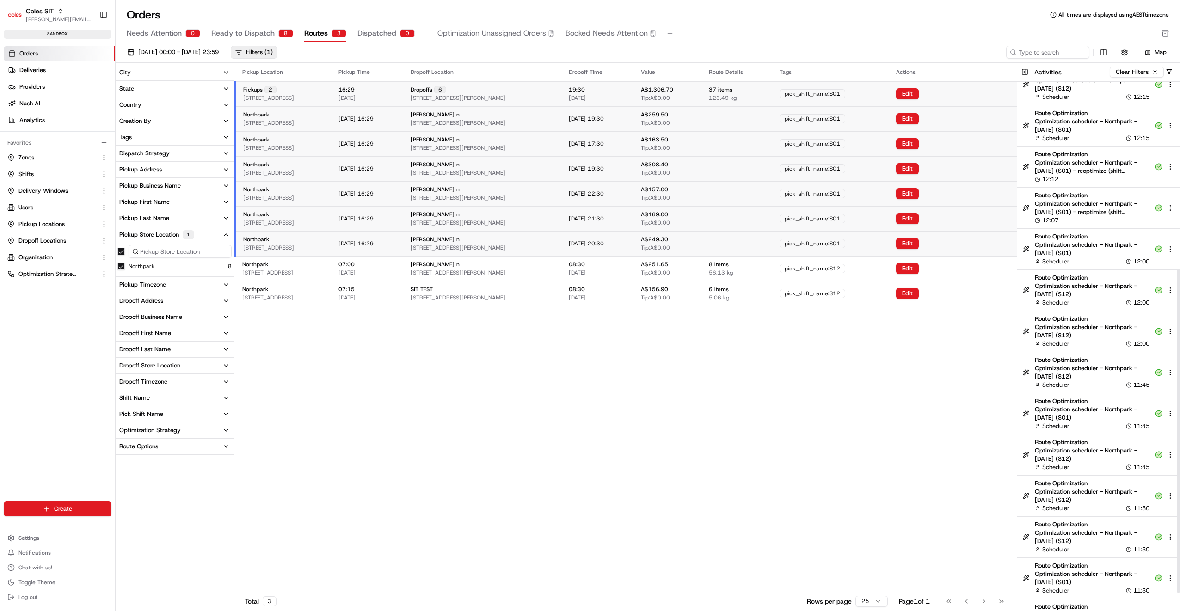
scroll to position [336, 0]
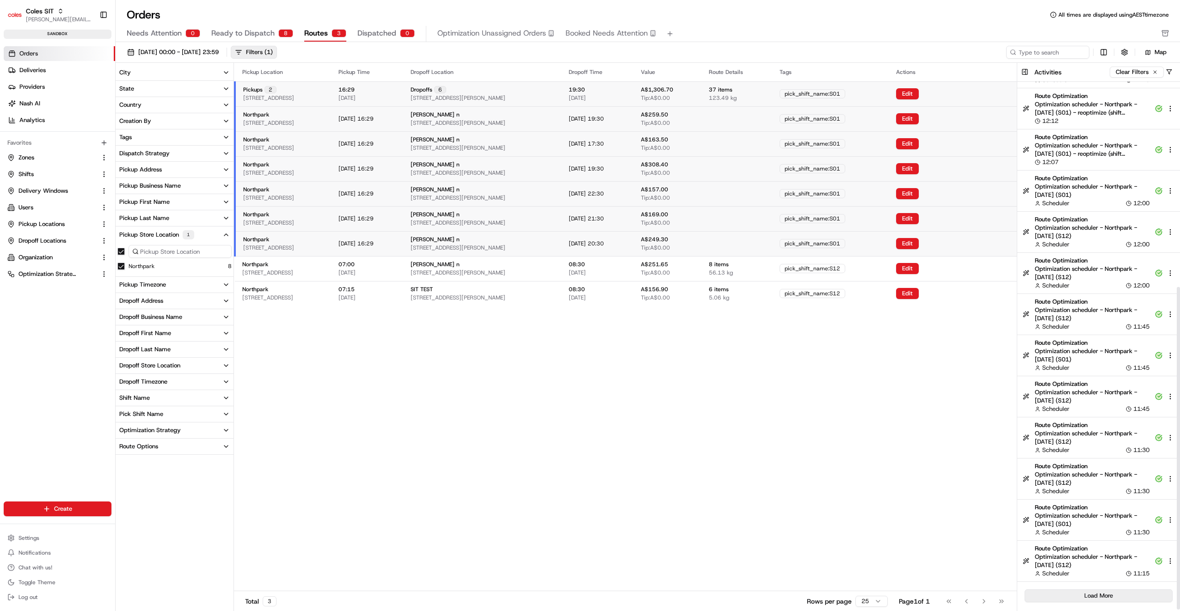
click at [1121, 596] on button "Load More" at bounding box center [1099, 596] width 148 height 13
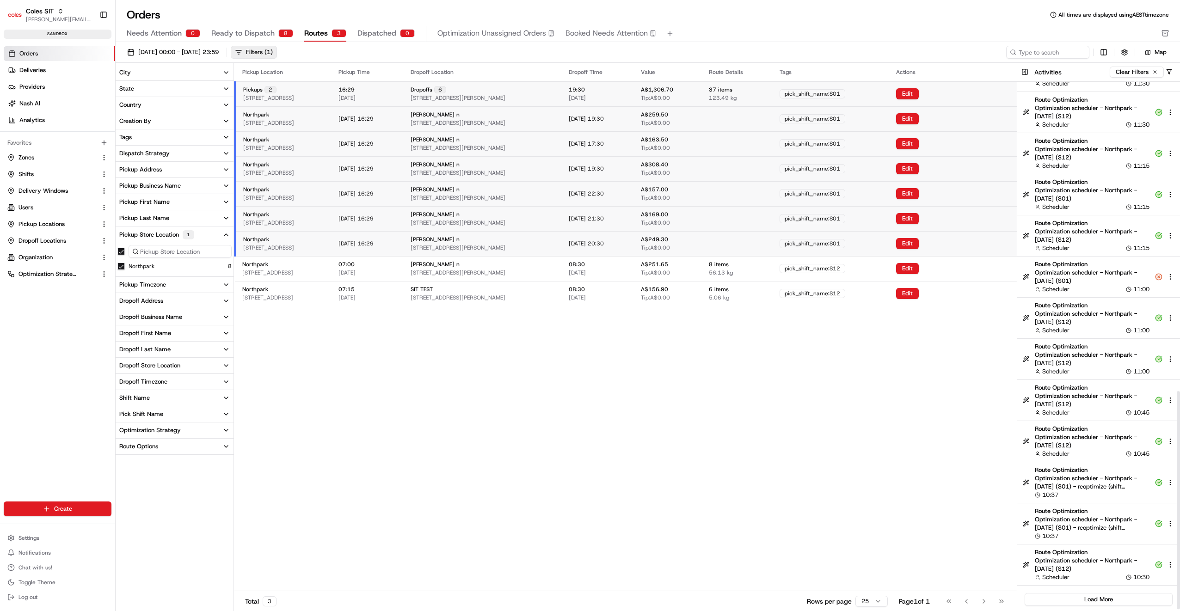
scroll to position [747, 0]
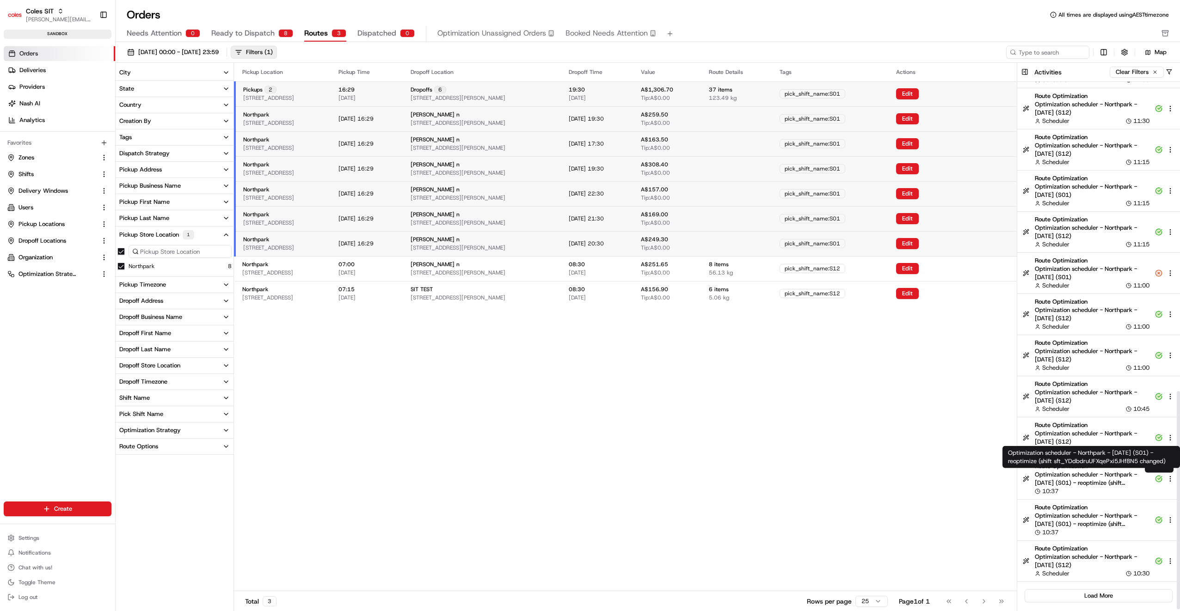
click at [1126, 476] on span "Optimization scheduler - Northpark - [DATE] (S01) - reoptimize (shift sft_YDdbd…" at bounding box center [1092, 479] width 115 height 17
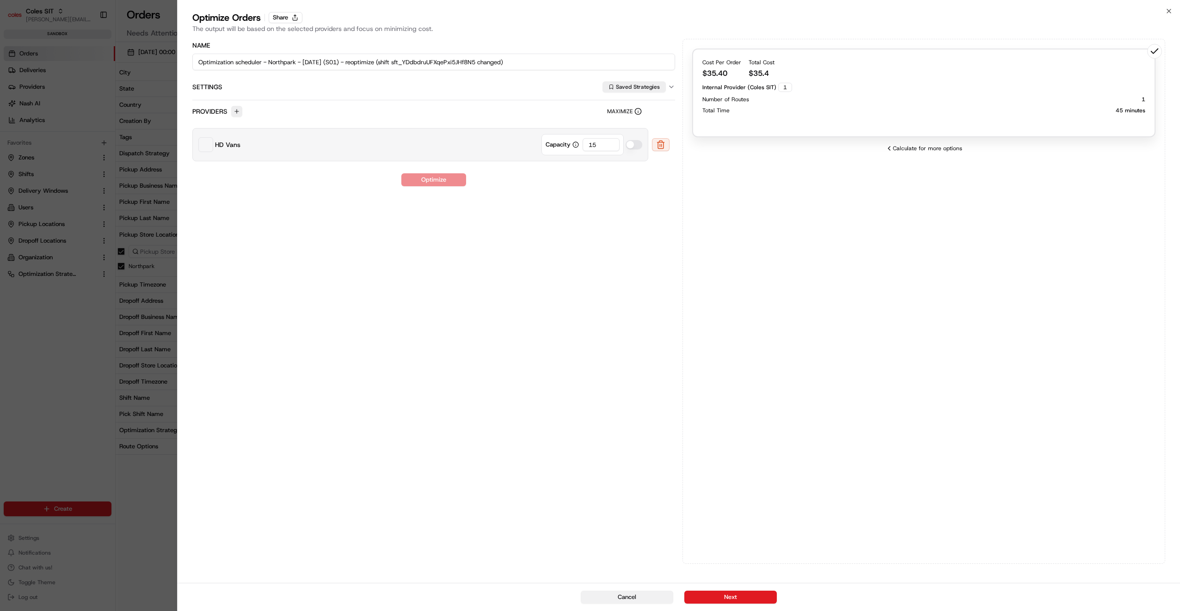
click at [639, 596] on button "Cancel" at bounding box center [627, 597] width 93 height 13
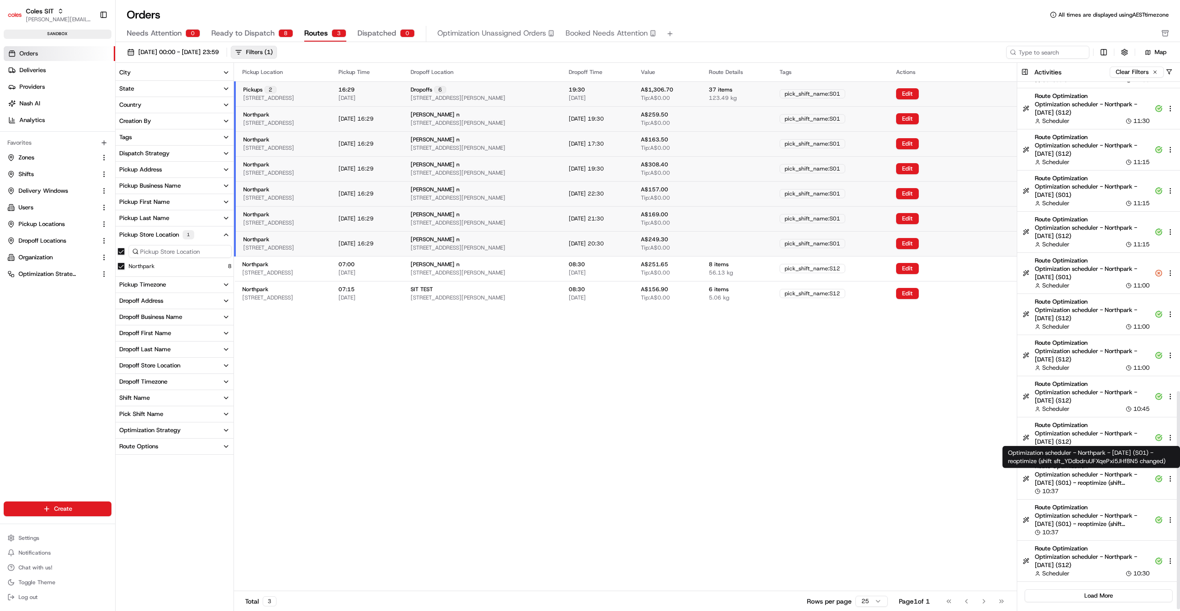
click at [1112, 475] on span "Optimization scheduler - Northpark - [DATE] (S01) - reoptimize (shift sft_YDdbd…" at bounding box center [1092, 479] width 115 height 17
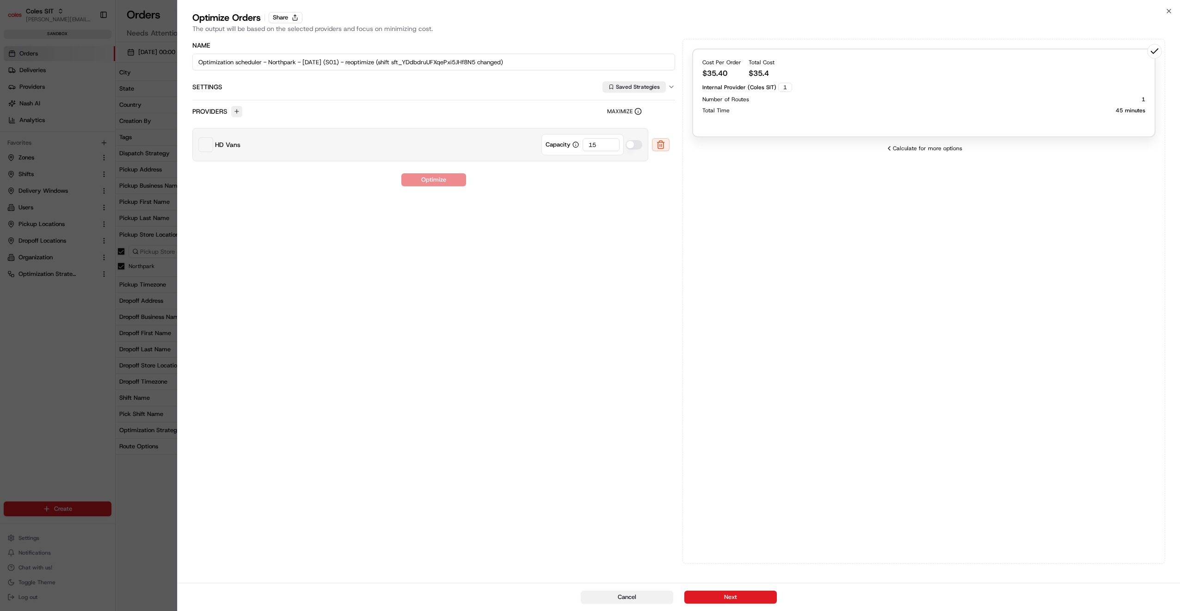
click at [652, 594] on button "Cancel" at bounding box center [627, 597] width 93 height 13
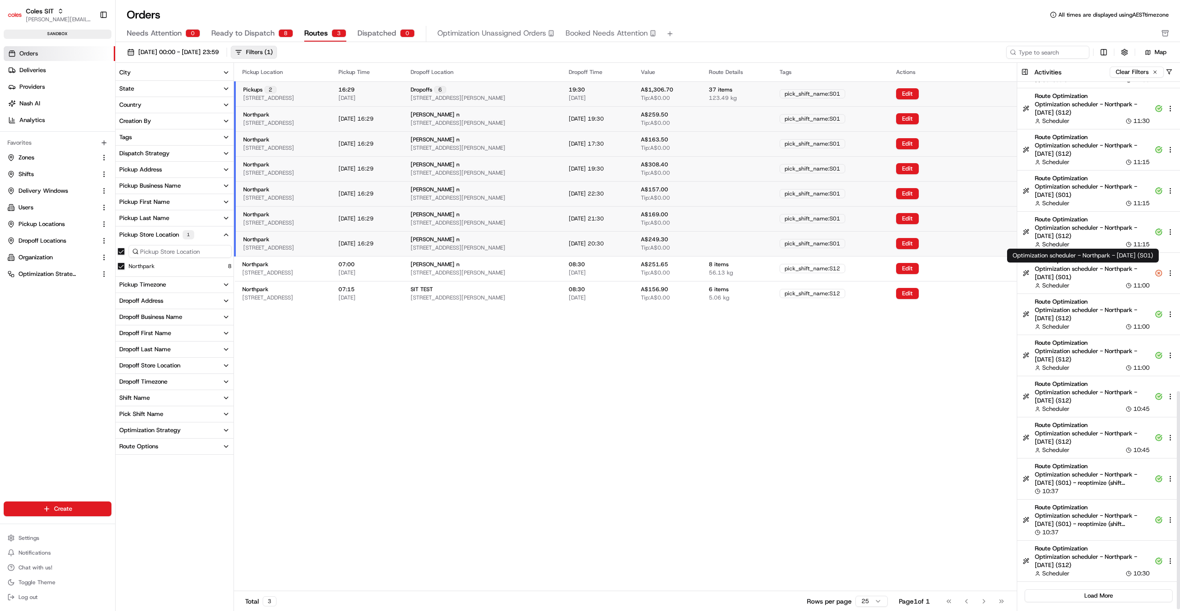
click at [1085, 279] on span "Optimization scheduler - Northpark - [DATE] (S01)" at bounding box center [1092, 273] width 115 height 17
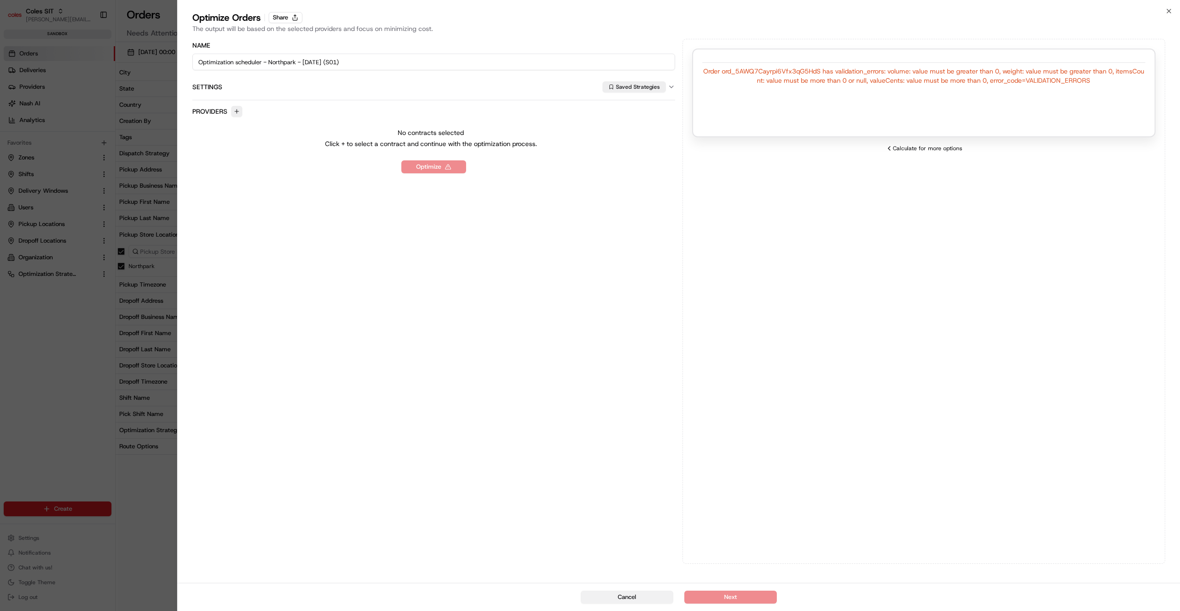
click at [638, 597] on button "Cancel" at bounding box center [627, 597] width 93 height 13
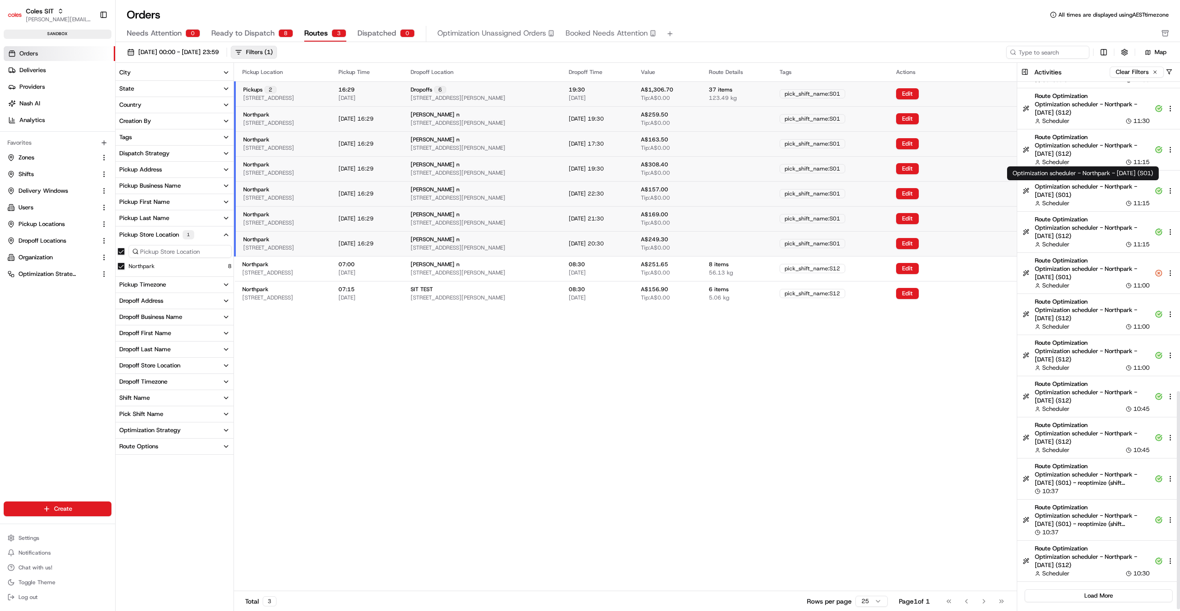
click at [1098, 196] on span "Optimization scheduler - Northpark - [DATE] (S01)" at bounding box center [1092, 191] width 115 height 17
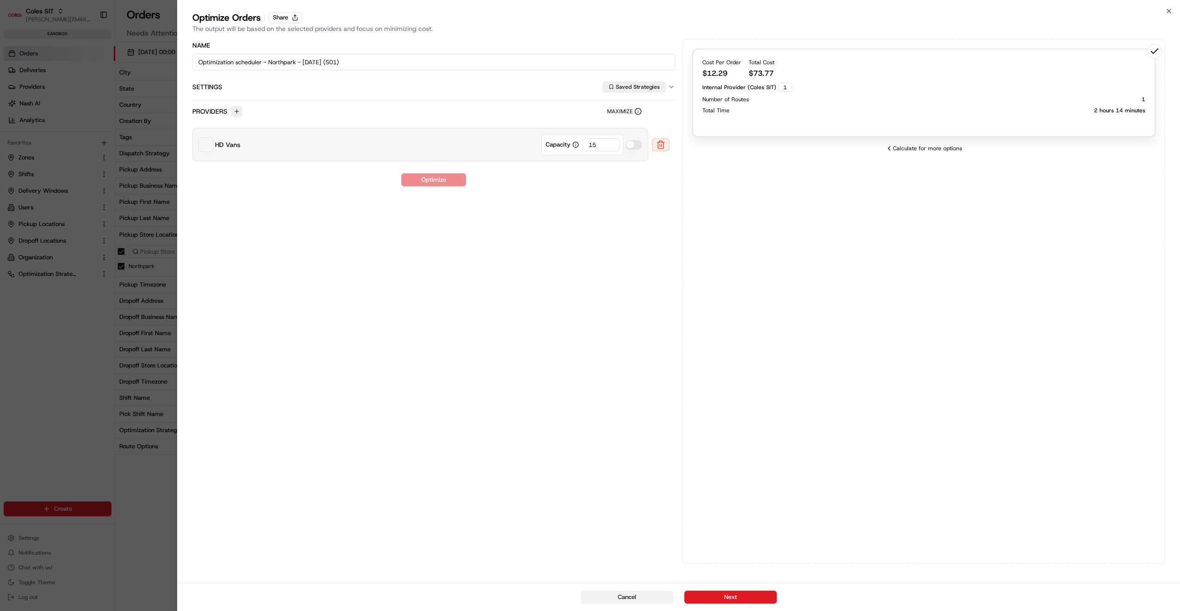
click at [621, 600] on button "Cancel" at bounding box center [627, 597] width 93 height 13
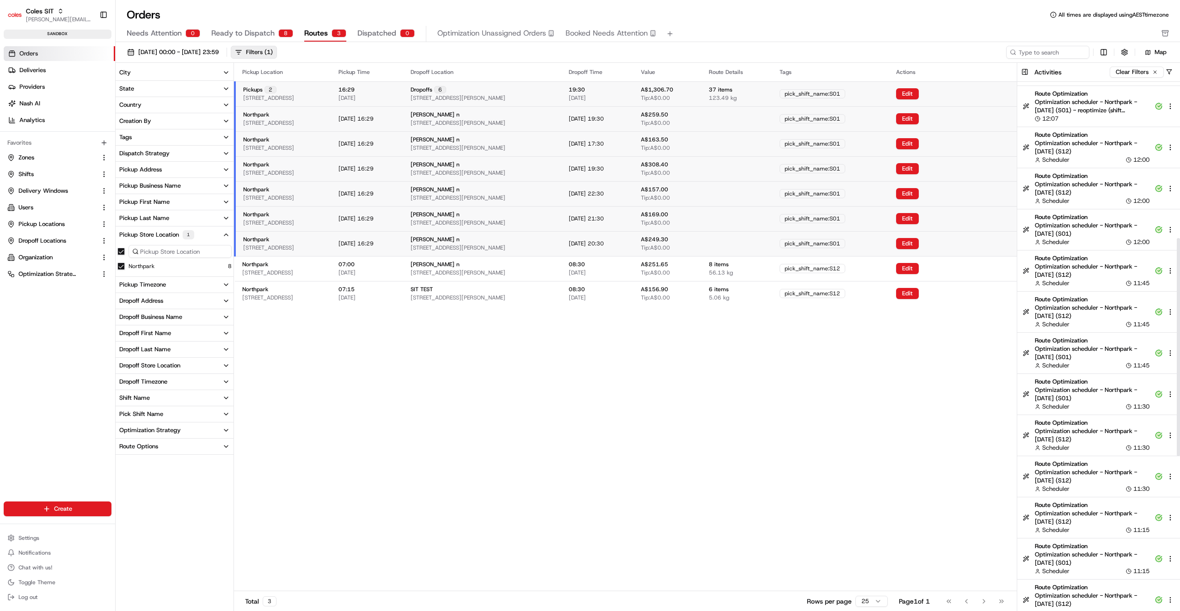
scroll to position [377, 0]
click at [919, 92] on button "Edit" at bounding box center [907, 93] width 23 height 11
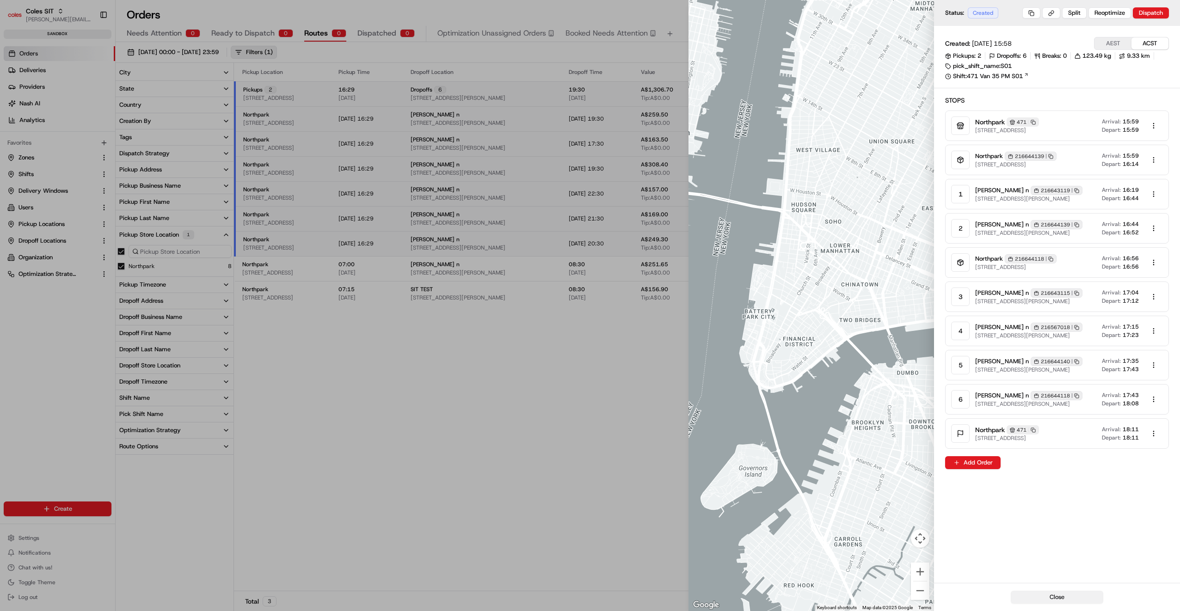
click at [1049, 595] on button "Close" at bounding box center [1057, 597] width 93 height 13
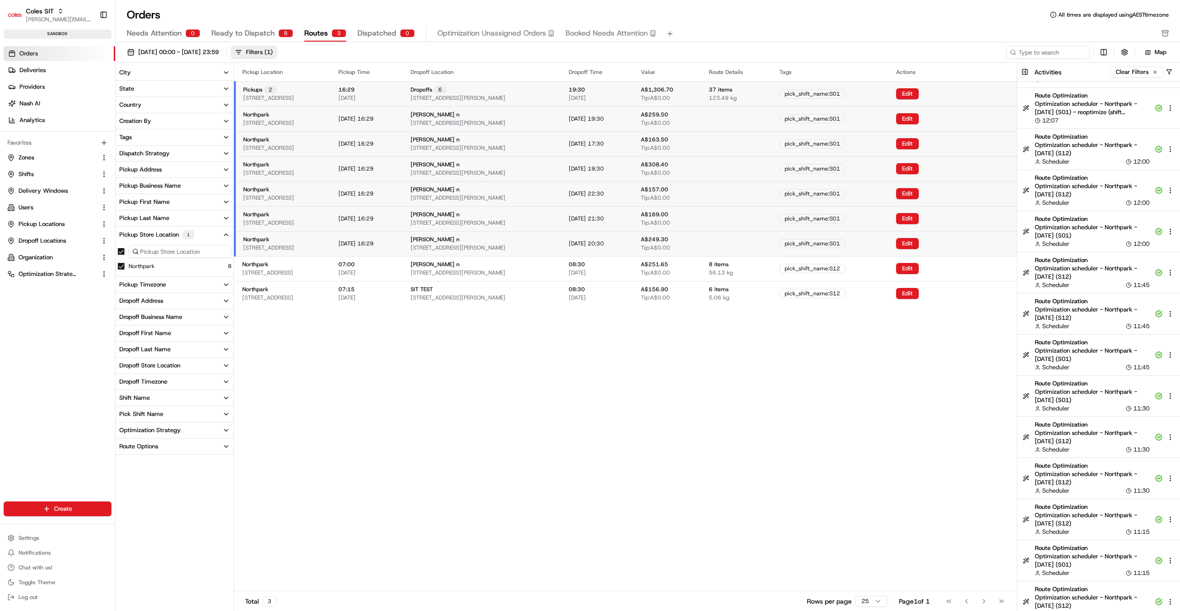
click at [259, 33] on span "Ready to Dispatch" at bounding box center [242, 33] width 63 height 11
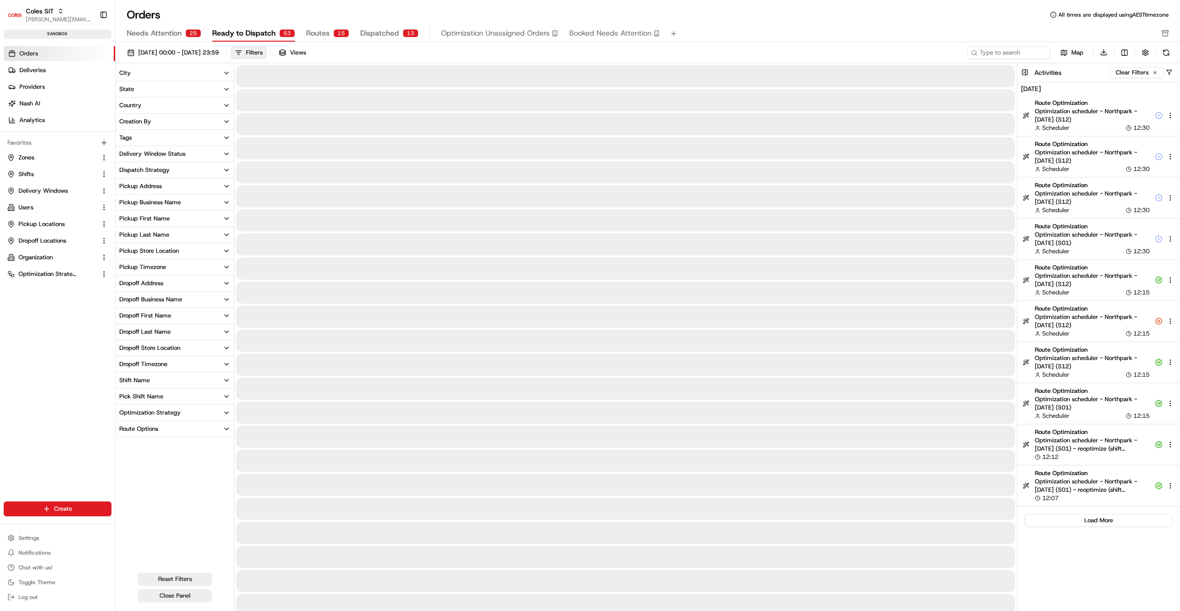
click at [1023, 69] on button at bounding box center [1025, 72] width 15 height 19
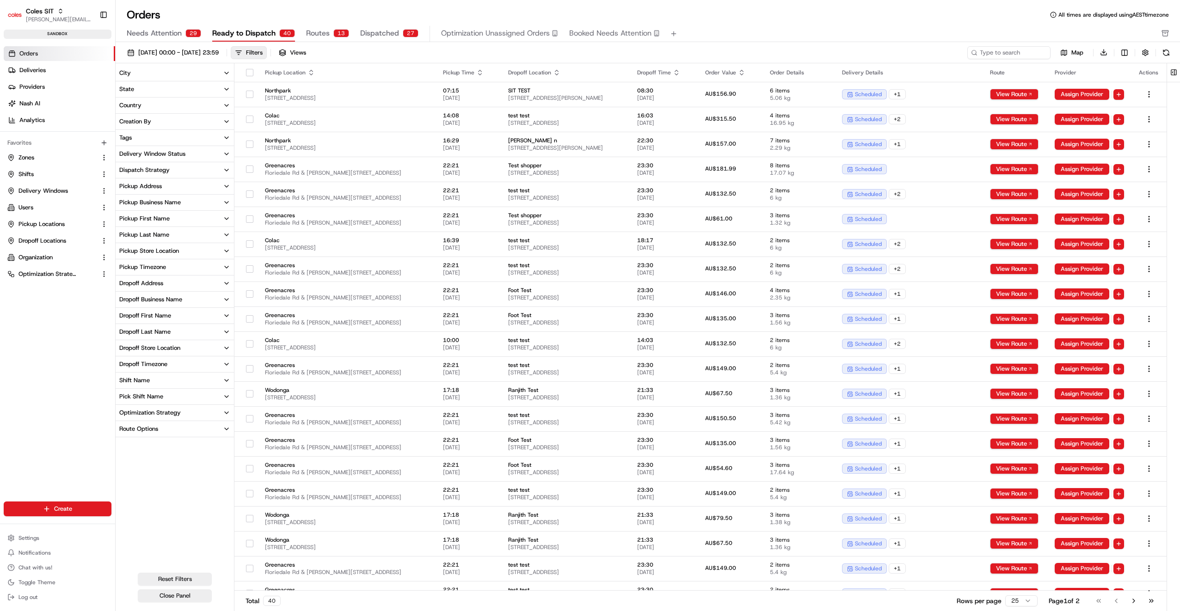
click at [151, 251] on div "Pickup Store Location" at bounding box center [149, 251] width 60 height 8
click at [123, 293] on button "Northpark" at bounding box center [120, 293] width 7 height 7
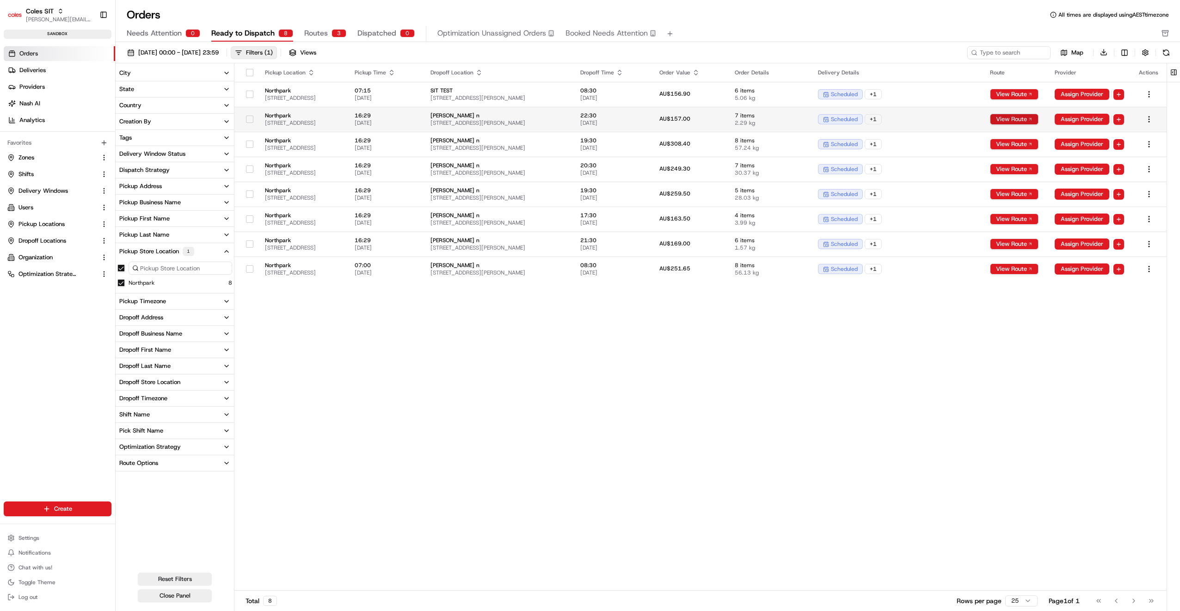
click at [1006, 122] on button "View Route" at bounding box center [1014, 119] width 49 height 11
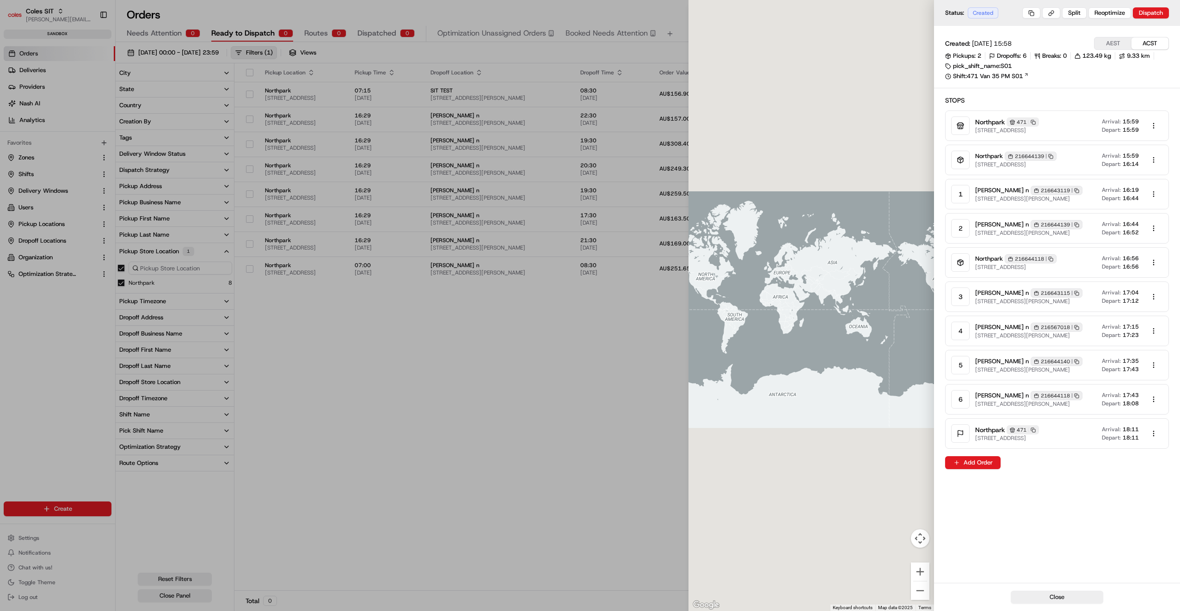
drag, startPoint x: 887, startPoint y: 276, endPoint x: 756, endPoint y: 269, distance: 131.5
click at [756, 269] on div at bounding box center [812, 305] width 246 height 611
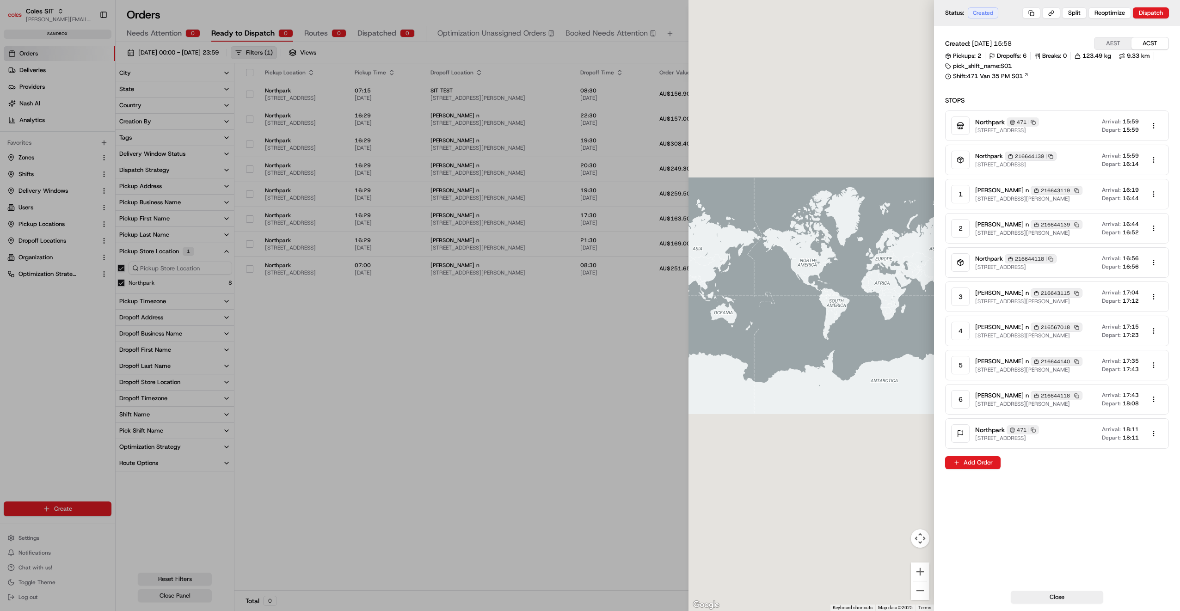
drag, startPoint x: 860, startPoint y: 301, endPoint x: 759, endPoint y: 292, distance: 101.2
click at [756, 293] on div at bounding box center [812, 305] width 246 height 611
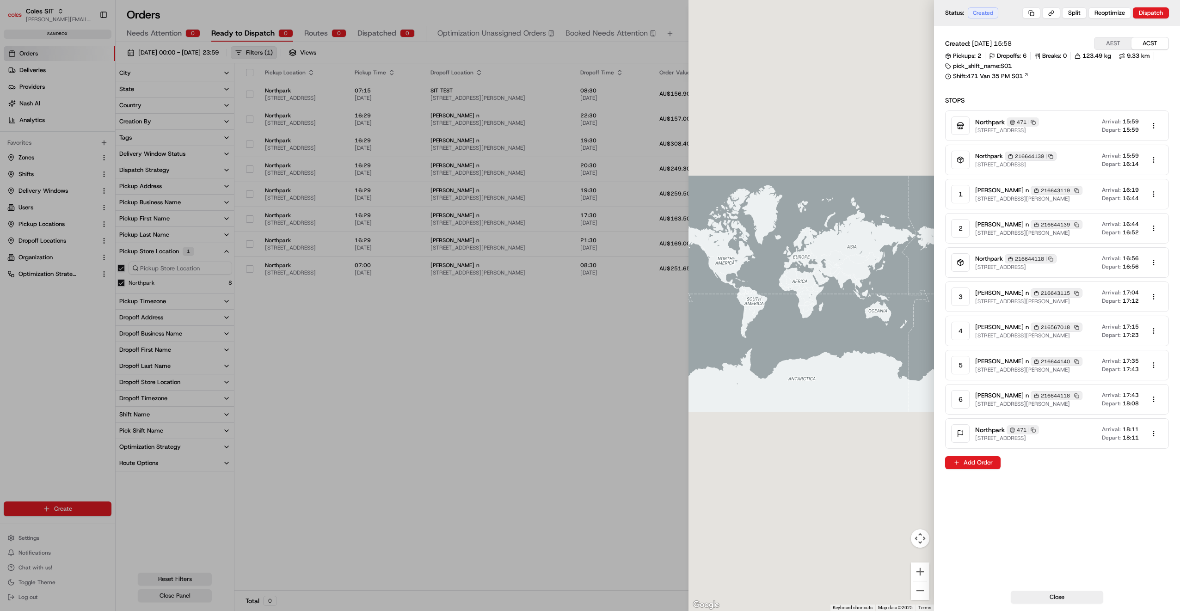
drag, startPoint x: 839, startPoint y: 292, endPoint x: 735, endPoint y: 292, distance: 104.5
click at [735, 292] on div at bounding box center [812, 305] width 246 height 611
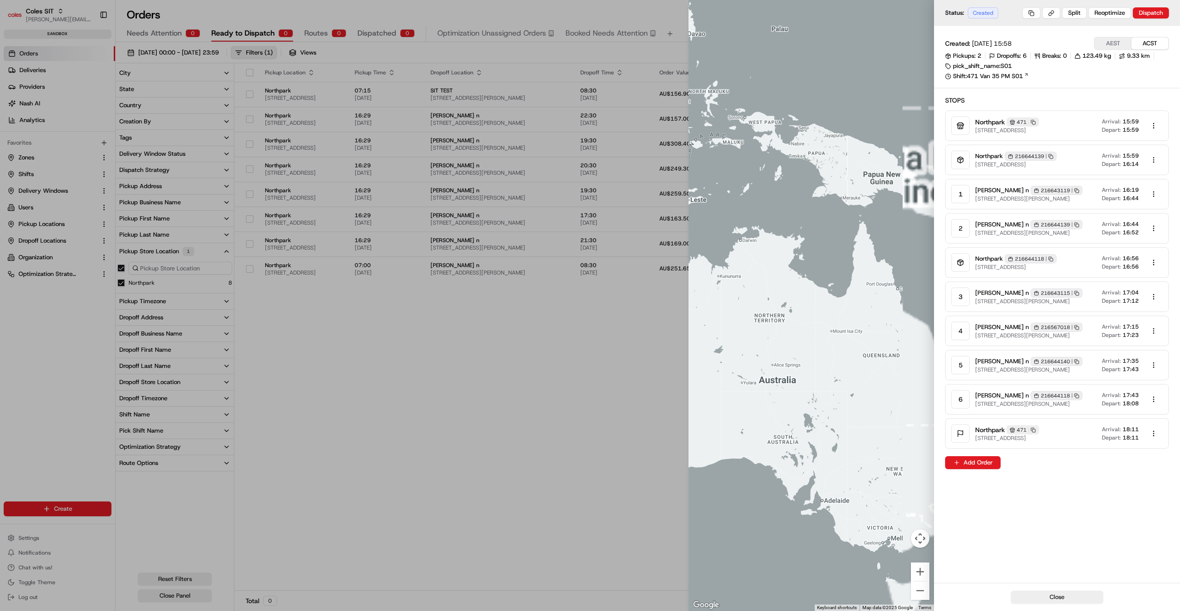
drag, startPoint x: 874, startPoint y: 311, endPoint x: 743, endPoint y: 190, distance: 178.1
click at [743, 190] on div at bounding box center [812, 305] width 246 height 611
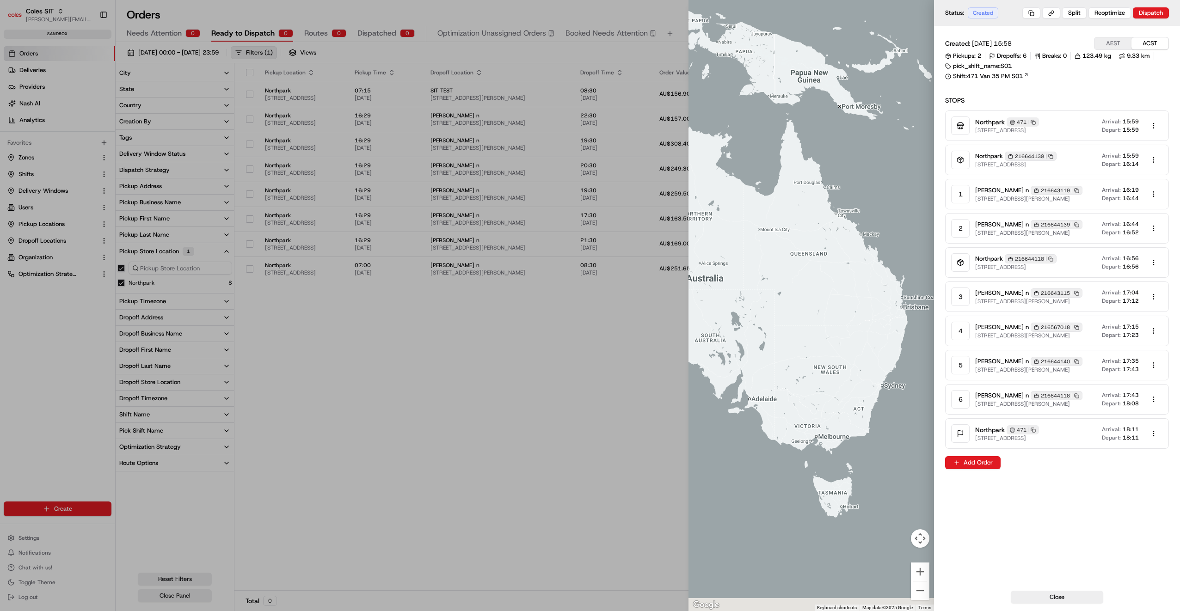
drag, startPoint x: 840, startPoint y: 296, endPoint x: 752, endPoint y: 171, distance: 152.3
click at [751, 169] on div at bounding box center [812, 305] width 246 height 611
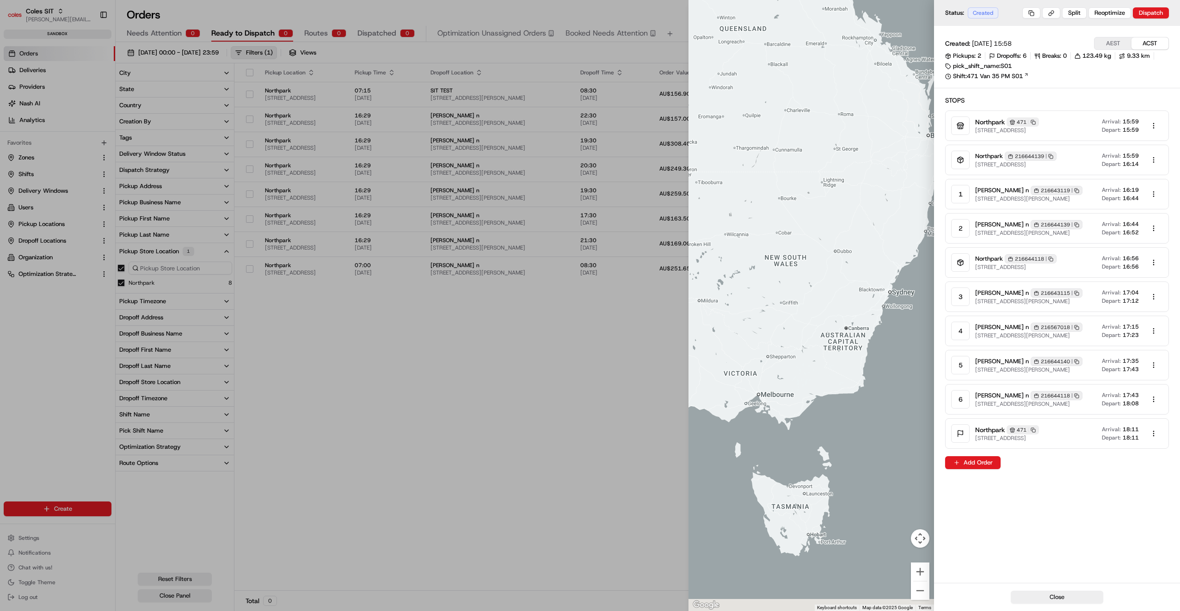
drag, startPoint x: 815, startPoint y: 286, endPoint x: 828, endPoint y: 158, distance: 129.2
click at [828, 158] on div at bounding box center [812, 305] width 246 height 611
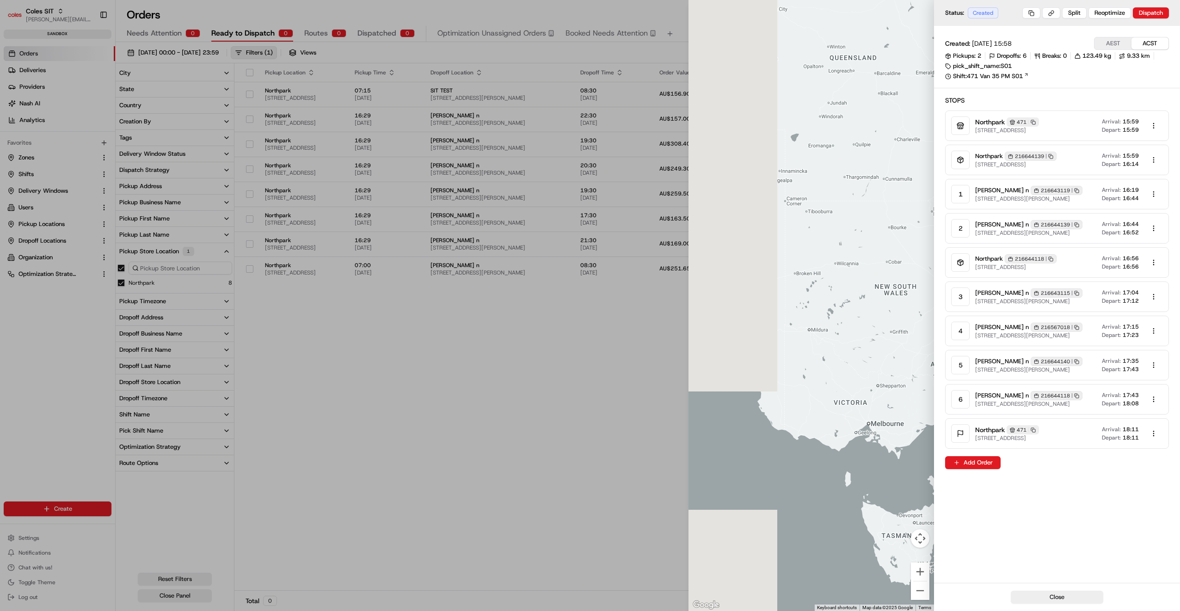
drag, startPoint x: 761, startPoint y: 259, endPoint x: 876, endPoint y: 290, distance: 118.9
click at [876, 290] on div at bounding box center [812, 305] width 246 height 611
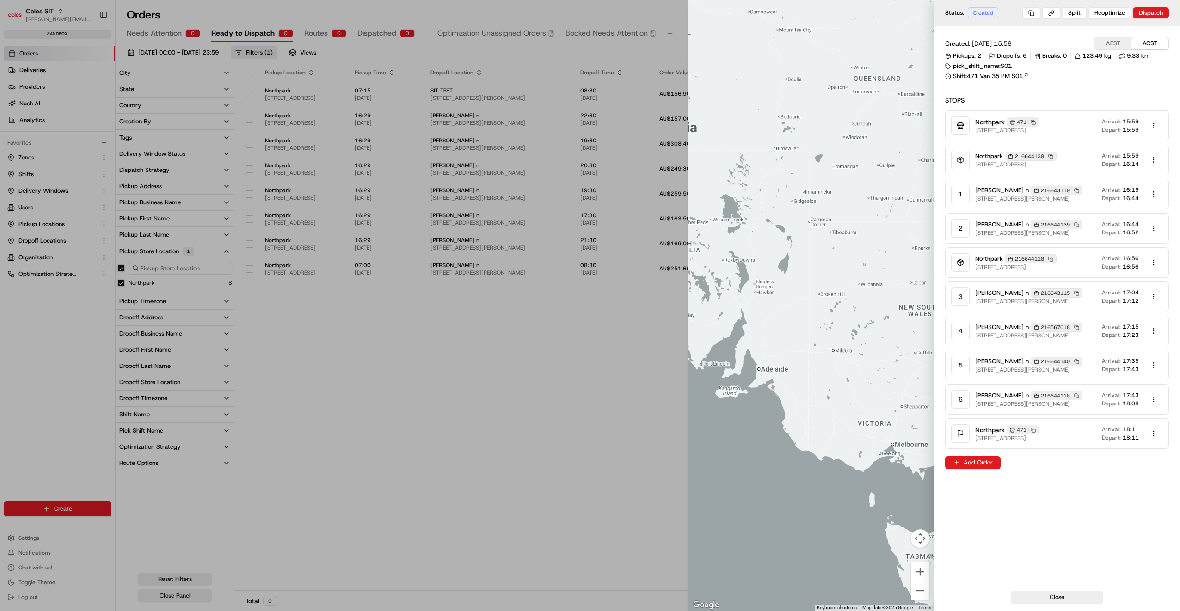
drag, startPoint x: 755, startPoint y: 264, endPoint x: 792, endPoint y: 301, distance: 52.7
click at [792, 301] on div at bounding box center [812, 305] width 246 height 611
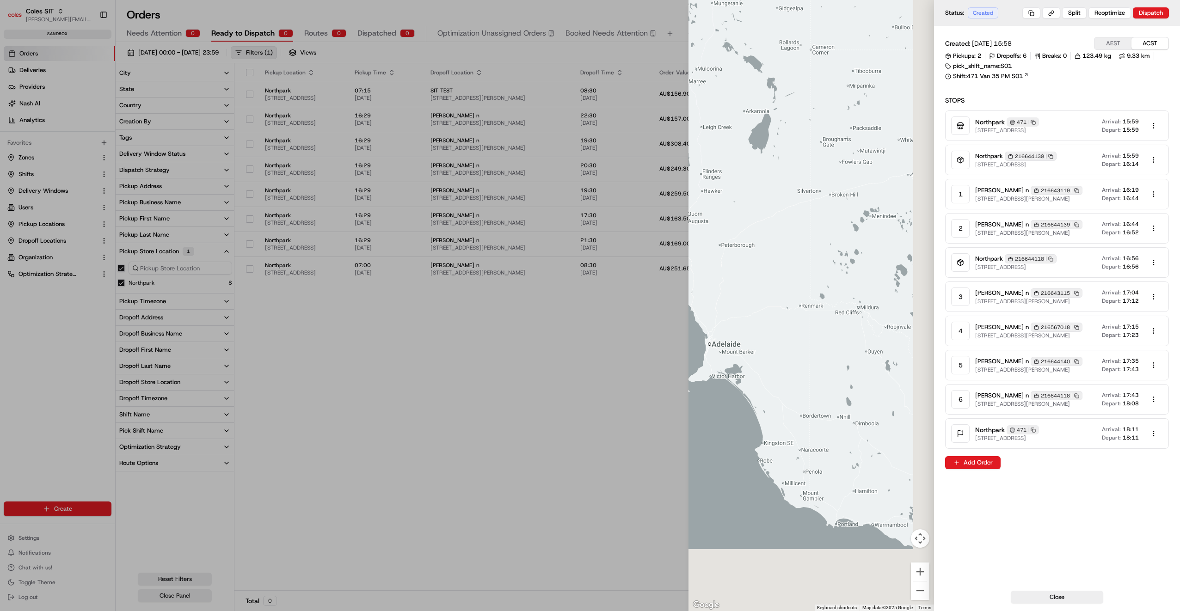
drag, startPoint x: 822, startPoint y: 290, endPoint x: 780, endPoint y: 165, distance: 132.4
click at [780, 165] on div at bounding box center [812, 305] width 246 height 611
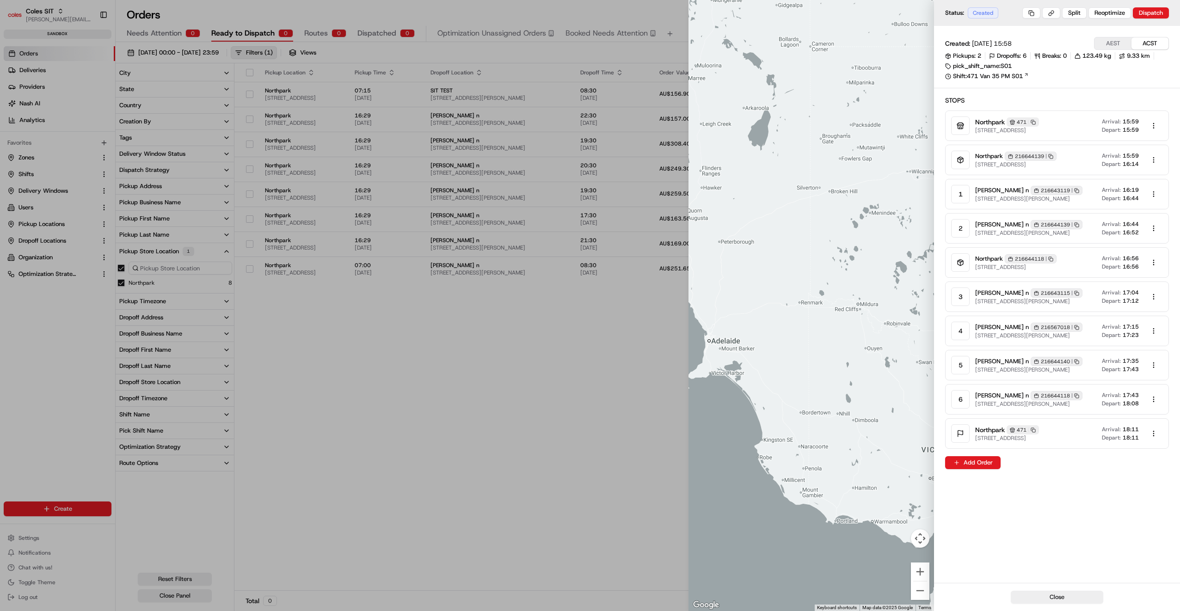
click at [988, 190] on span "[PERSON_NAME] n" at bounding box center [1002, 190] width 54 height 8
click at [1043, 599] on button "Close" at bounding box center [1057, 597] width 93 height 13
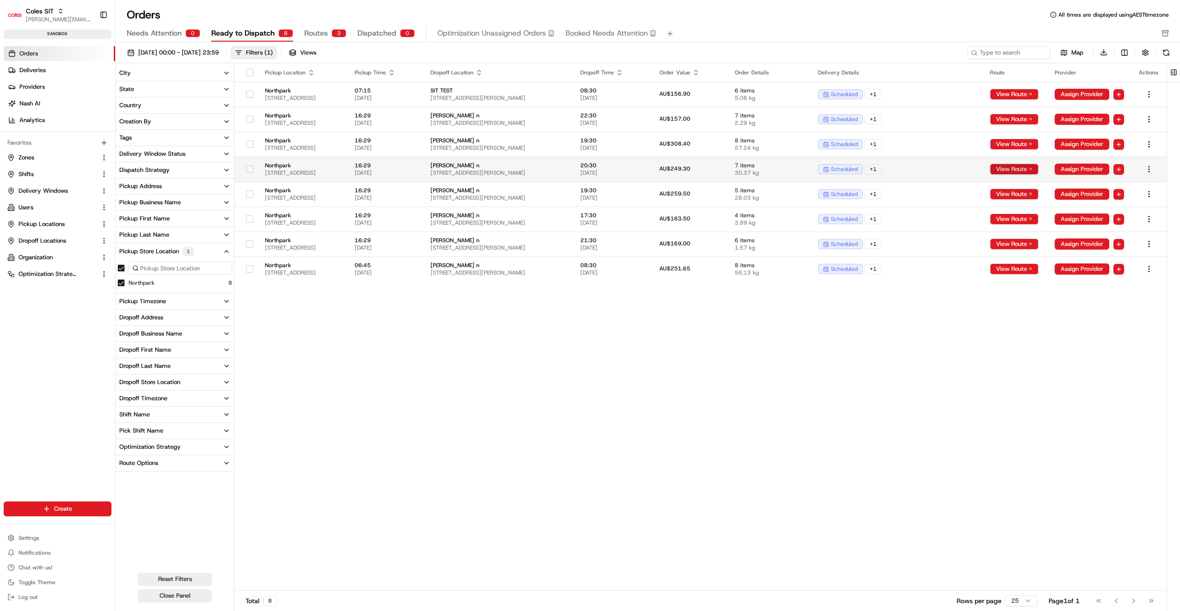
click at [1015, 167] on button "View Route" at bounding box center [1014, 169] width 49 height 11
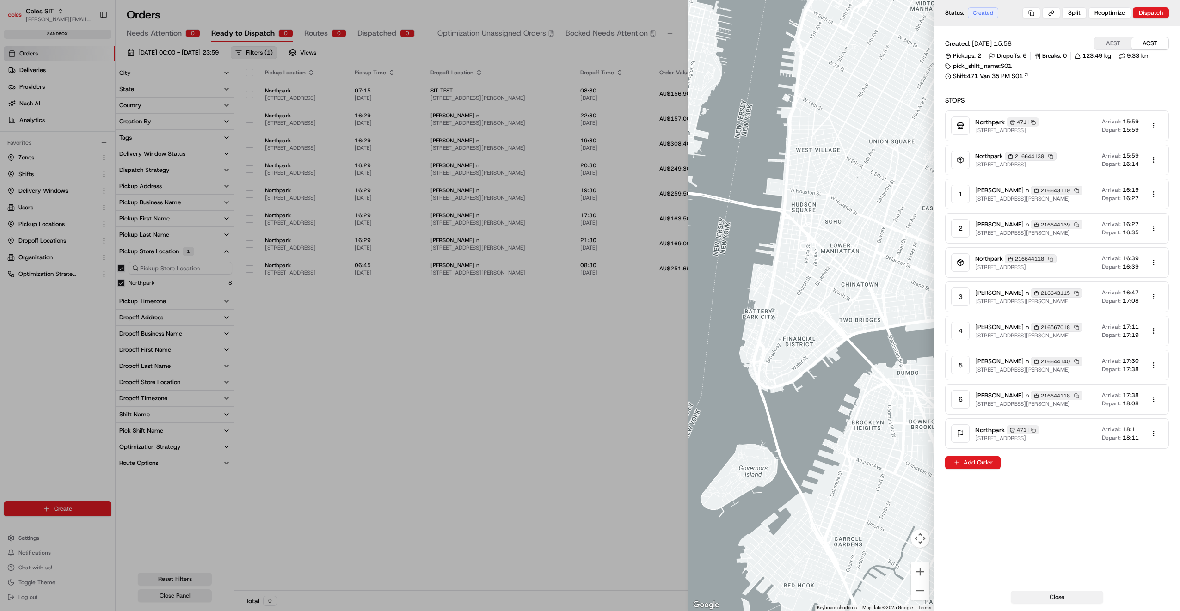
click at [1068, 597] on button "Close" at bounding box center [1057, 597] width 93 height 13
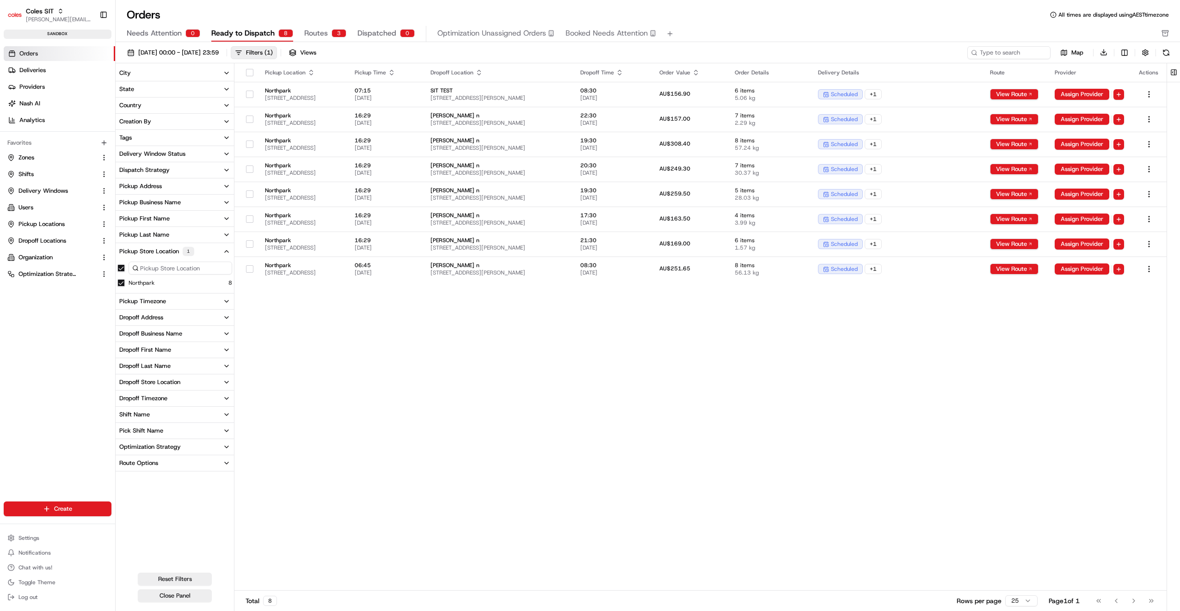
click at [314, 34] on span "Routes" at bounding box center [316, 33] width 24 height 11
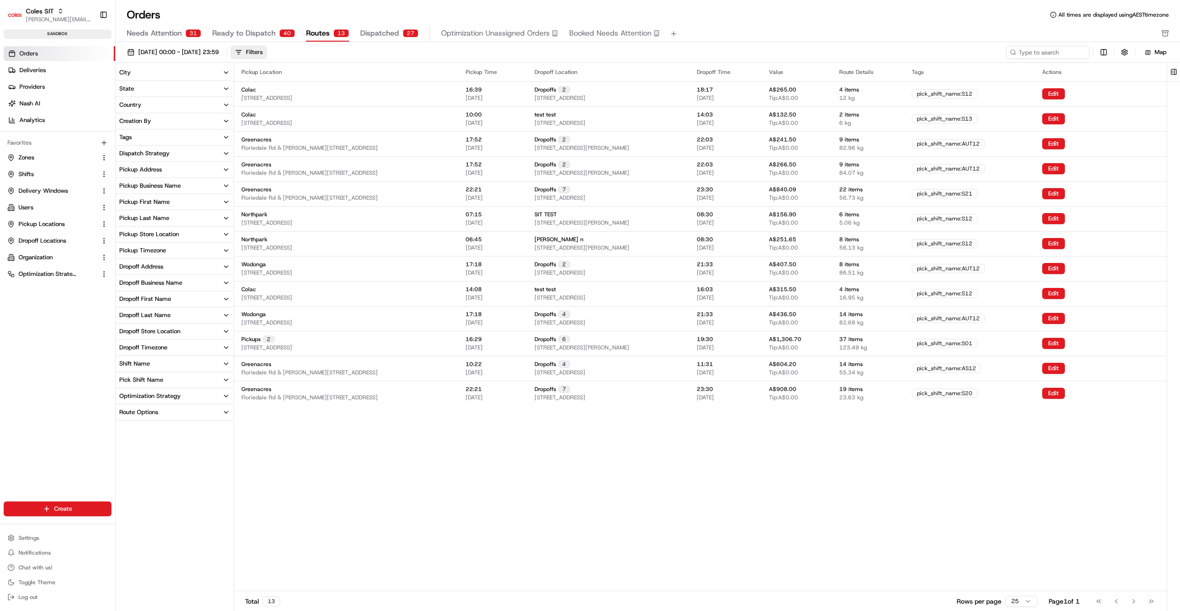
click at [145, 234] on div "Pickup Store Location" at bounding box center [149, 234] width 60 height 8
click at [119, 276] on button "Northpark" at bounding box center [120, 276] width 7 height 7
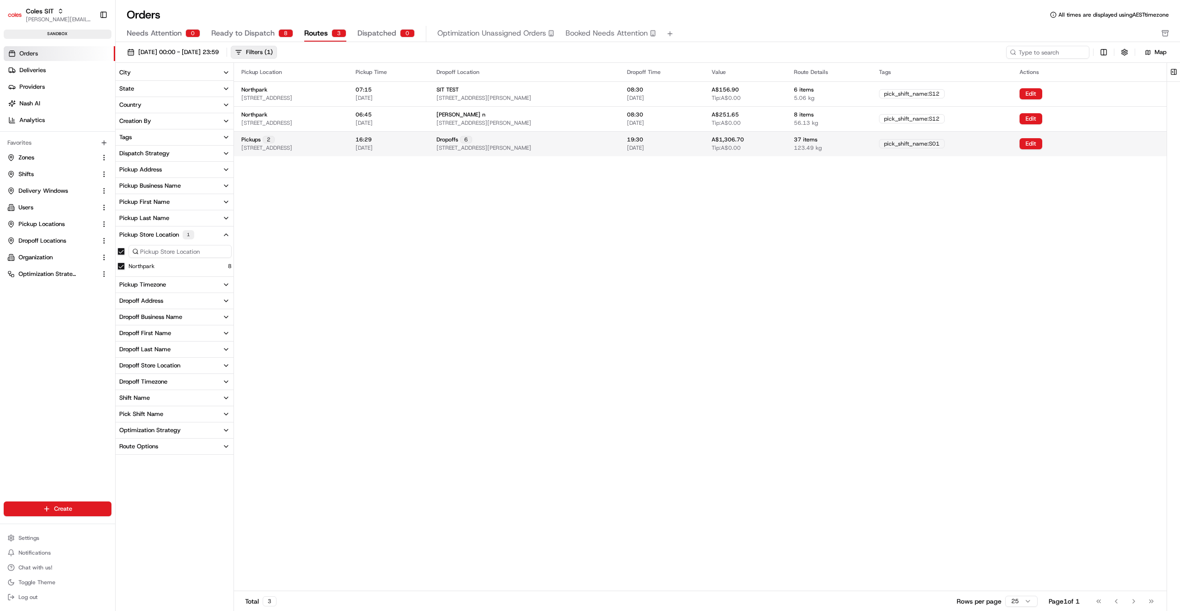
click at [531, 146] on span "[STREET_ADDRESS][PERSON_NAME]" at bounding box center [484, 147] width 95 height 7
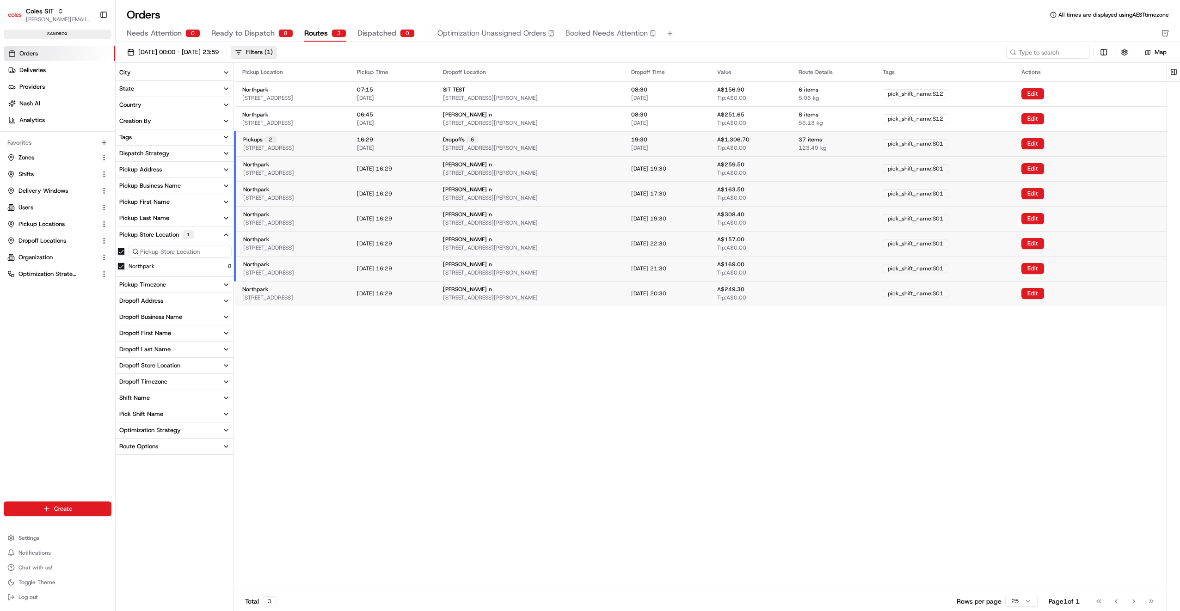
click at [538, 144] on span "[STREET_ADDRESS][PERSON_NAME]" at bounding box center [490, 147] width 95 height 7
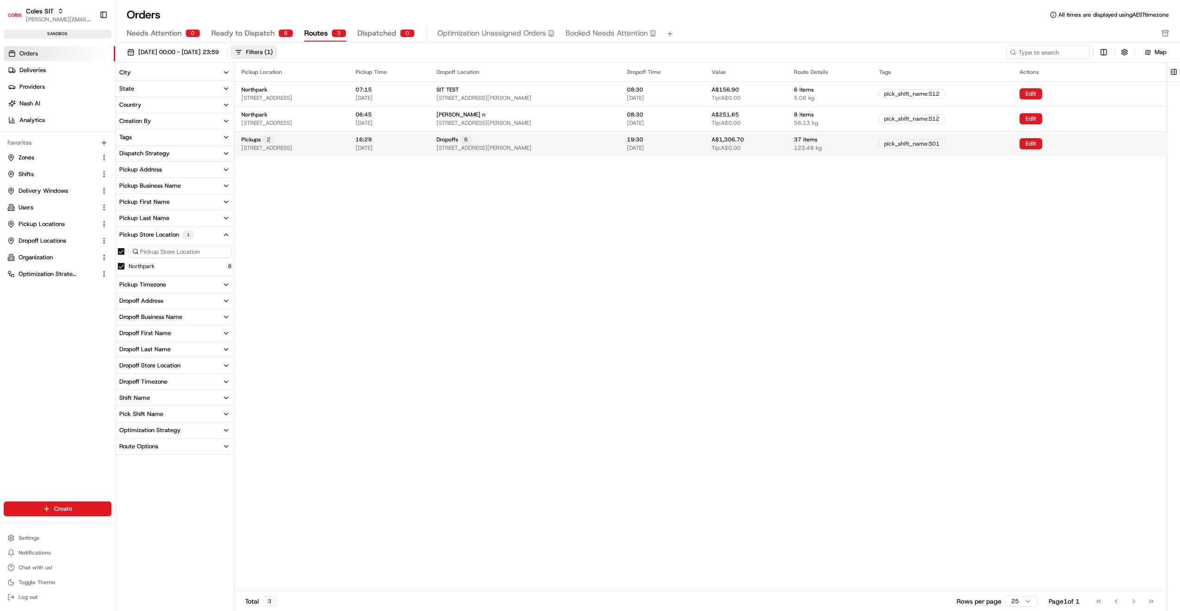
click at [531, 144] on span "[STREET_ADDRESS][PERSON_NAME]" at bounding box center [484, 147] width 95 height 7
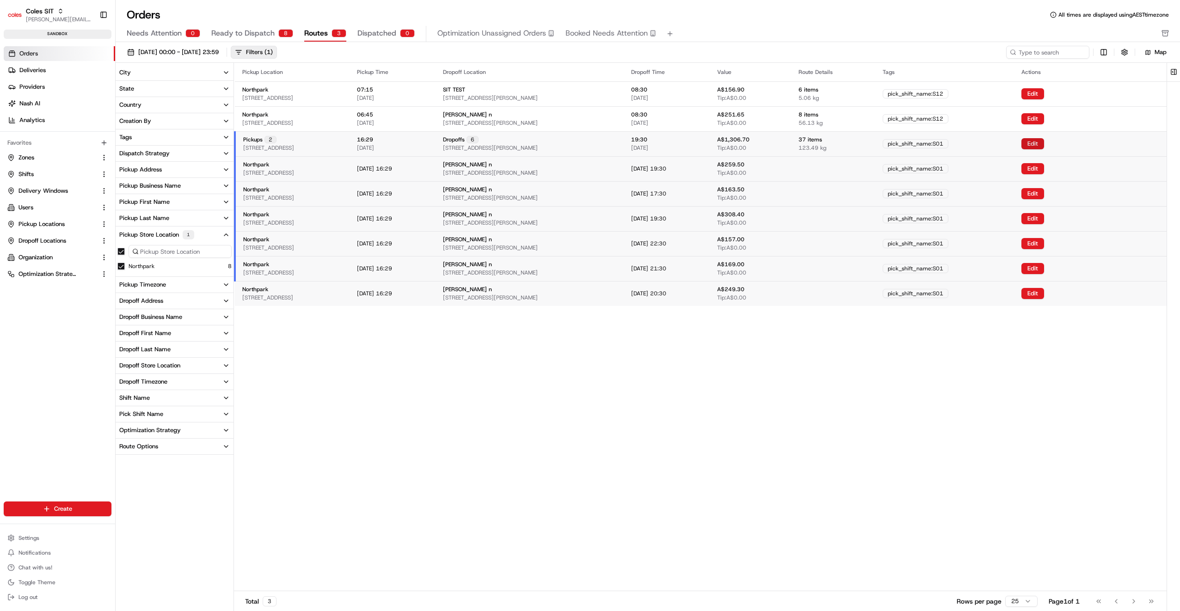
click at [1044, 143] on button "Edit" at bounding box center [1033, 143] width 23 height 11
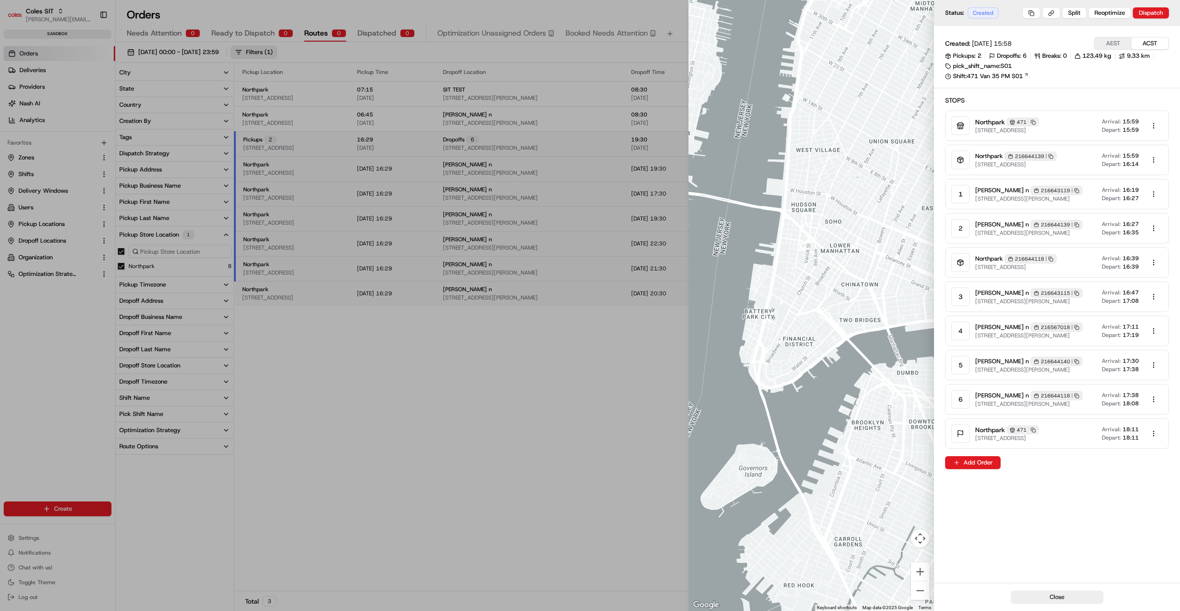
click at [593, 375] on div at bounding box center [590, 305] width 1180 height 611
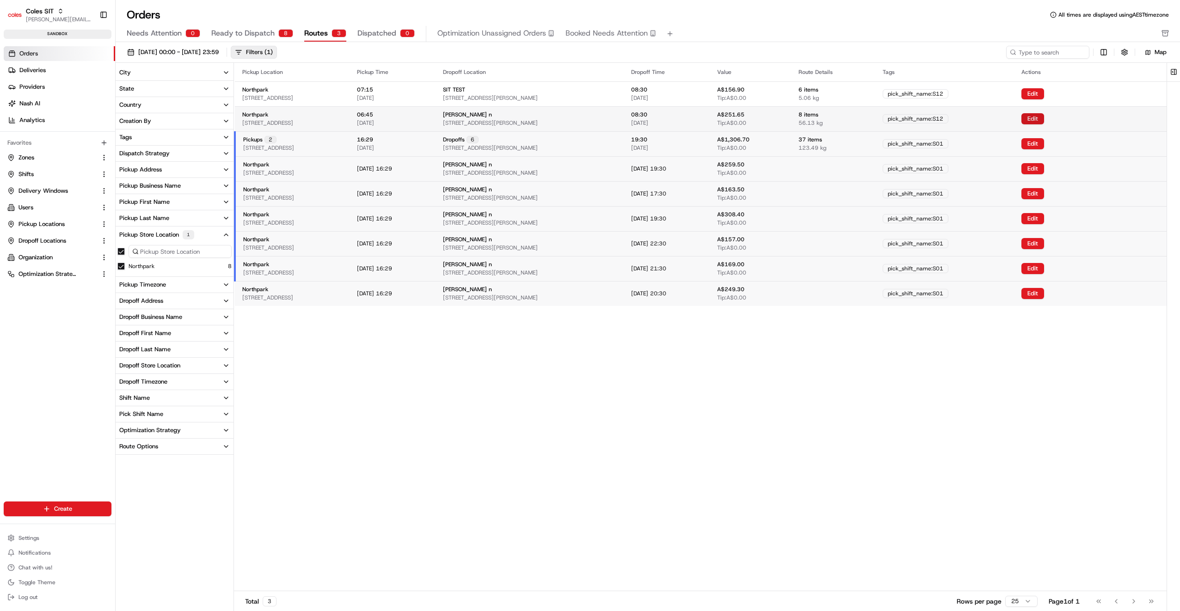
click at [1044, 119] on button "Edit" at bounding box center [1033, 118] width 23 height 11
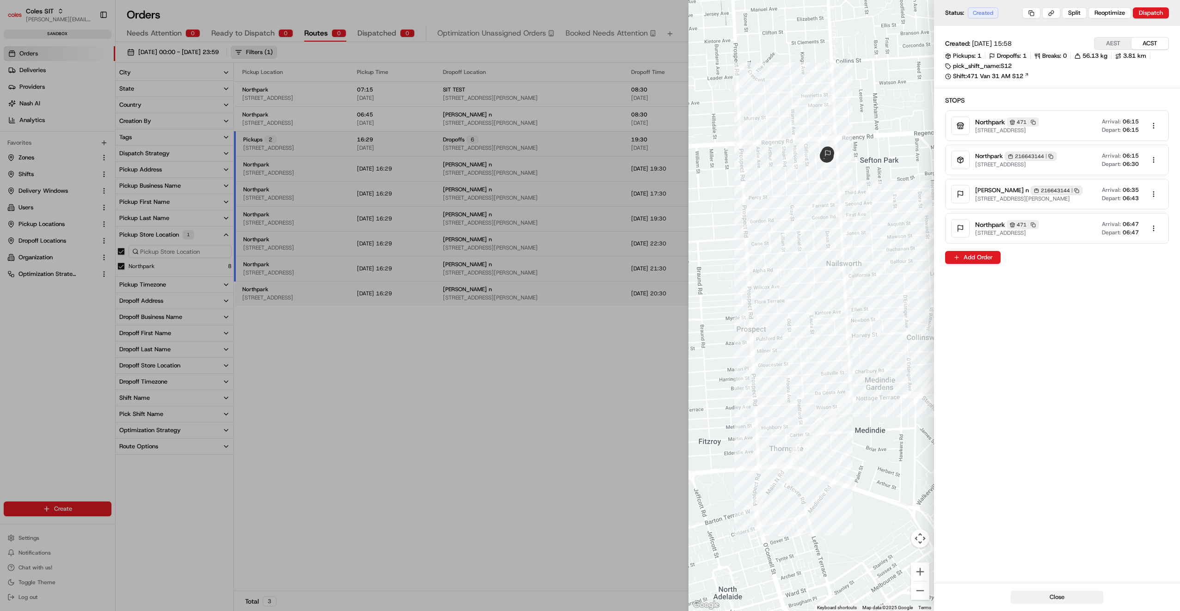
click at [1048, 599] on button "Close" at bounding box center [1057, 597] width 93 height 13
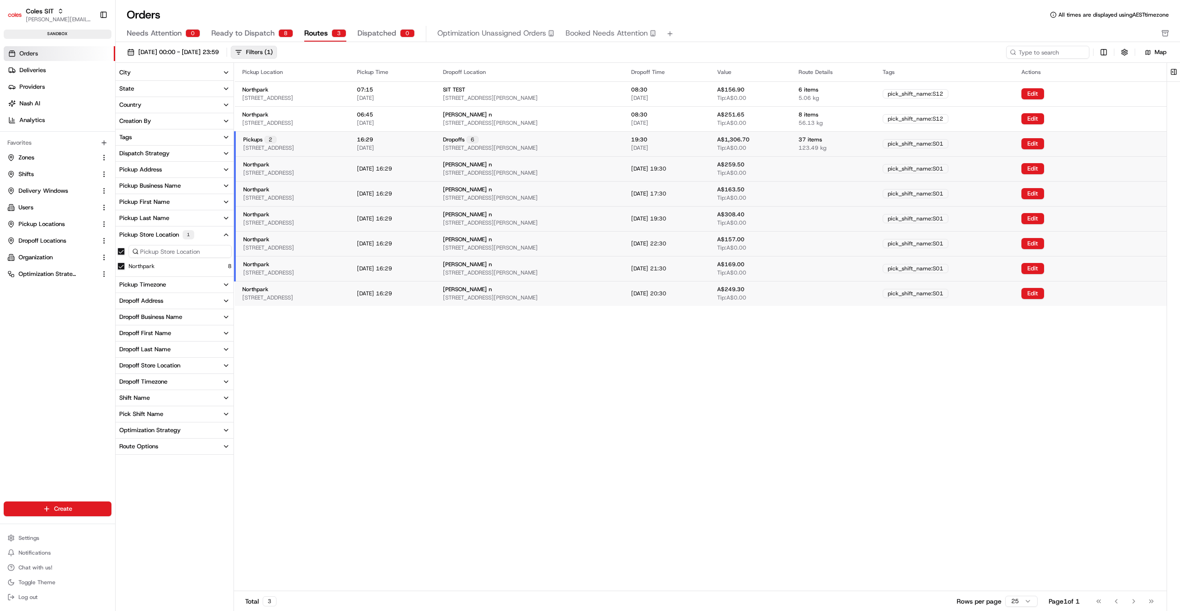
drag, startPoint x: 951, startPoint y: 90, endPoint x: 1005, endPoint y: 400, distance: 314.1
click at [1006, 407] on div "Pickup Location Pickup Time Dropoff Location Dropoff Time Value Route Details T…" at bounding box center [700, 327] width 933 height 528
click at [1044, 93] on button "Edit" at bounding box center [1033, 93] width 23 height 11
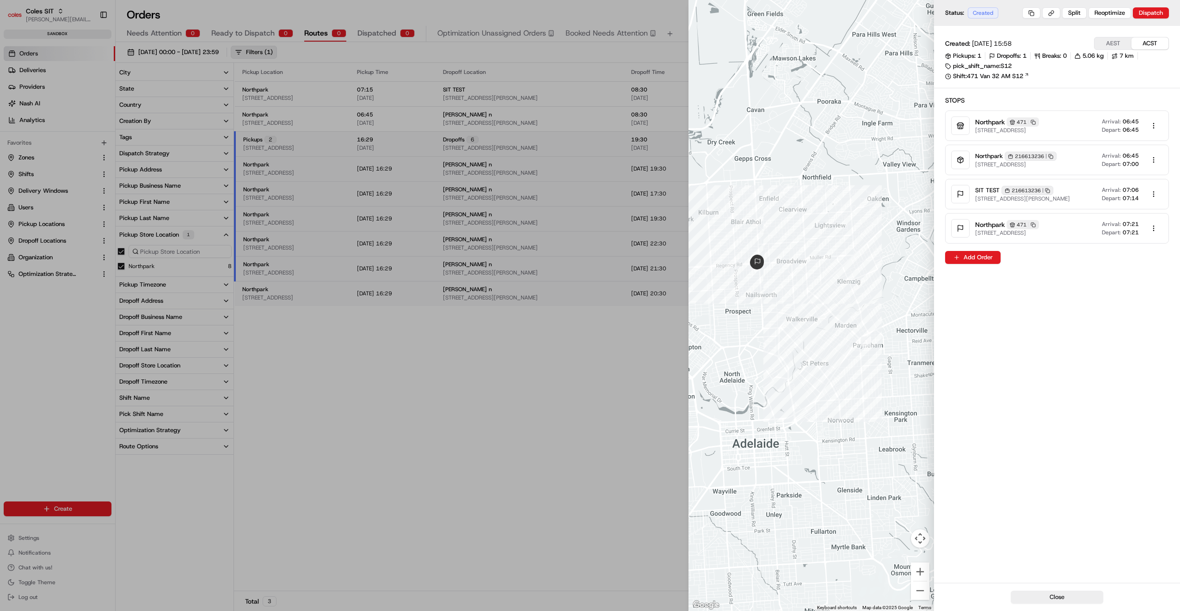
click at [653, 405] on div at bounding box center [590, 305] width 1180 height 611
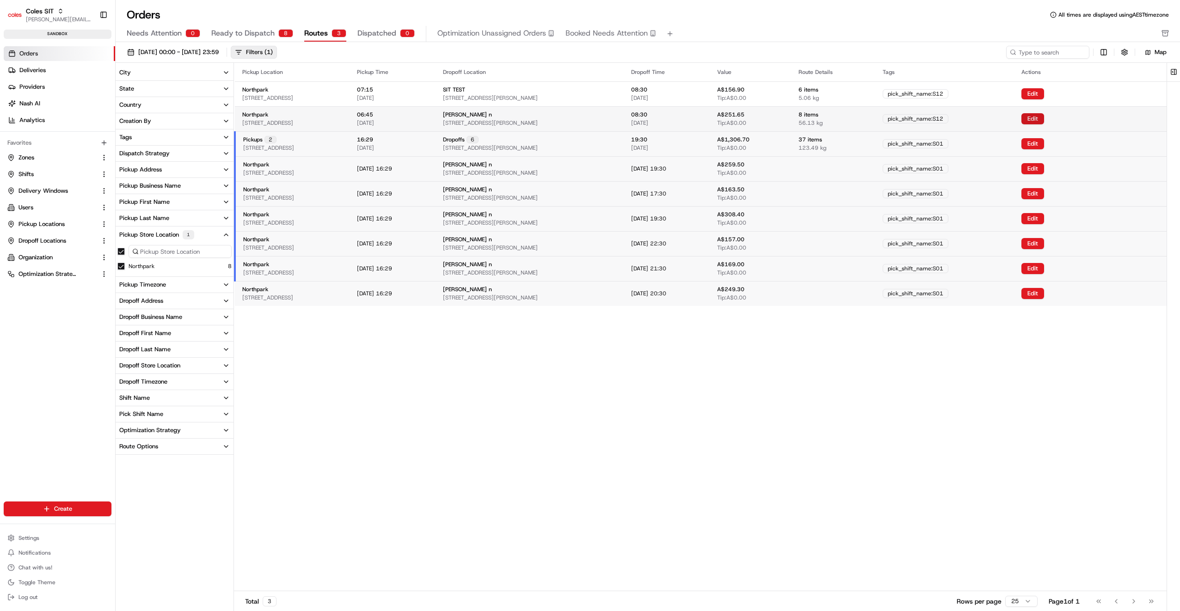
click at [1044, 118] on button "Edit" at bounding box center [1033, 118] width 23 height 11
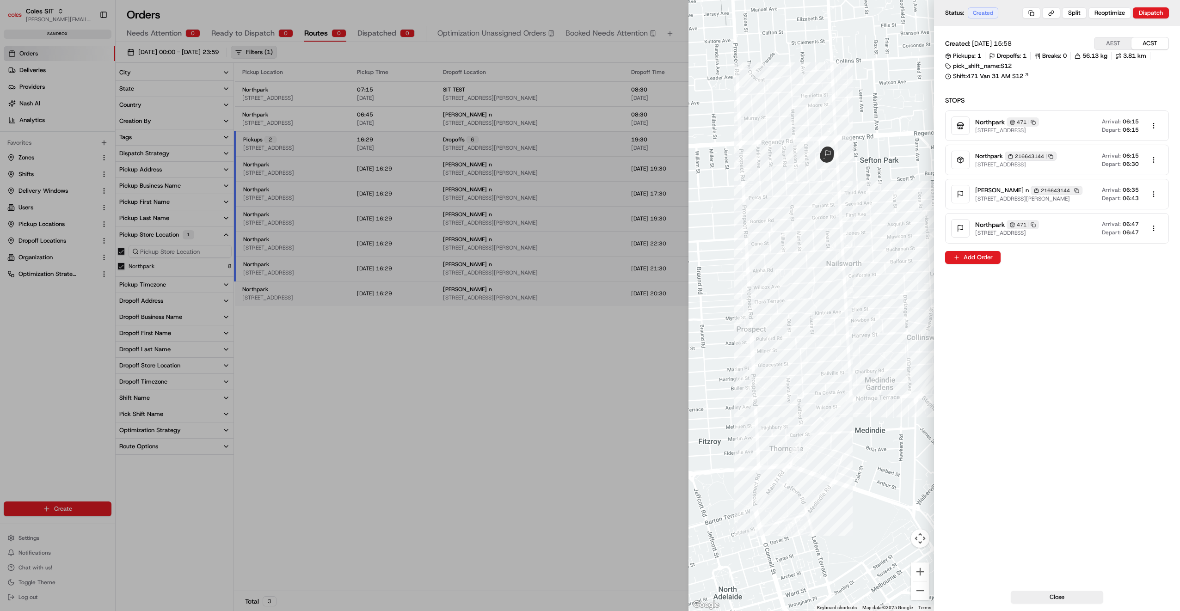
drag, startPoint x: 1056, startPoint y: 600, endPoint x: 1051, endPoint y: 596, distance: 6.9
click at [1056, 600] on button "Close" at bounding box center [1057, 597] width 93 height 13
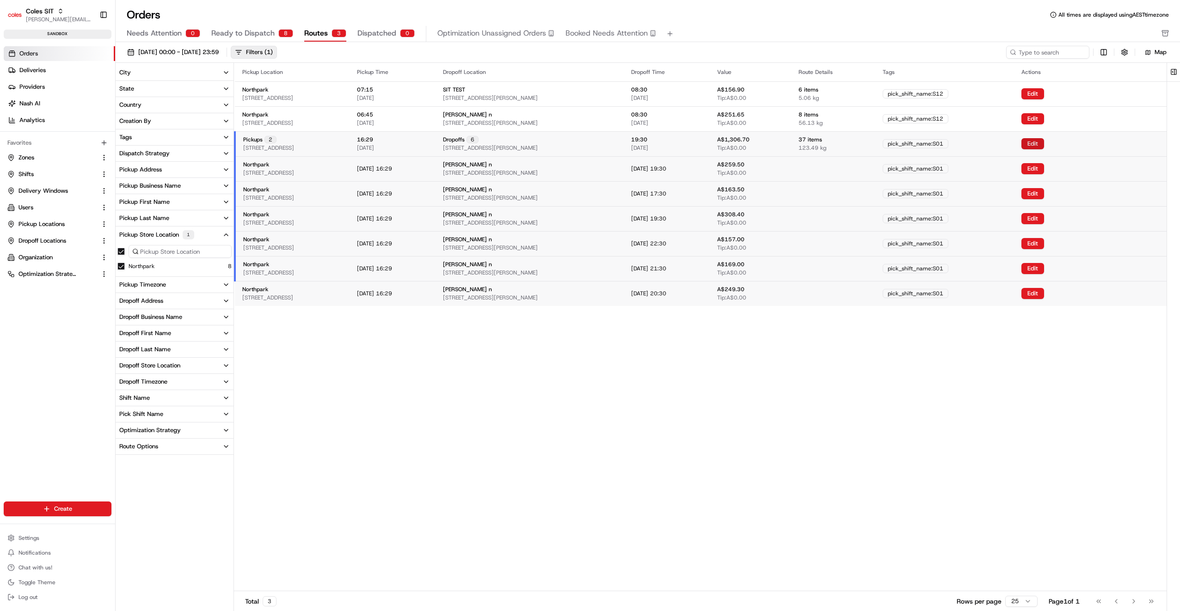
click at [1044, 143] on button "Edit" at bounding box center [1033, 143] width 23 height 11
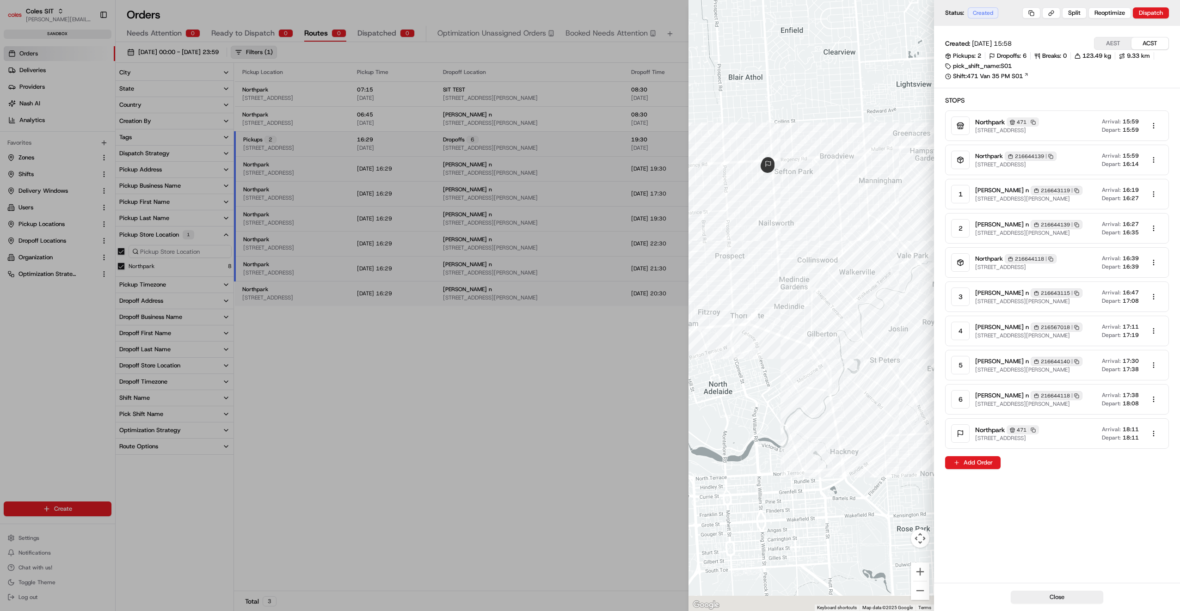
drag, startPoint x: 768, startPoint y: 323, endPoint x: 876, endPoint y: 284, distance: 115.3
click at [876, 284] on div at bounding box center [812, 305] width 246 height 611
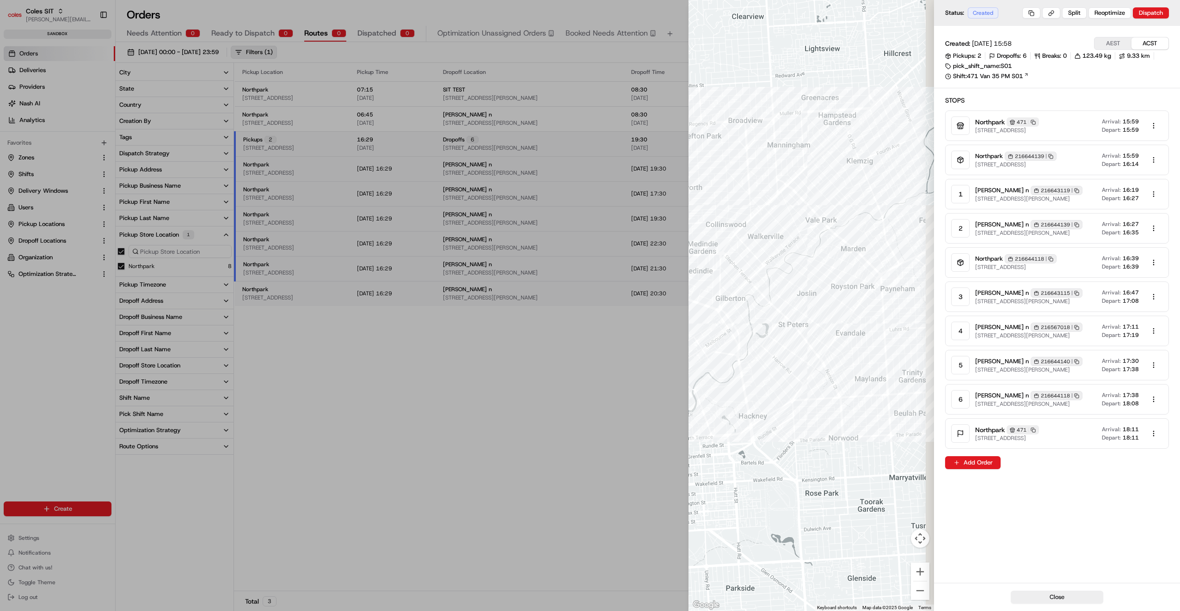
drag, startPoint x: 829, startPoint y: 304, endPoint x: 735, endPoint y: 282, distance: 96.1
click at [730, 280] on div at bounding box center [812, 305] width 246 height 611
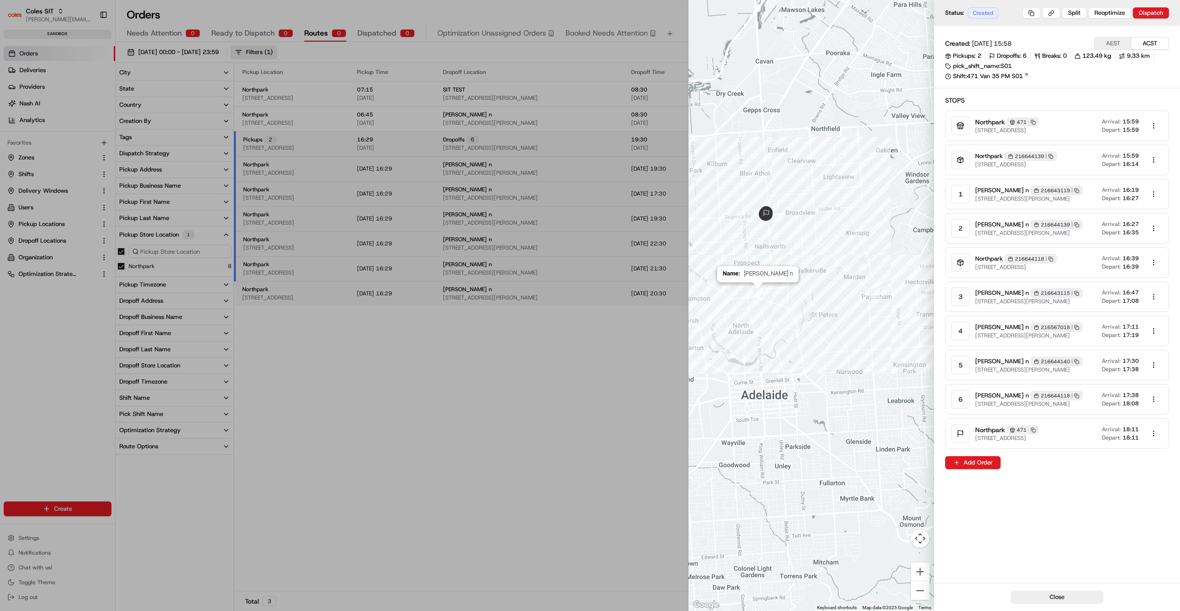
click at [760, 293] on img "waypoint-rte_G8Y7cA9n3vjq4PcunrQfZh" at bounding box center [758, 293] width 18 height 18
click at [756, 293] on img "waypoint-rte_G8Y7cA9n3vjq4PcunrQfZh" at bounding box center [758, 293] width 18 height 18
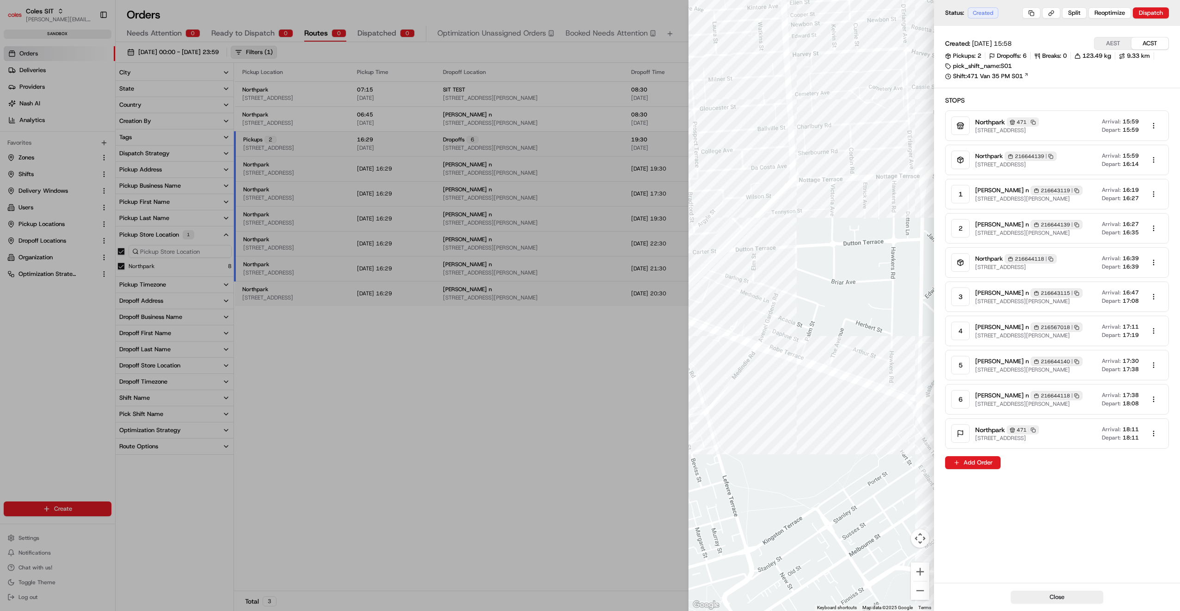
drag, startPoint x: 763, startPoint y: 271, endPoint x: 897, endPoint y: 281, distance: 134.1
click at [897, 281] on div at bounding box center [812, 305] width 246 height 611
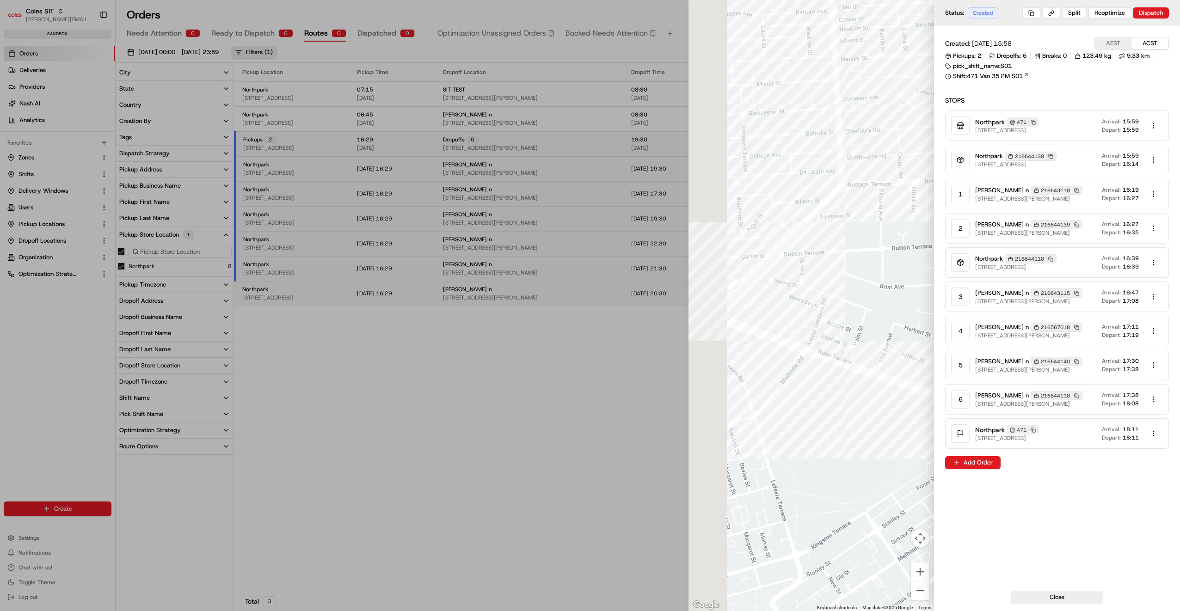
drag, startPoint x: 821, startPoint y: 275, endPoint x: 872, endPoint y: 279, distance: 52.0
click at [872, 279] on div at bounding box center [812, 305] width 246 height 611
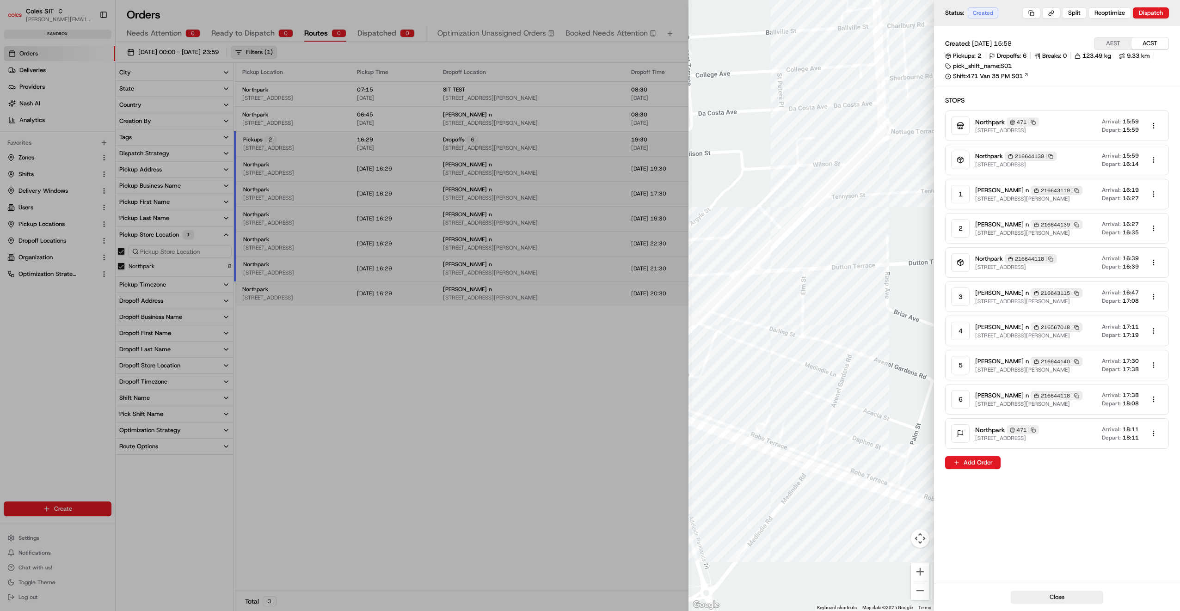
drag, startPoint x: 809, startPoint y: 255, endPoint x: 869, endPoint y: 300, distance: 75.1
click at [869, 300] on div at bounding box center [812, 305] width 246 height 611
drag, startPoint x: 896, startPoint y: 271, endPoint x: 786, endPoint y: 252, distance: 111.7
click at [786, 252] on div at bounding box center [812, 305] width 246 height 611
drag, startPoint x: 827, startPoint y: 217, endPoint x: 773, endPoint y: 225, distance: 55.1
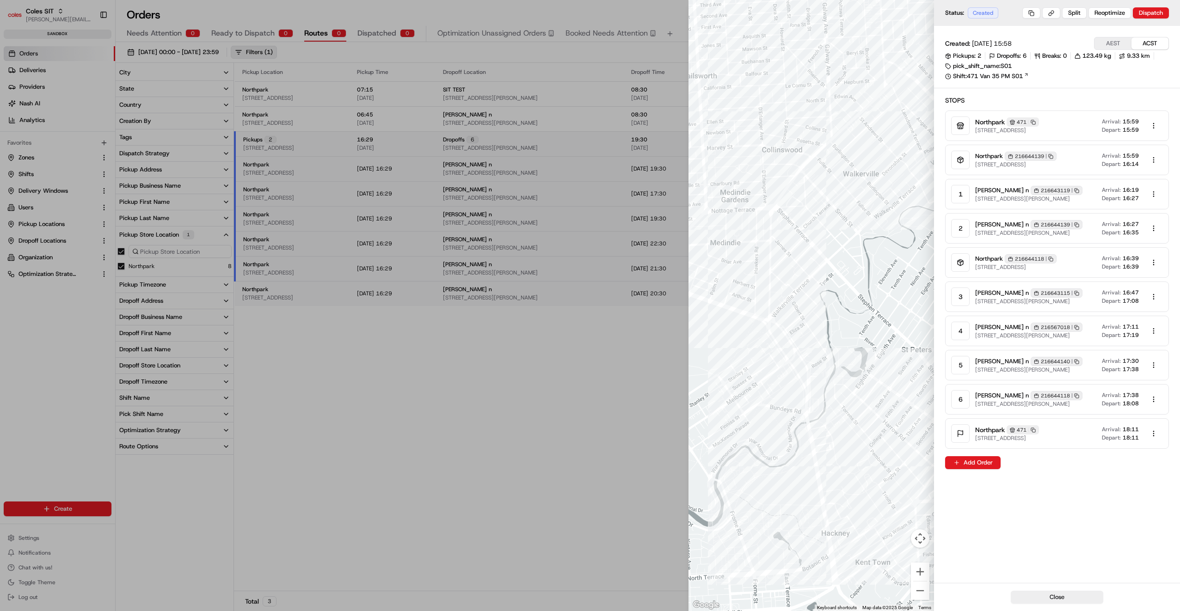
click at [773, 225] on div at bounding box center [812, 305] width 246 height 611
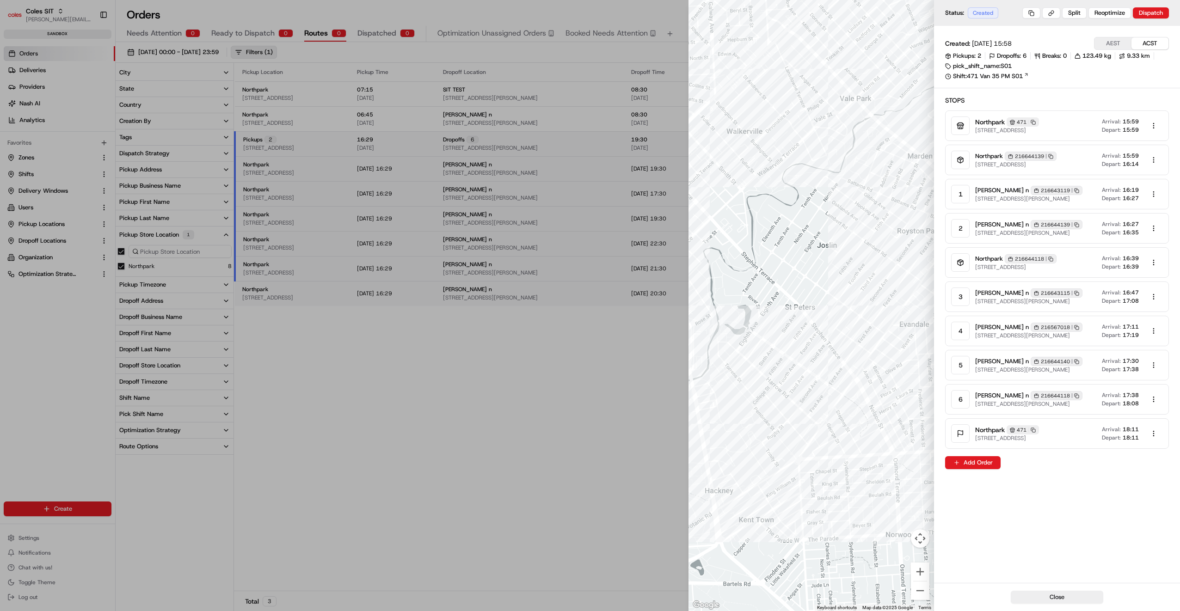
drag, startPoint x: 864, startPoint y: 199, endPoint x: 747, endPoint y: 154, distance: 125.2
click at [747, 154] on div at bounding box center [812, 305] width 246 height 611
drag, startPoint x: 827, startPoint y: 195, endPoint x: 870, endPoint y: 179, distance: 46.1
click at [870, 179] on div at bounding box center [812, 305] width 246 height 611
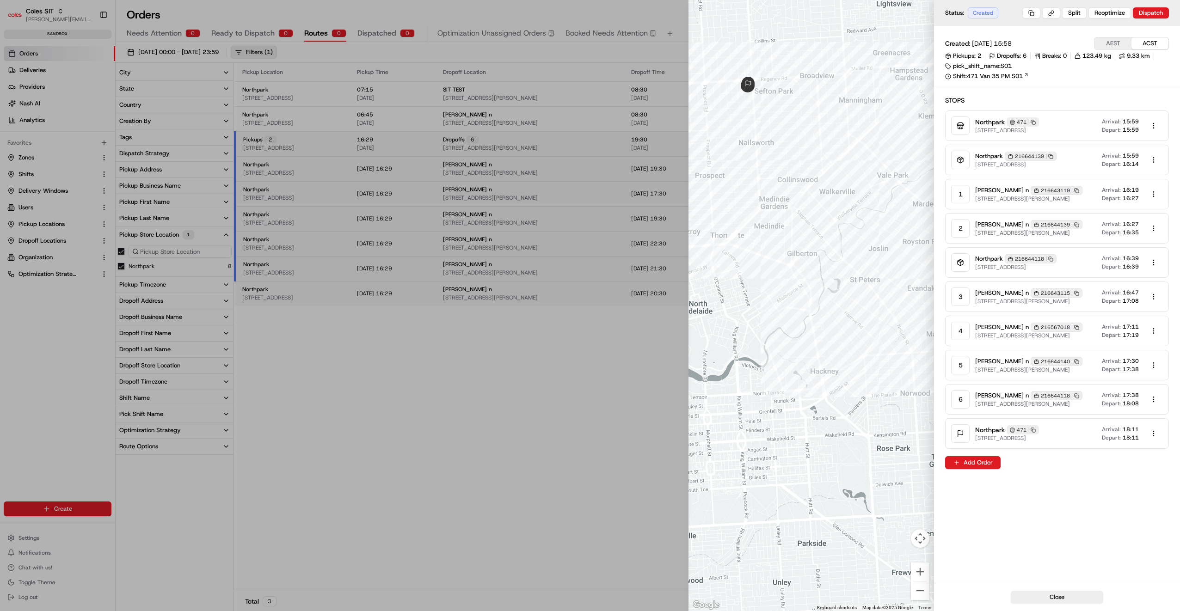
drag, startPoint x: 861, startPoint y: 278, endPoint x: 889, endPoint y: 284, distance: 28.8
click at [889, 284] on div at bounding box center [812, 305] width 246 height 611
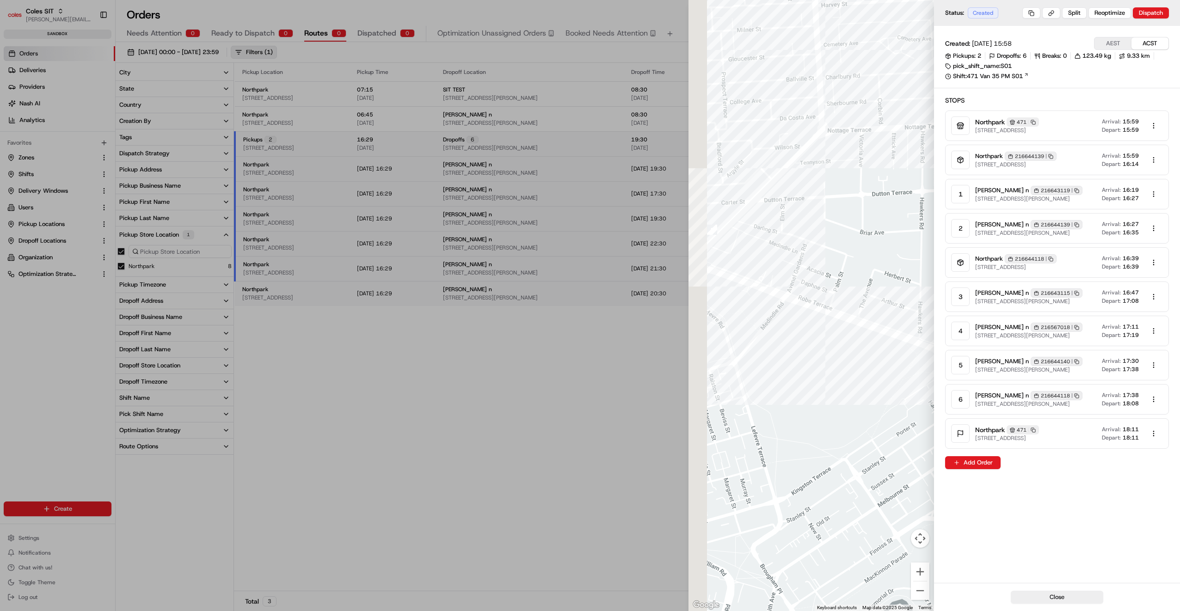
drag, startPoint x: 762, startPoint y: 237, endPoint x: 895, endPoint y: 284, distance: 141.0
click at [895, 284] on div at bounding box center [812, 305] width 246 height 611
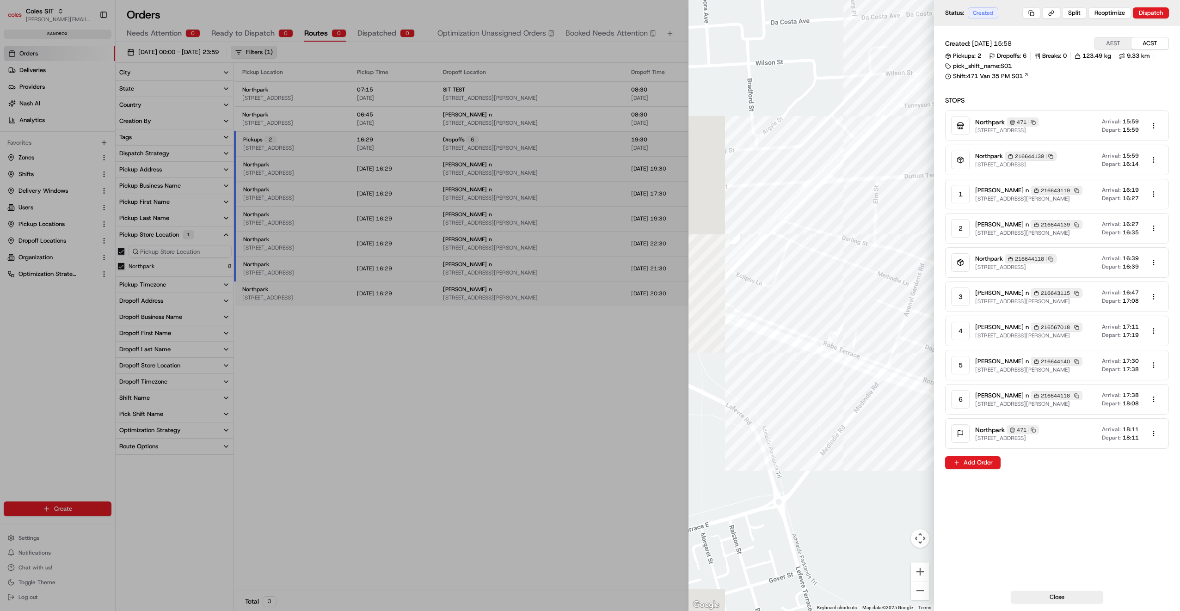
drag, startPoint x: 770, startPoint y: 250, endPoint x: 911, endPoint y: 290, distance: 146.8
click at [911, 290] on div at bounding box center [812, 305] width 246 height 611
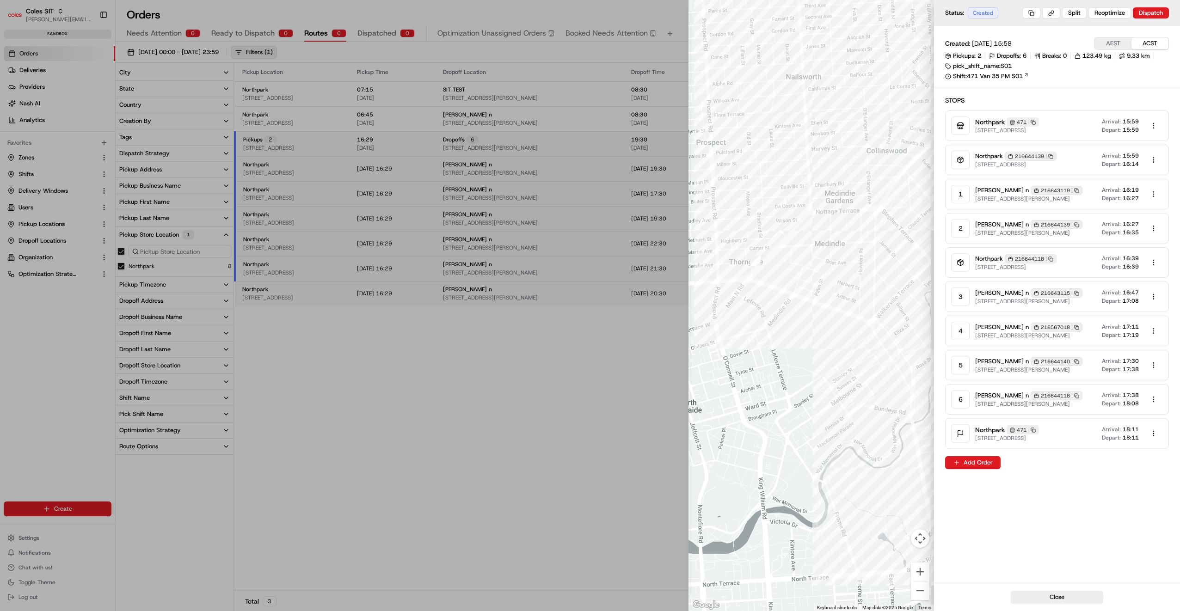
drag, startPoint x: 864, startPoint y: 272, endPoint x: 812, endPoint y: 268, distance: 51.9
click at [812, 268] on div at bounding box center [812, 305] width 246 height 611
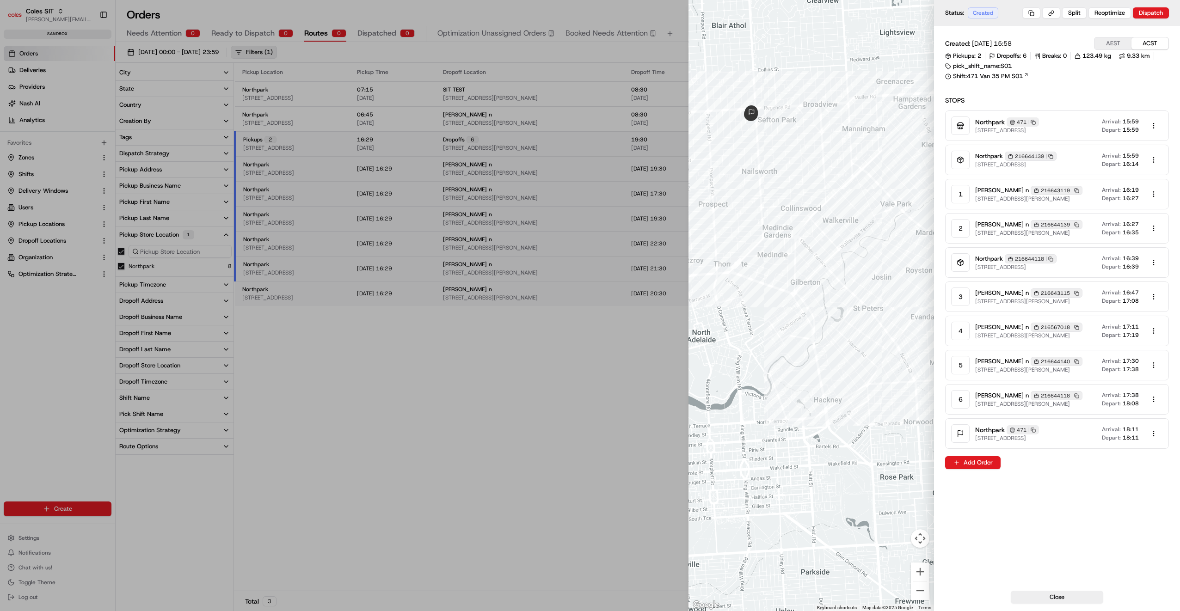
drag, startPoint x: 905, startPoint y: 267, endPoint x: 852, endPoint y: 265, distance: 52.3
click at [852, 265] on div at bounding box center [812, 305] width 246 height 611
click at [1078, 598] on button "Close" at bounding box center [1057, 597] width 93 height 13
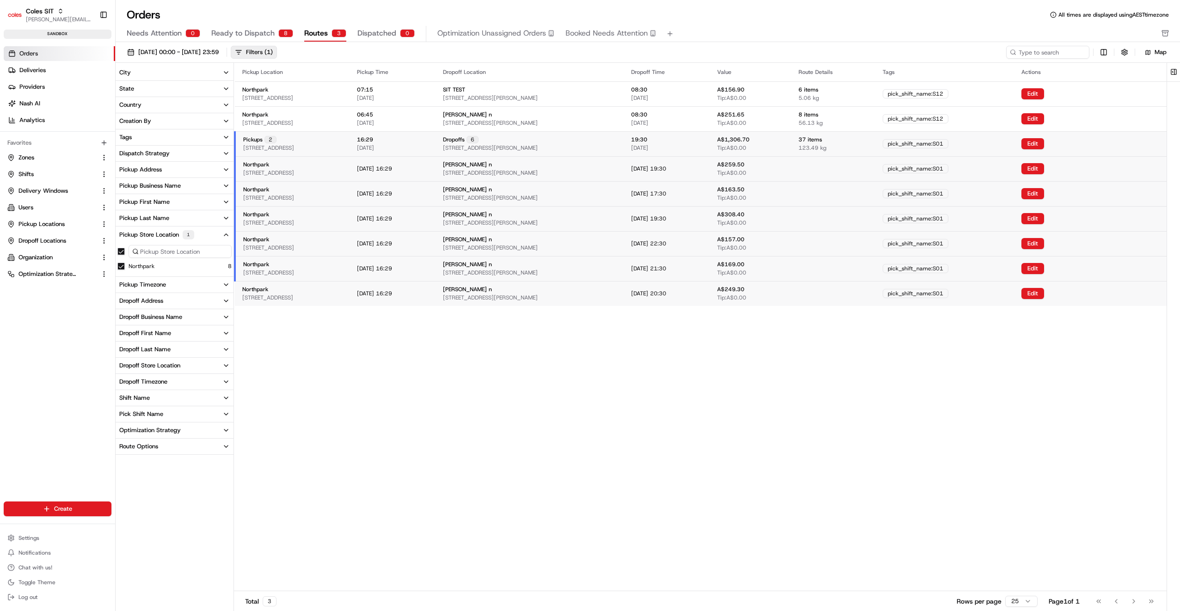
click at [373, 33] on span "Dispatched" at bounding box center [377, 33] width 39 height 11
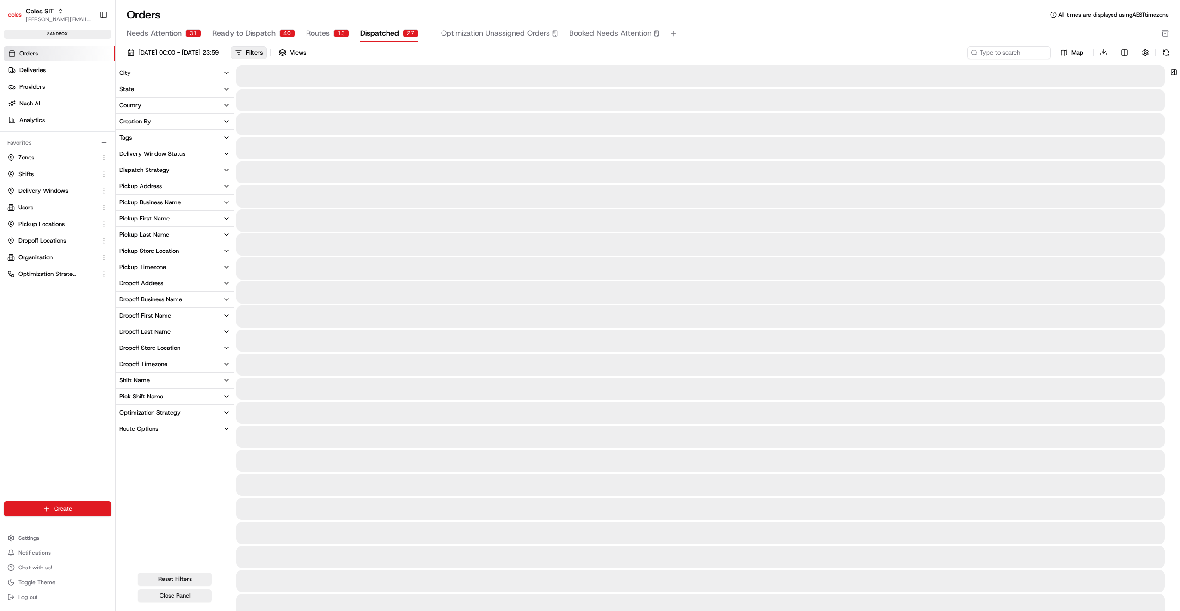
click at [152, 252] on div "Pickup Store Location" at bounding box center [149, 251] width 60 height 8
click at [154, 253] on div "Pickup Store Location" at bounding box center [149, 251] width 60 height 8
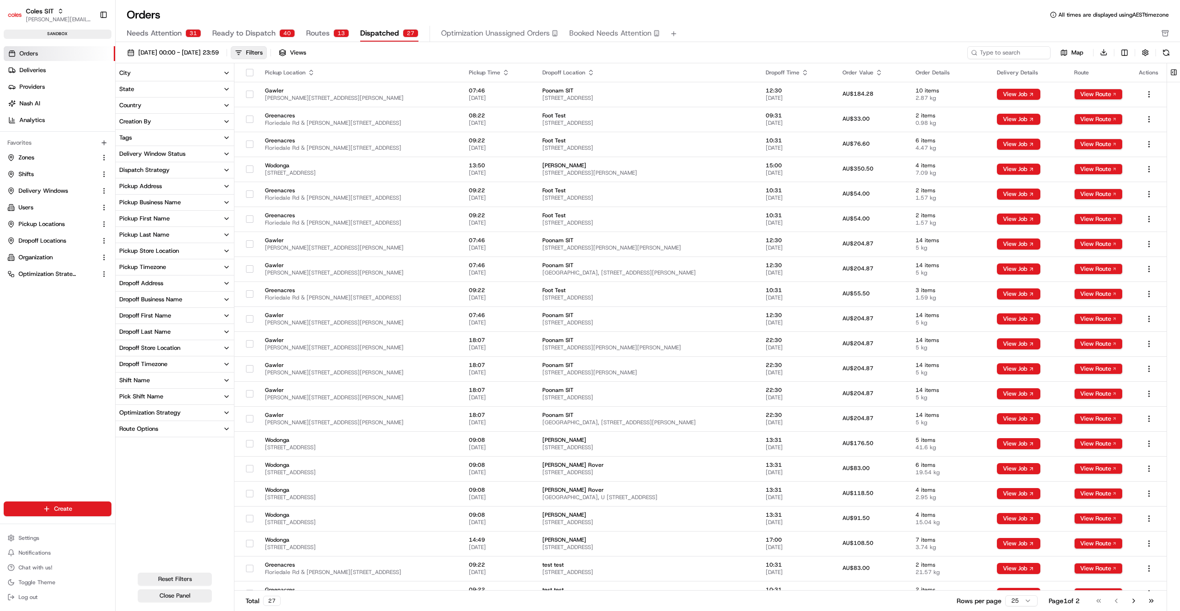
click at [154, 253] on div "Pickup Store Location" at bounding box center [149, 251] width 60 height 8
click at [1174, 71] on button at bounding box center [1174, 72] width 15 height 19
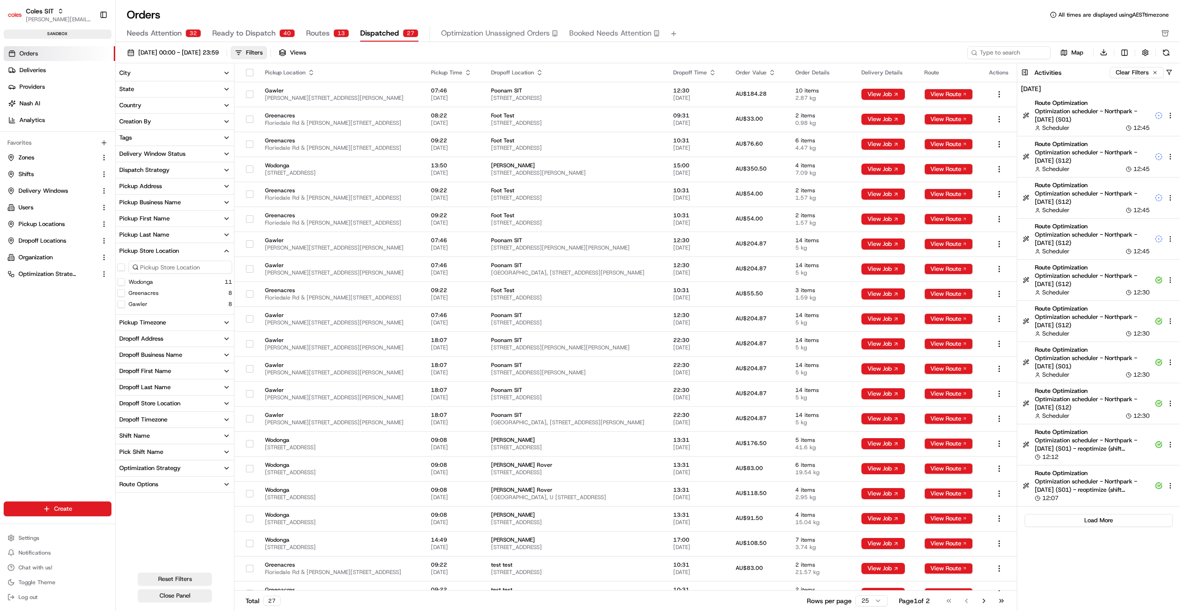
drag, startPoint x: 309, startPoint y: 31, endPoint x: 349, endPoint y: 32, distance: 39.8
click at [309, 31] on span "Routes" at bounding box center [318, 33] width 24 height 11
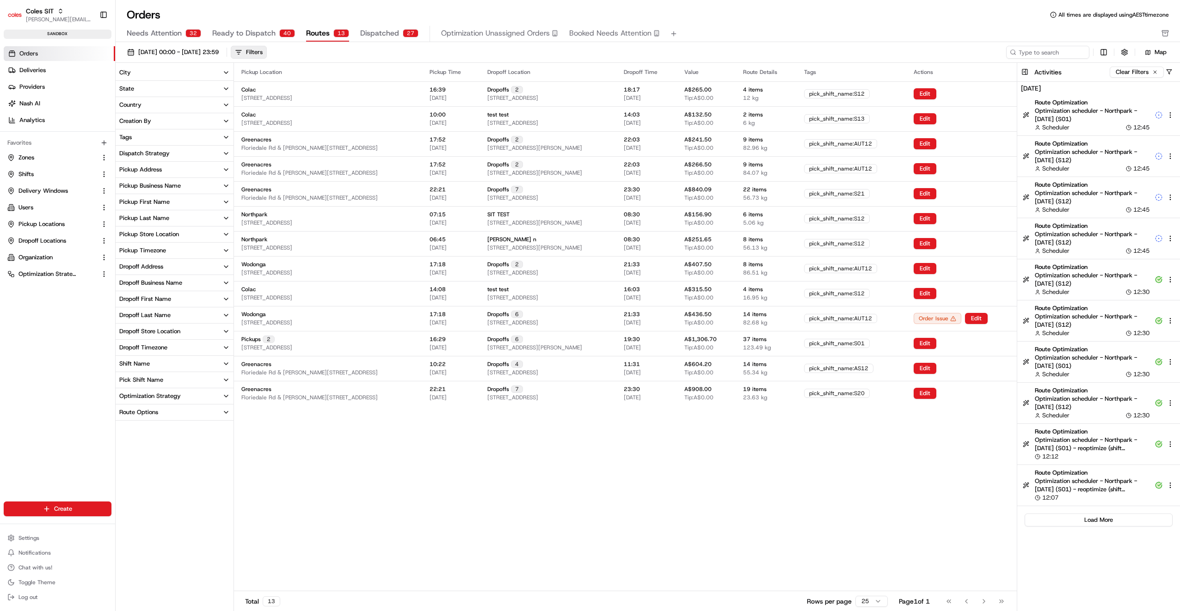
click at [382, 33] on span "Dispatched" at bounding box center [379, 33] width 39 height 11
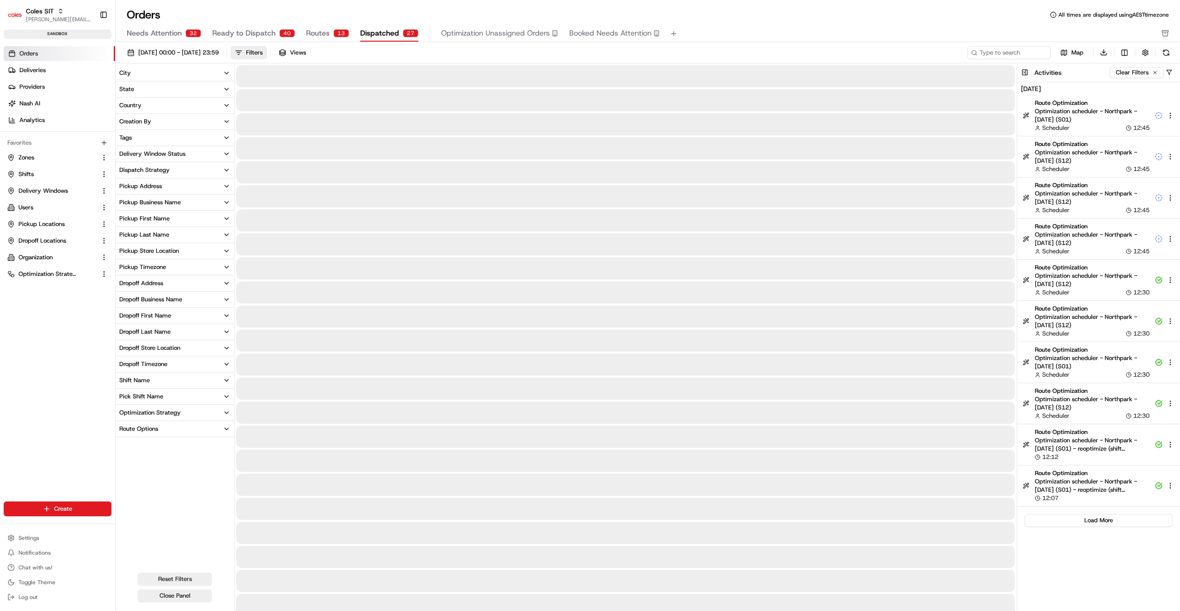
click at [154, 251] on div "Pickup Store Location" at bounding box center [149, 251] width 60 height 8
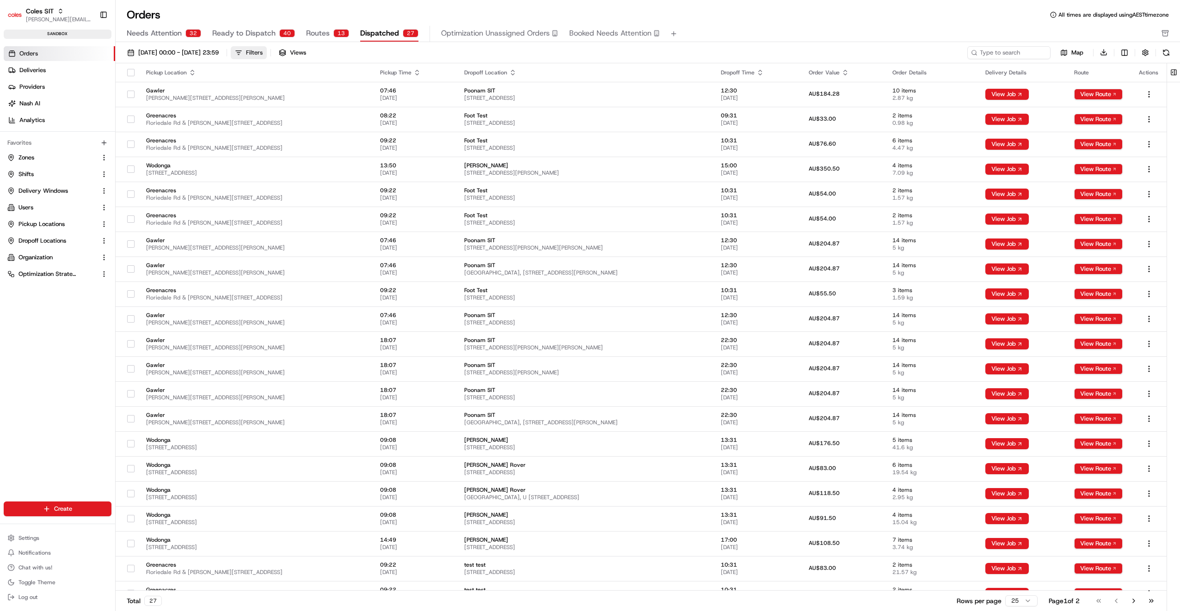
click at [263, 54] on div "Filters" at bounding box center [254, 53] width 17 height 8
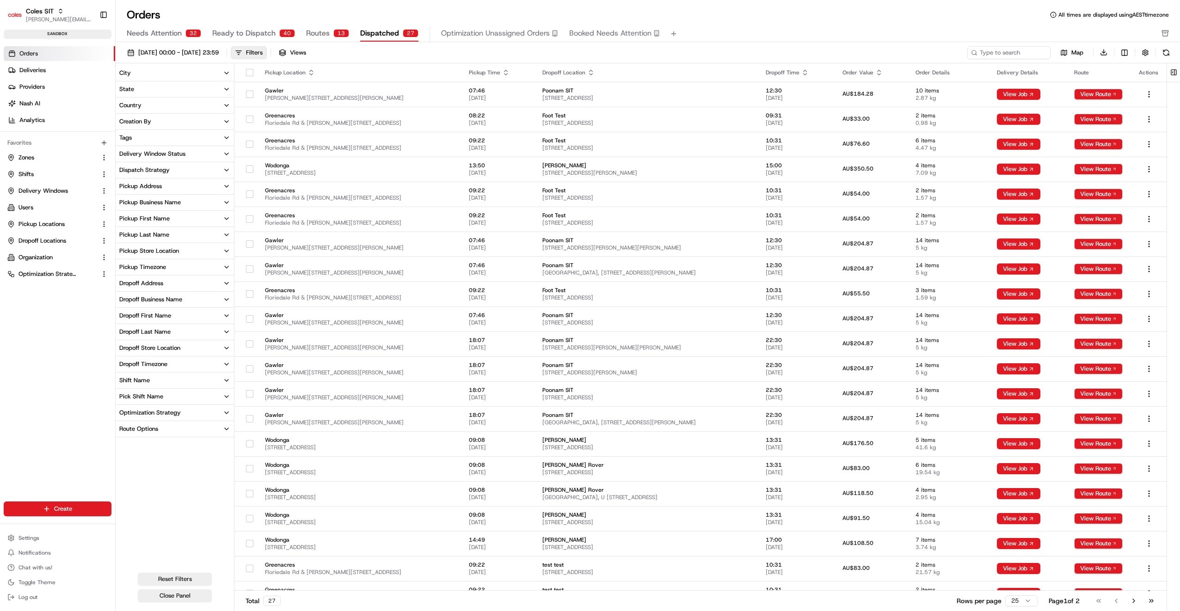
click at [160, 250] on div "Pickup Store Location" at bounding box center [149, 251] width 60 height 8
click at [1173, 71] on button at bounding box center [1174, 72] width 15 height 19
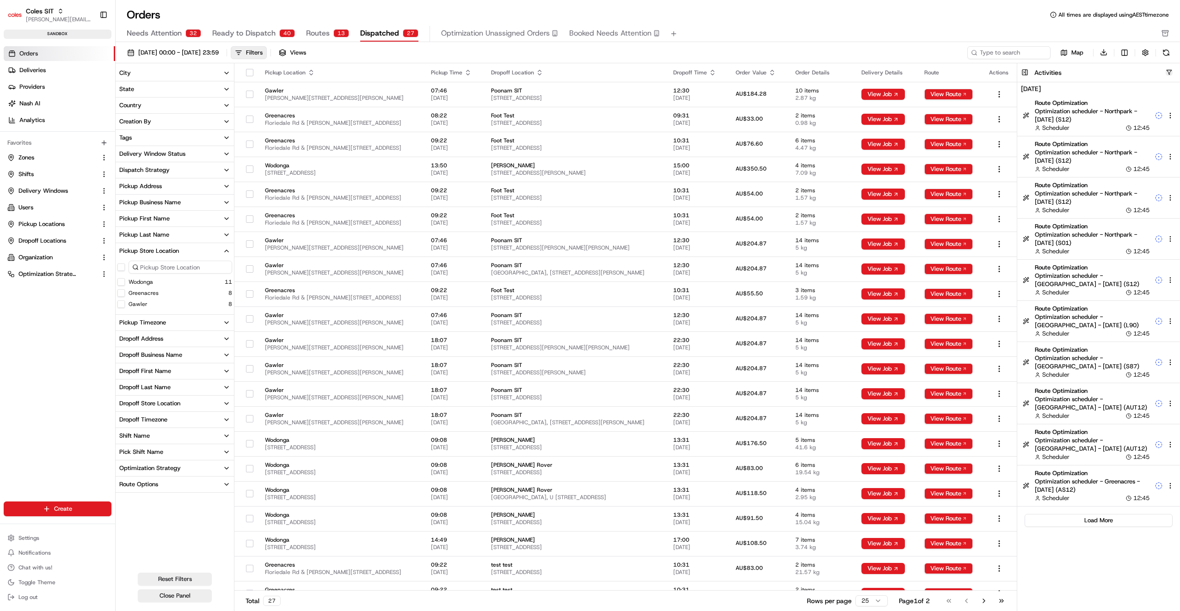
click at [1167, 70] on button "button" at bounding box center [1169, 72] width 7 height 7
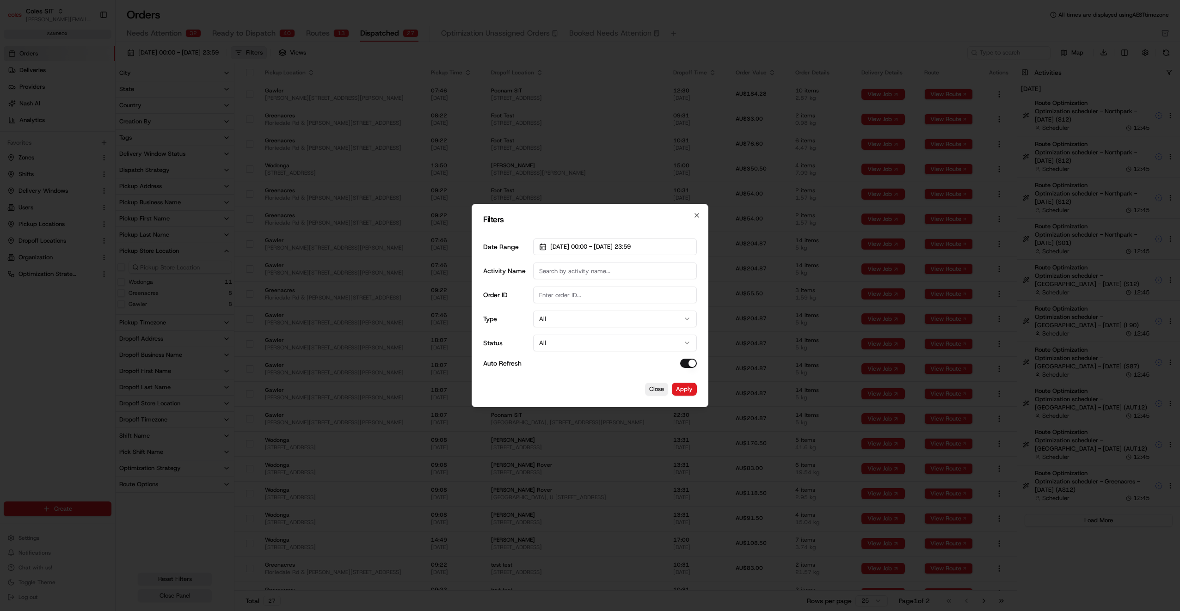
click at [565, 273] on input "Activity Name" at bounding box center [615, 271] width 164 height 17
type input "Northpark"
click at [615, 245] on span "[DATE] 00:00 - [DATE] 23:59" at bounding box center [590, 247] width 80 height 8
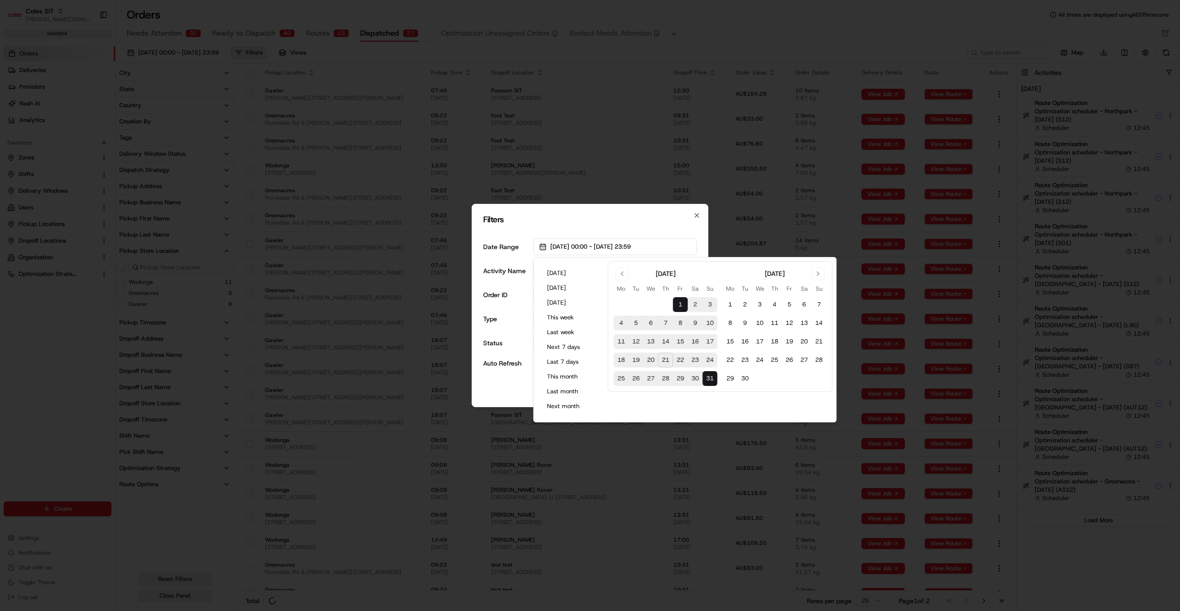
click at [665, 360] on button "21" at bounding box center [665, 360] width 15 height 15
click at [515, 381] on div "Filters Date Range 21/08/2025 00:00 - 21/08/2025 23:59 Activity Name Northpark …" at bounding box center [590, 306] width 237 height 204
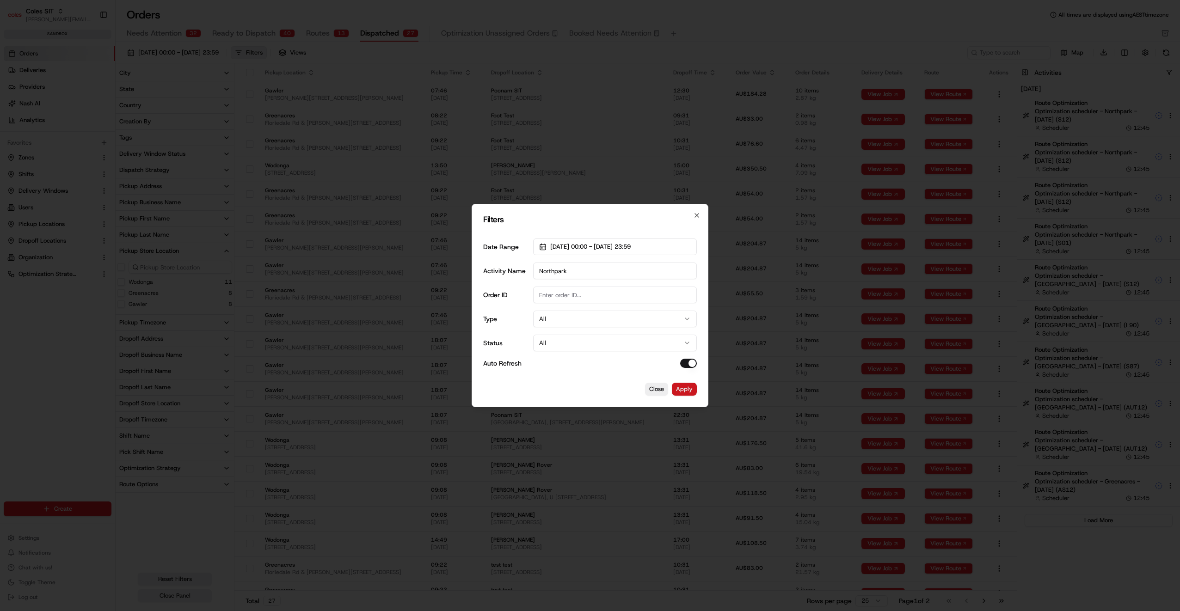
click at [688, 390] on button "Apply" at bounding box center [684, 389] width 25 height 13
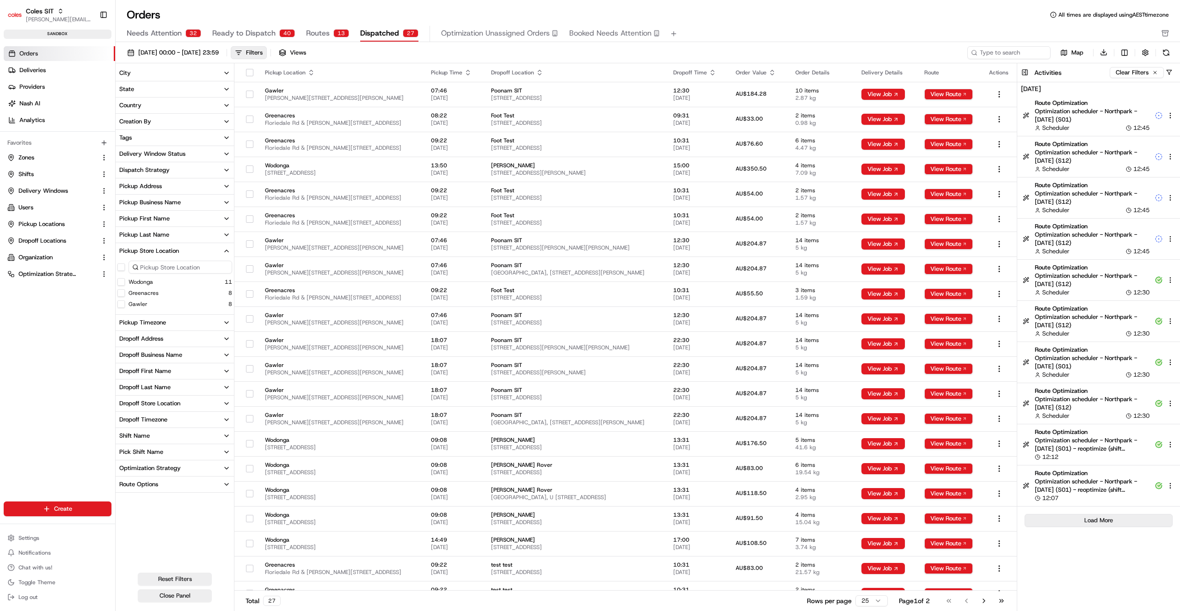
click at [1107, 519] on button "Load More" at bounding box center [1099, 520] width 148 height 13
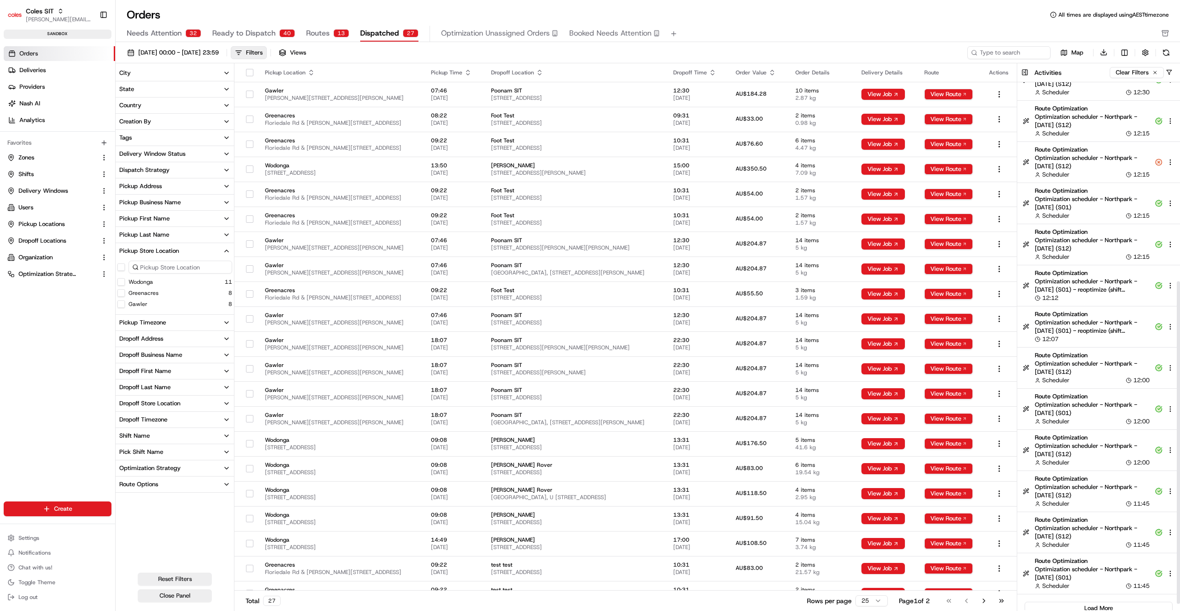
scroll to position [336, 0]
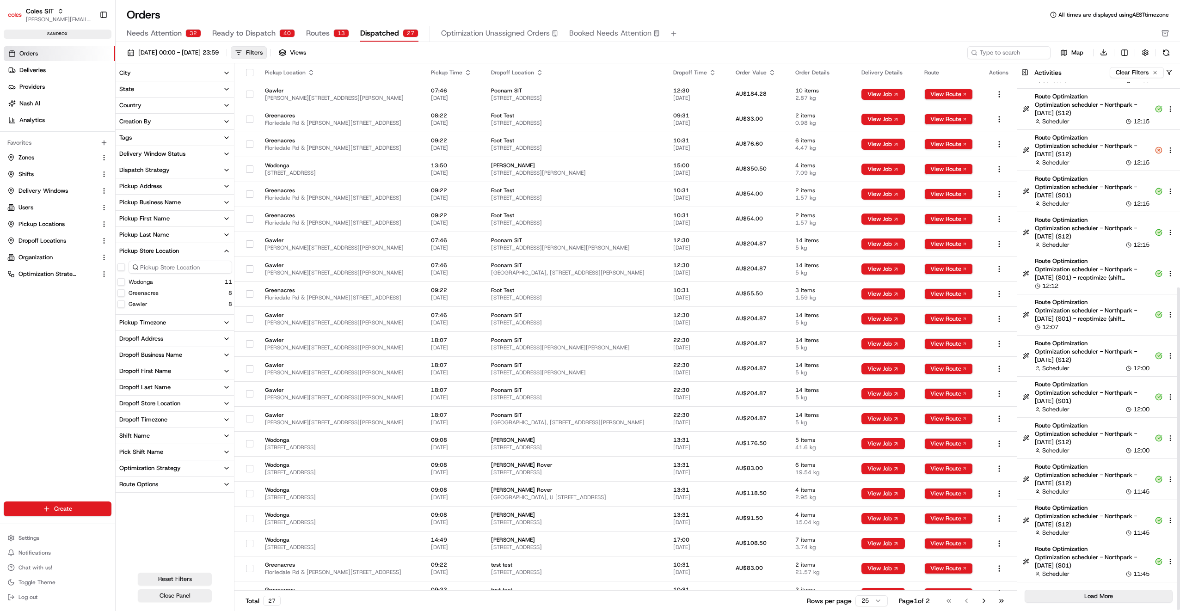
click at [1096, 596] on button "Load More" at bounding box center [1099, 596] width 148 height 13
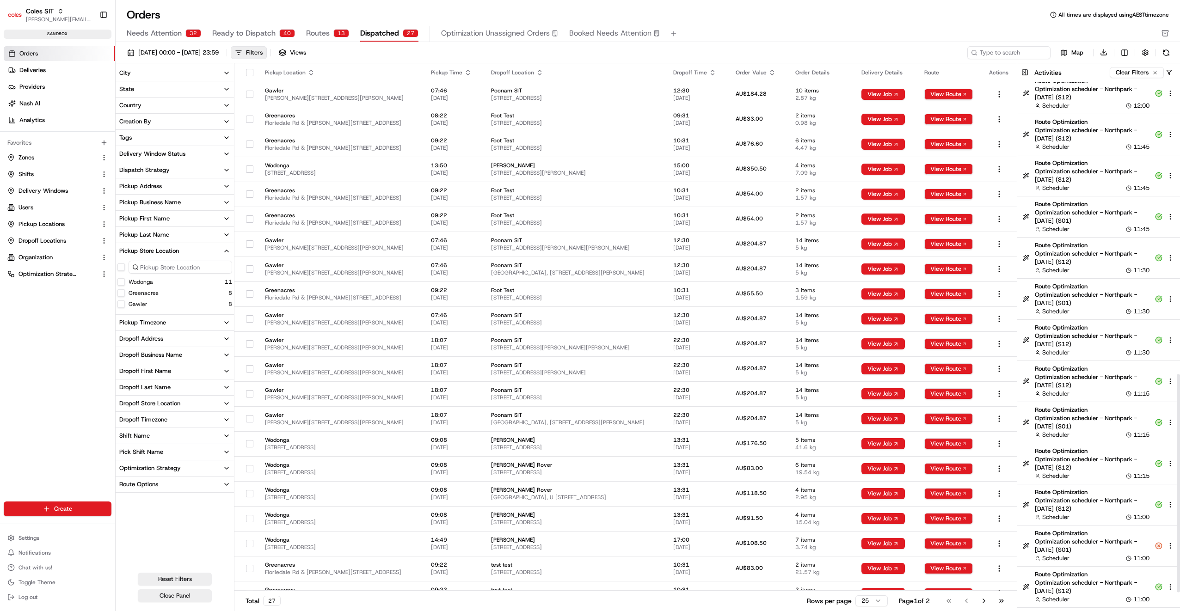
scroll to position [706, 0]
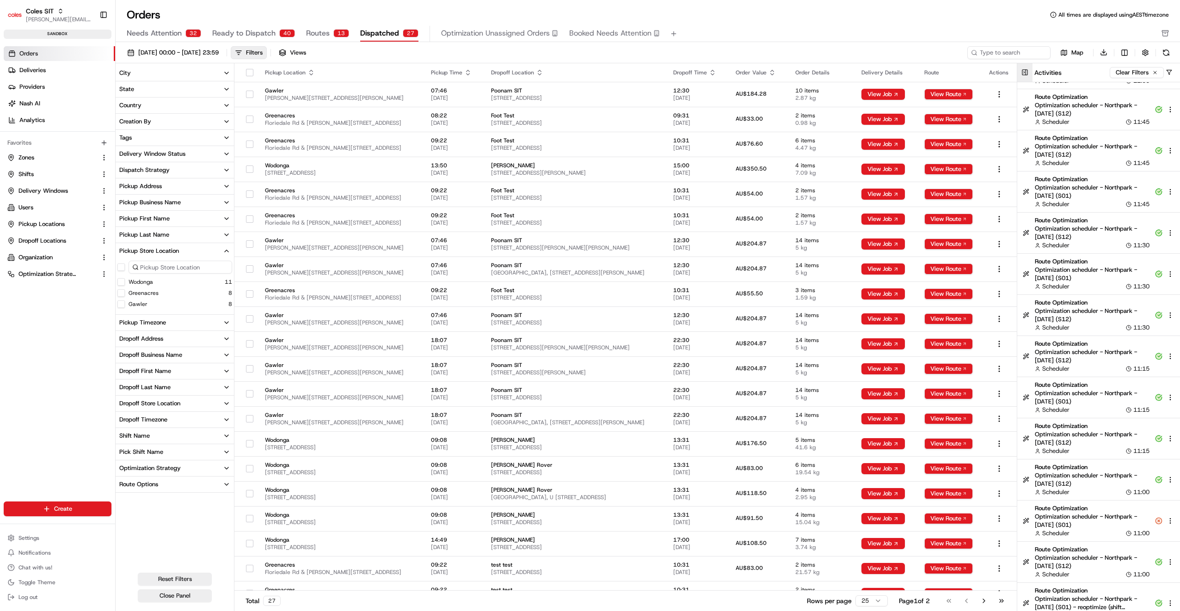
click at [1026, 70] on button at bounding box center [1025, 72] width 15 height 19
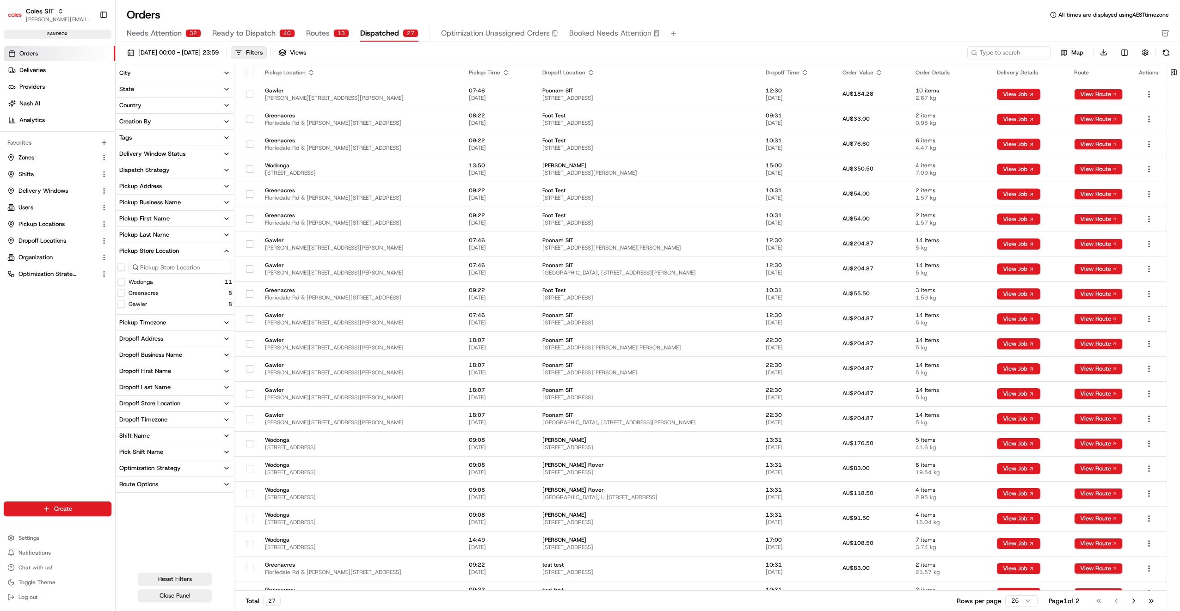
click at [321, 29] on span "Routes" at bounding box center [318, 33] width 24 height 11
